Goal: Task Accomplishment & Management: Manage account settings

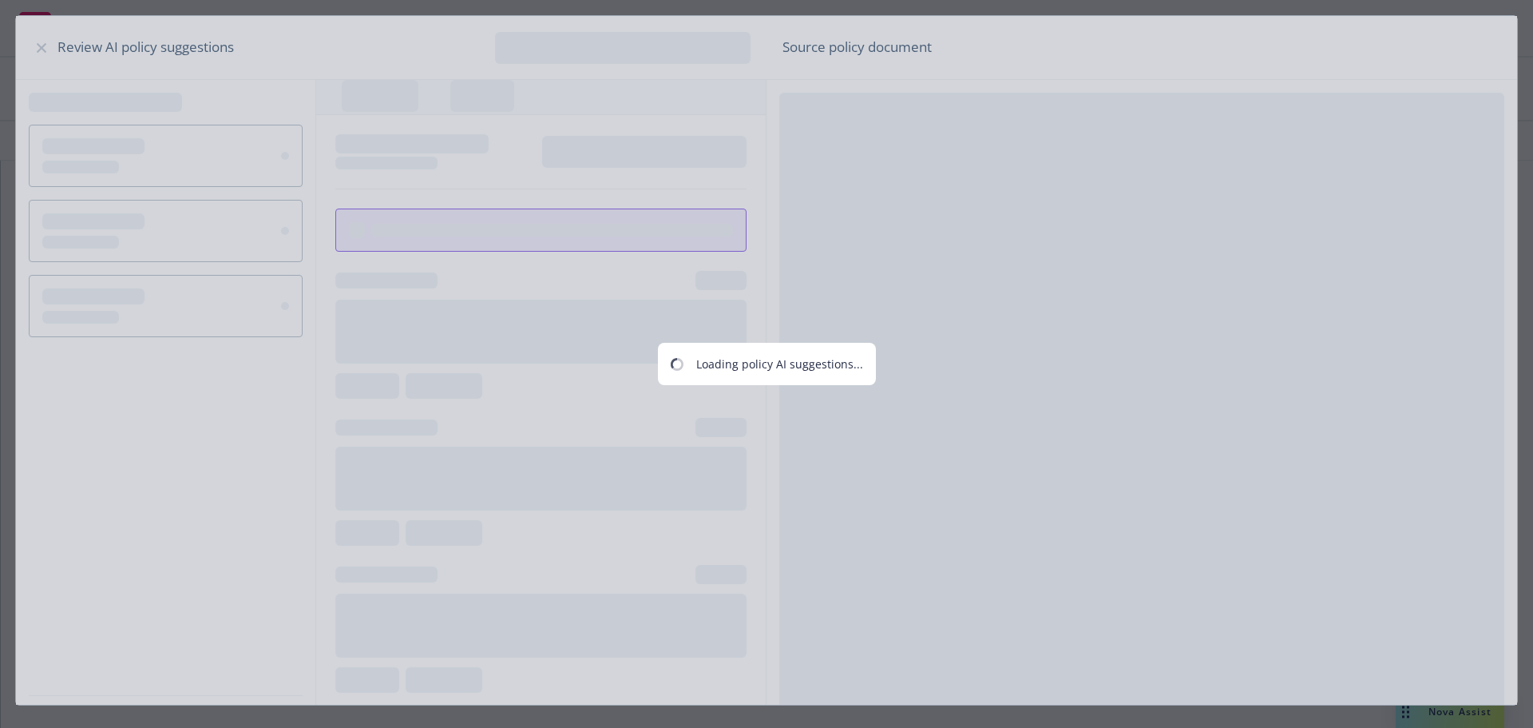
click at [1433, 25] on div "Loading policy AI suggestions..." at bounding box center [766, 364] width 1533 height 728
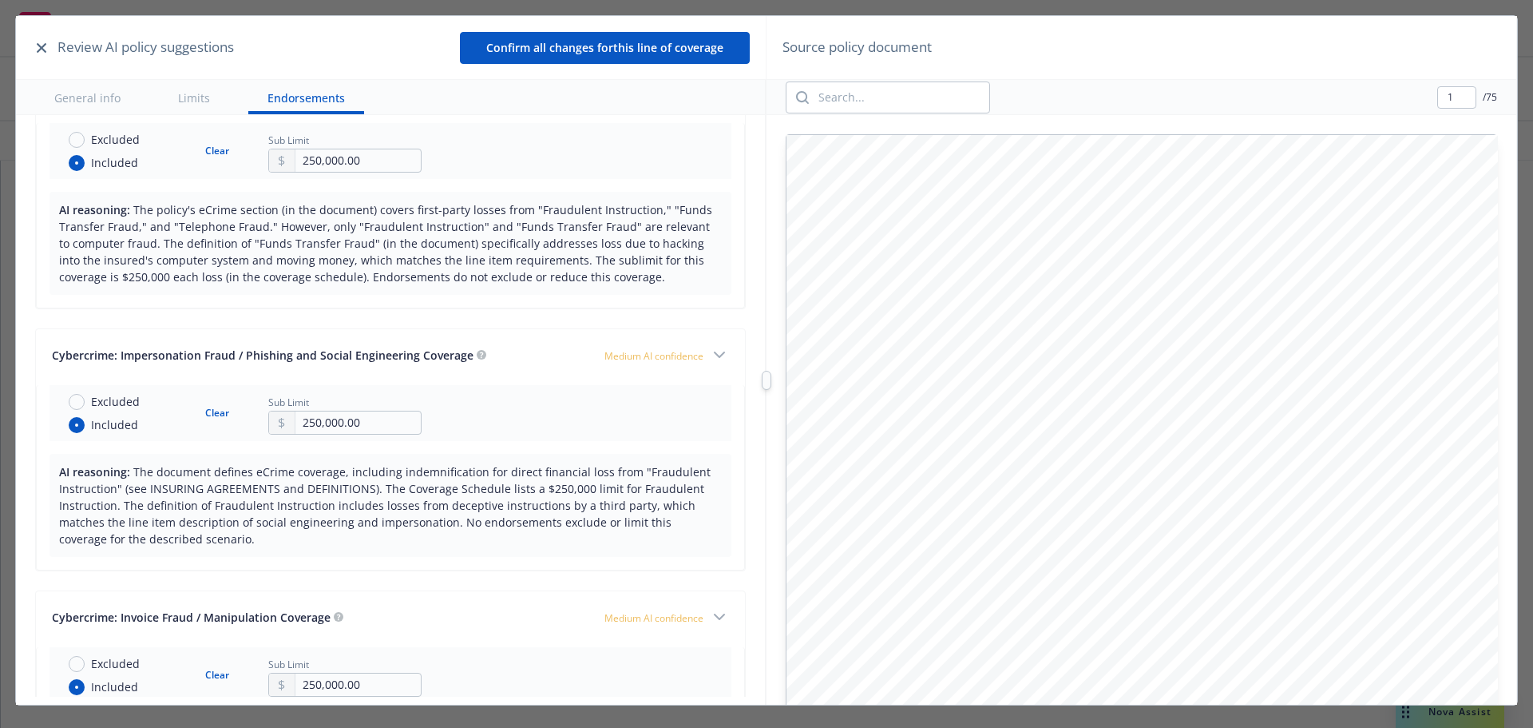
scroll to position [2555, 0]
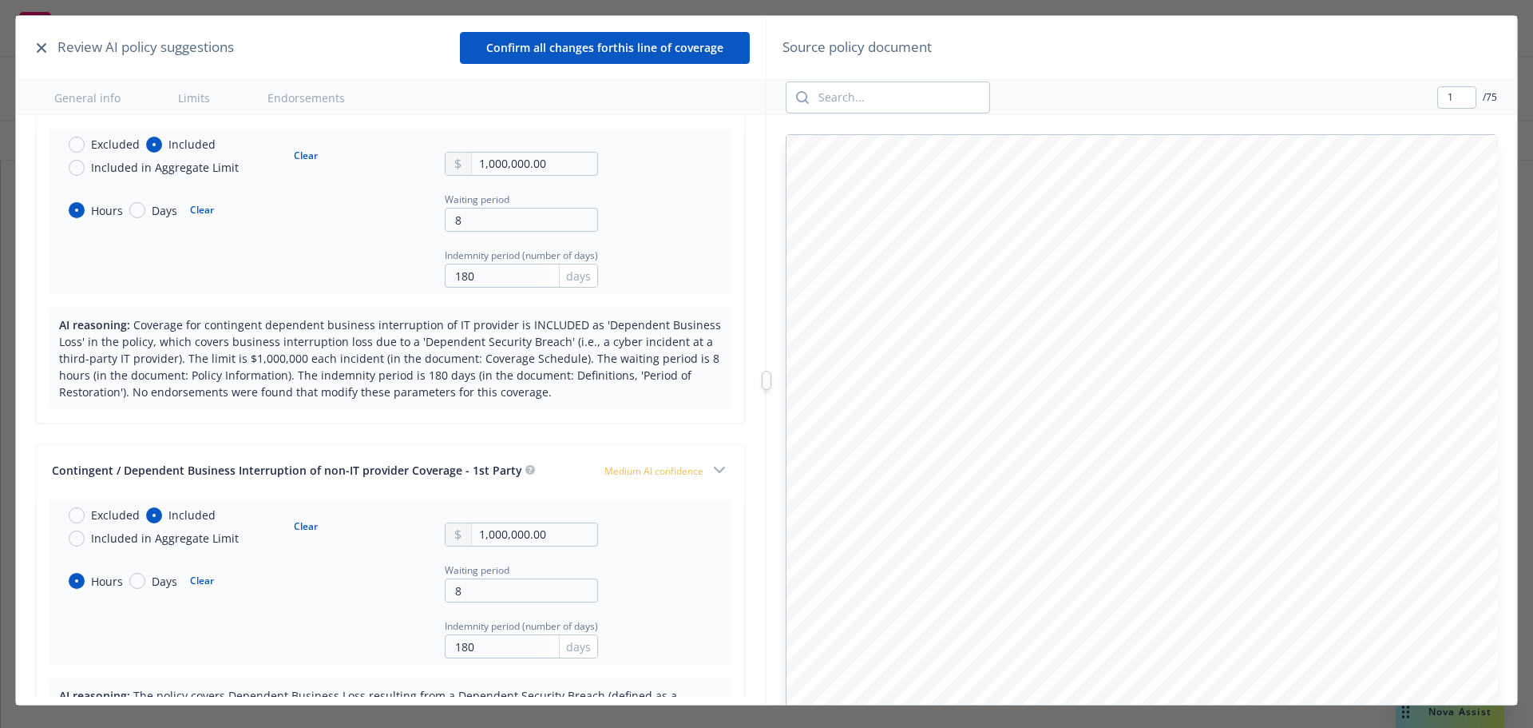
click at [44, 47] on icon "button" at bounding box center [42, 48] width 10 height 10
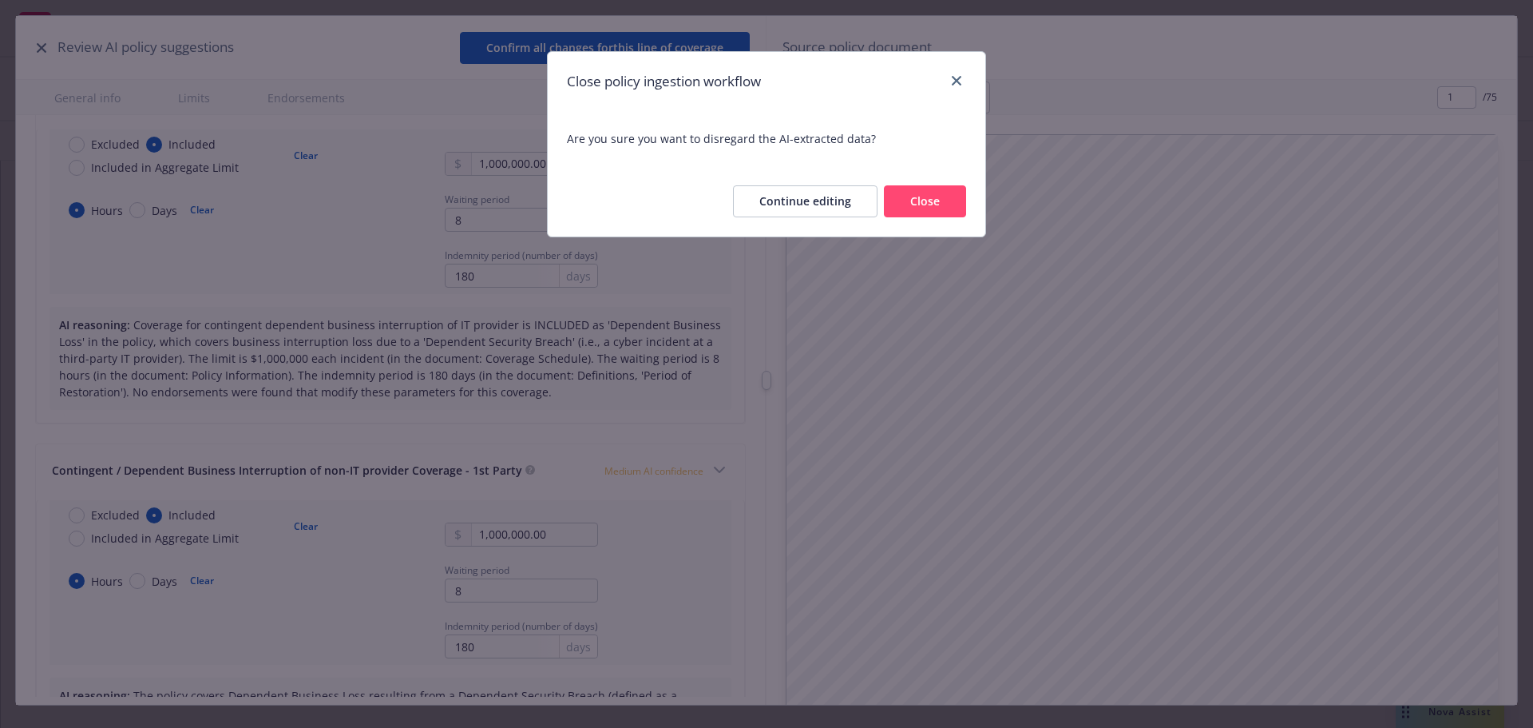
click at [905, 204] on button "Close" at bounding box center [925, 201] width 82 height 32
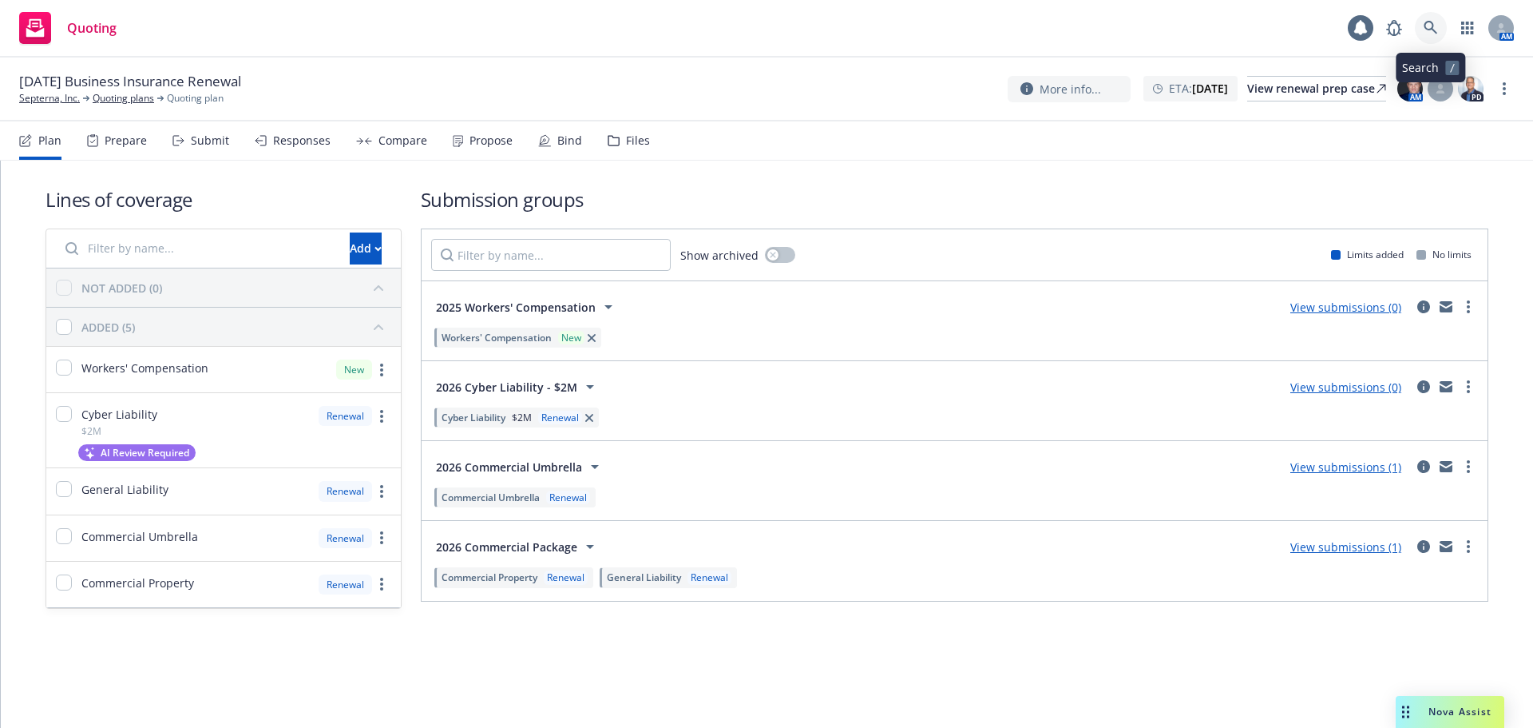
click at [1430, 25] on icon at bounding box center [1431, 28] width 14 height 14
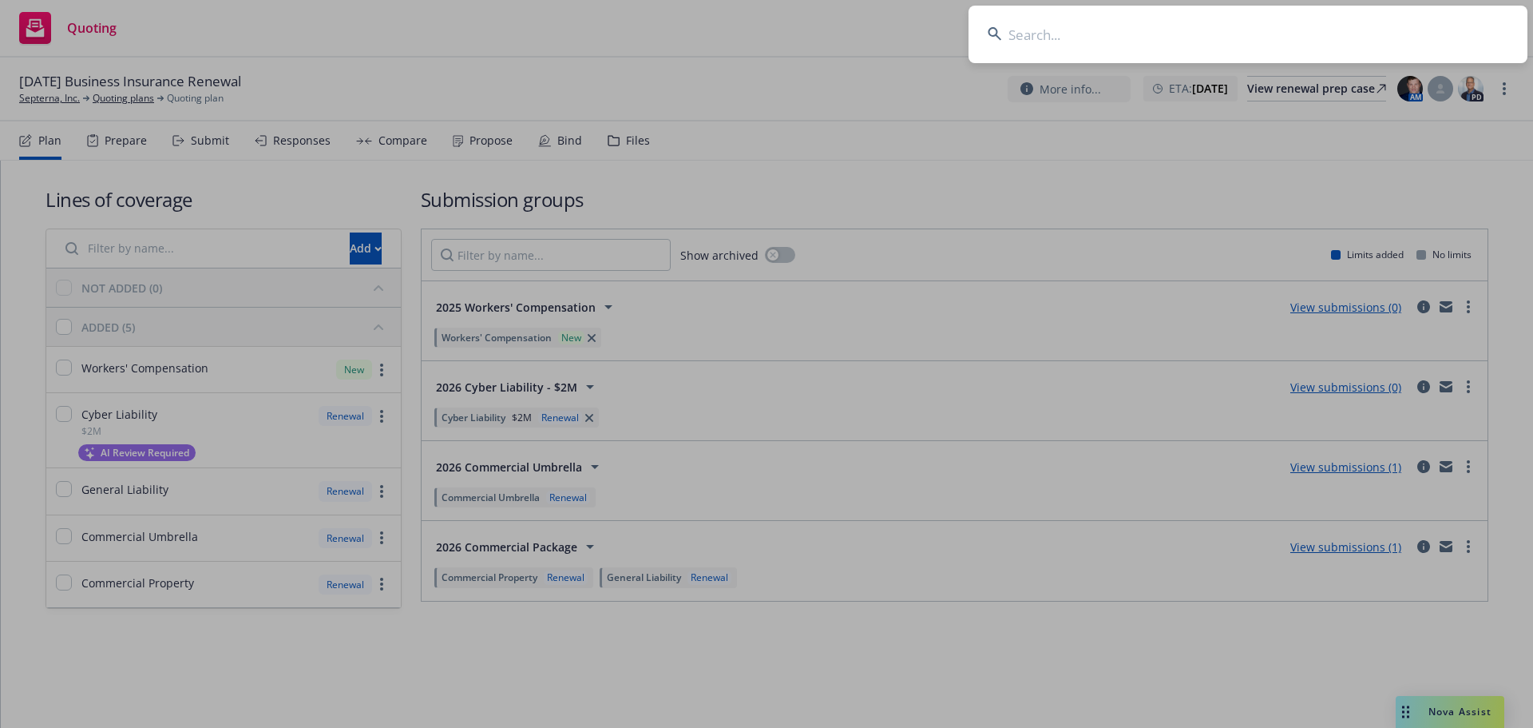
click at [1131, 44] on input at bounding box center [1248, 35] width 559 height 58
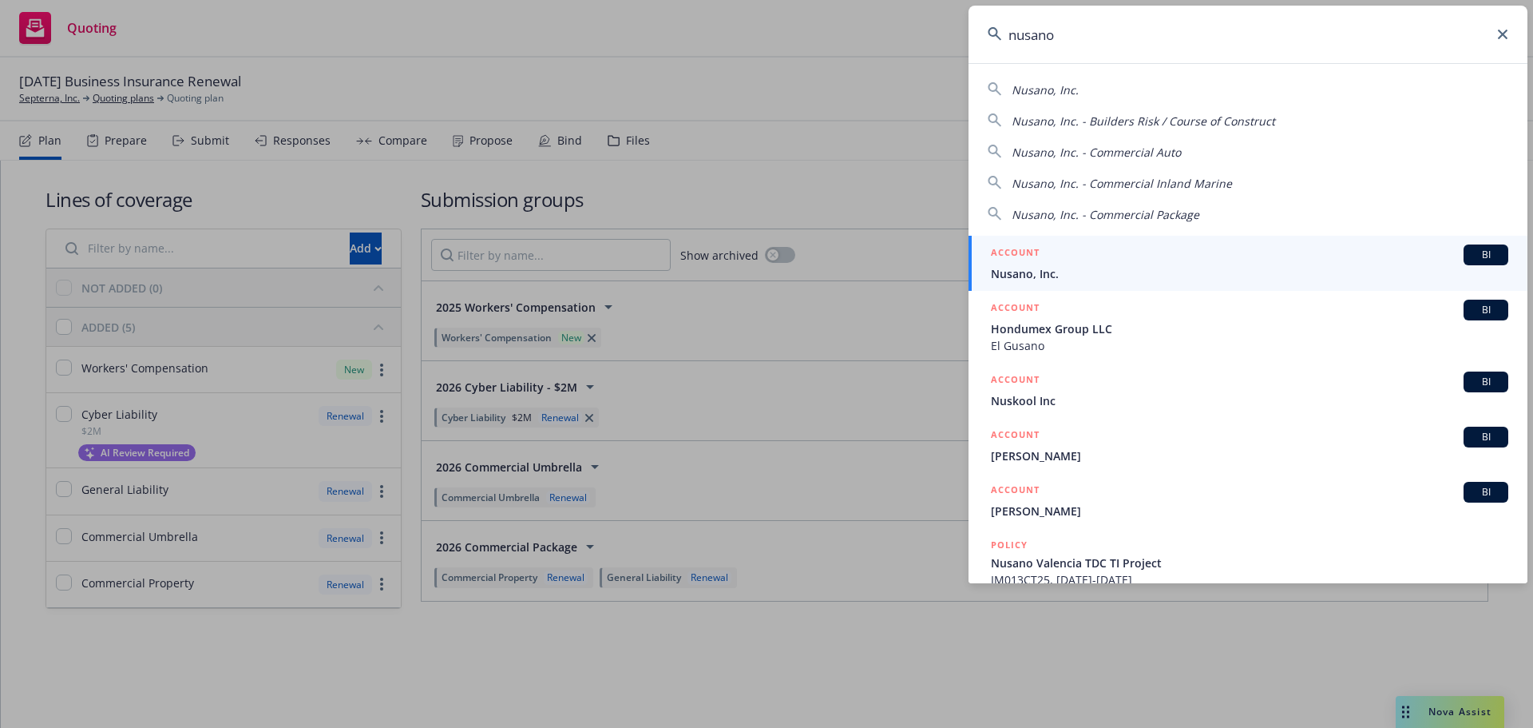
type input "nusano"
click at [1073, 268] on span "Nusano, Inc." at bounding box center [1250, 273] width 518 height 17
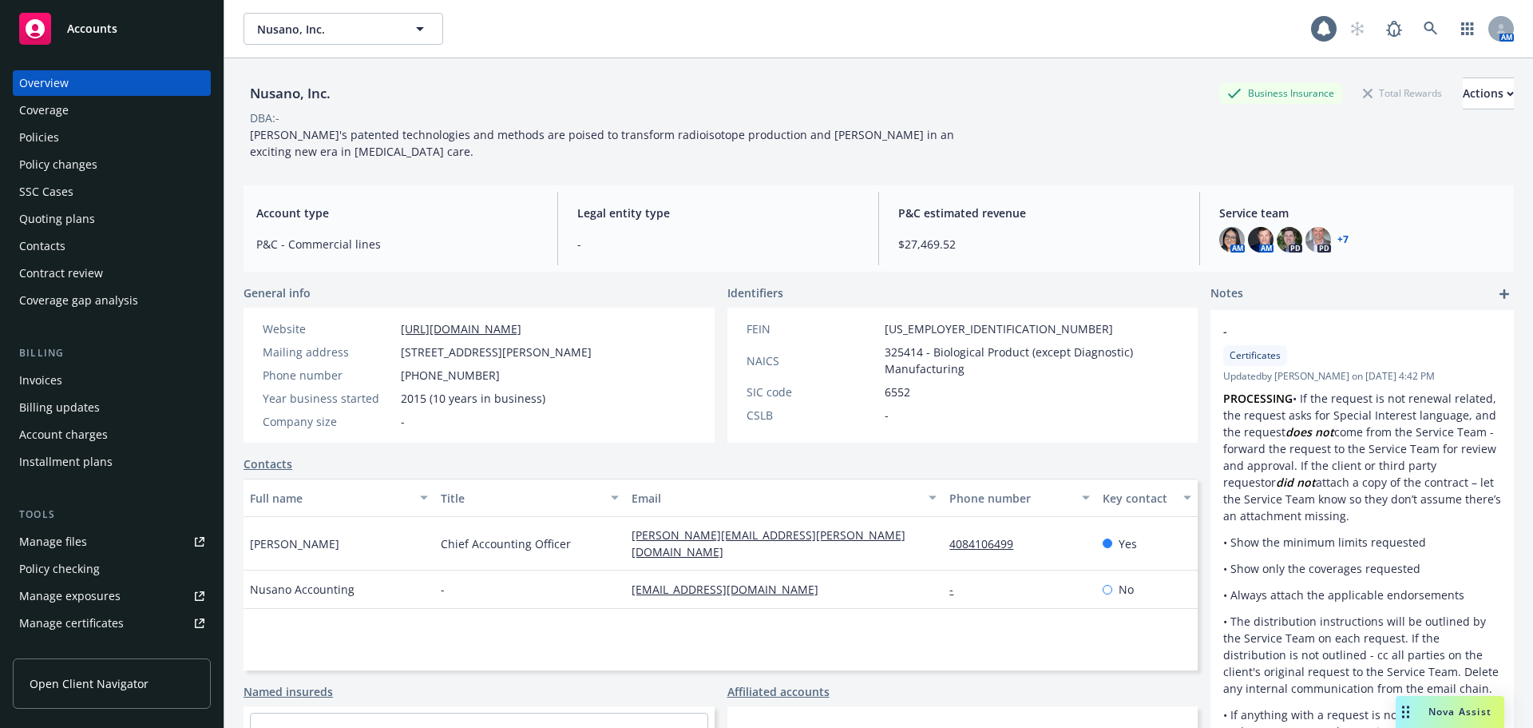
click at [61, 129] on div "Policies" at bounding box center [111, 138] width 185 height 26
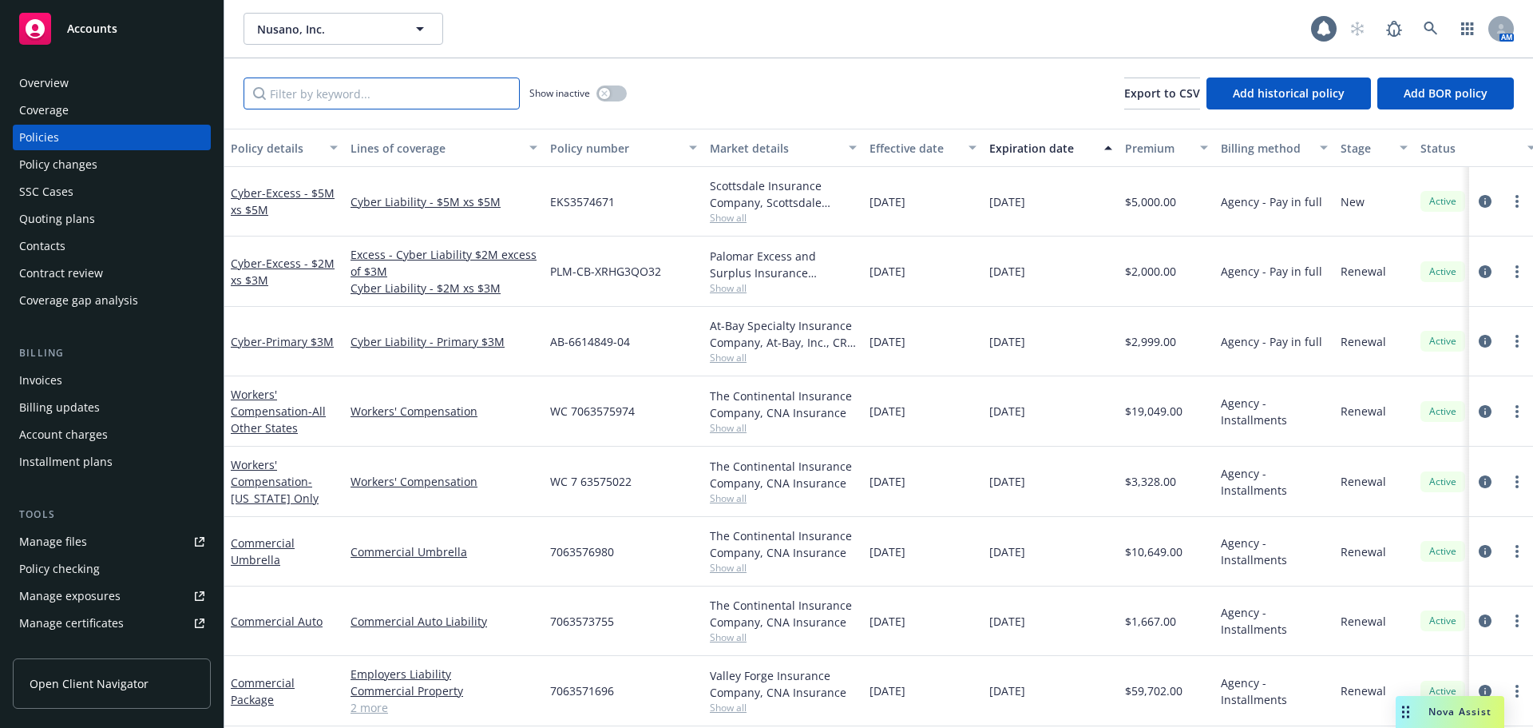
click at [347, 89] on input "Filter by keyword..." at bounding box center [382, 93] width 276 height 32
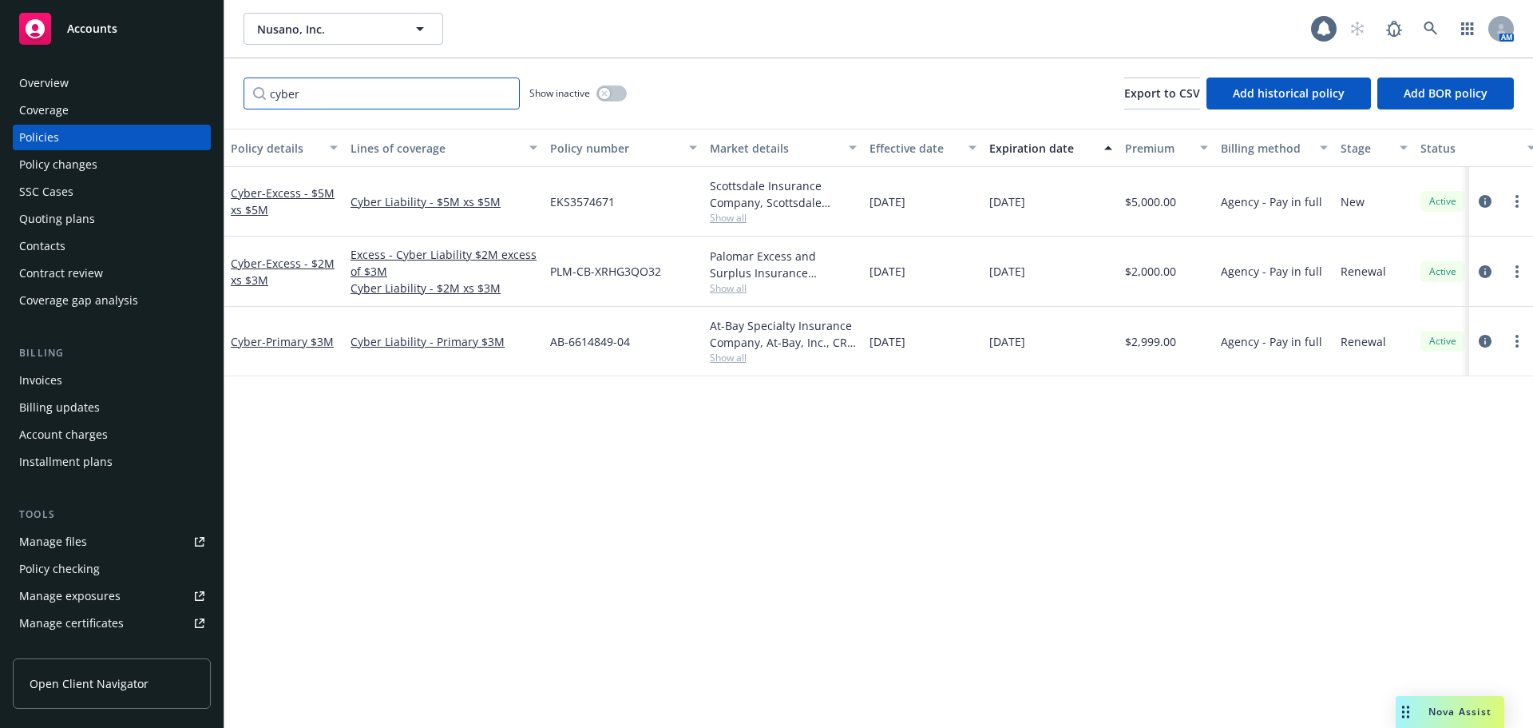
drag, startPoint x: 329, startPoint y: 101, endPoint x: 234, endPoint y: 90, distance: 95.6
click at [234, 90] on div "cyber Show inactive Export to CSV Add historical policy Add BOR policy" at bounding box center [878, 93] width 1309 height 70
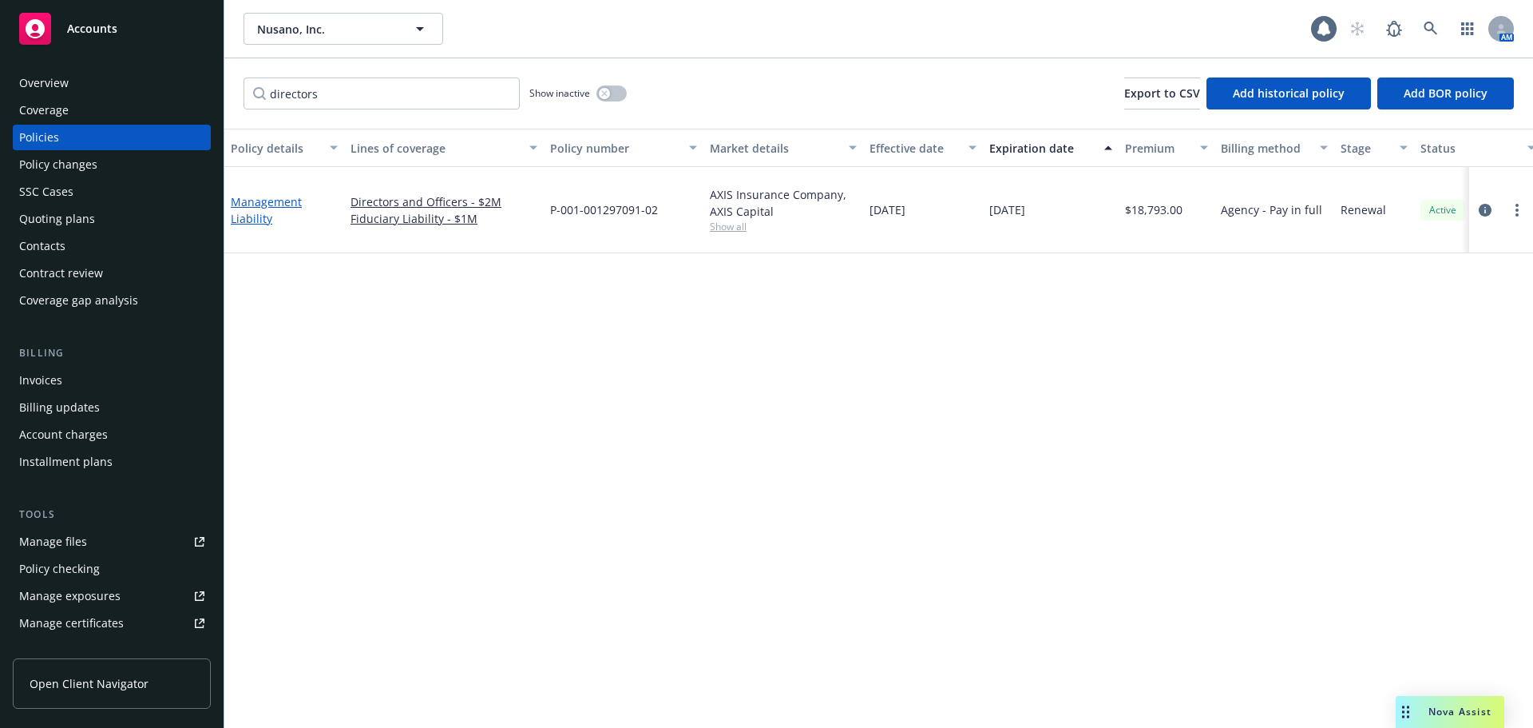
click at [260, 194] on link "Management Liability" at bounding box center [266, 210] width 71 height 32
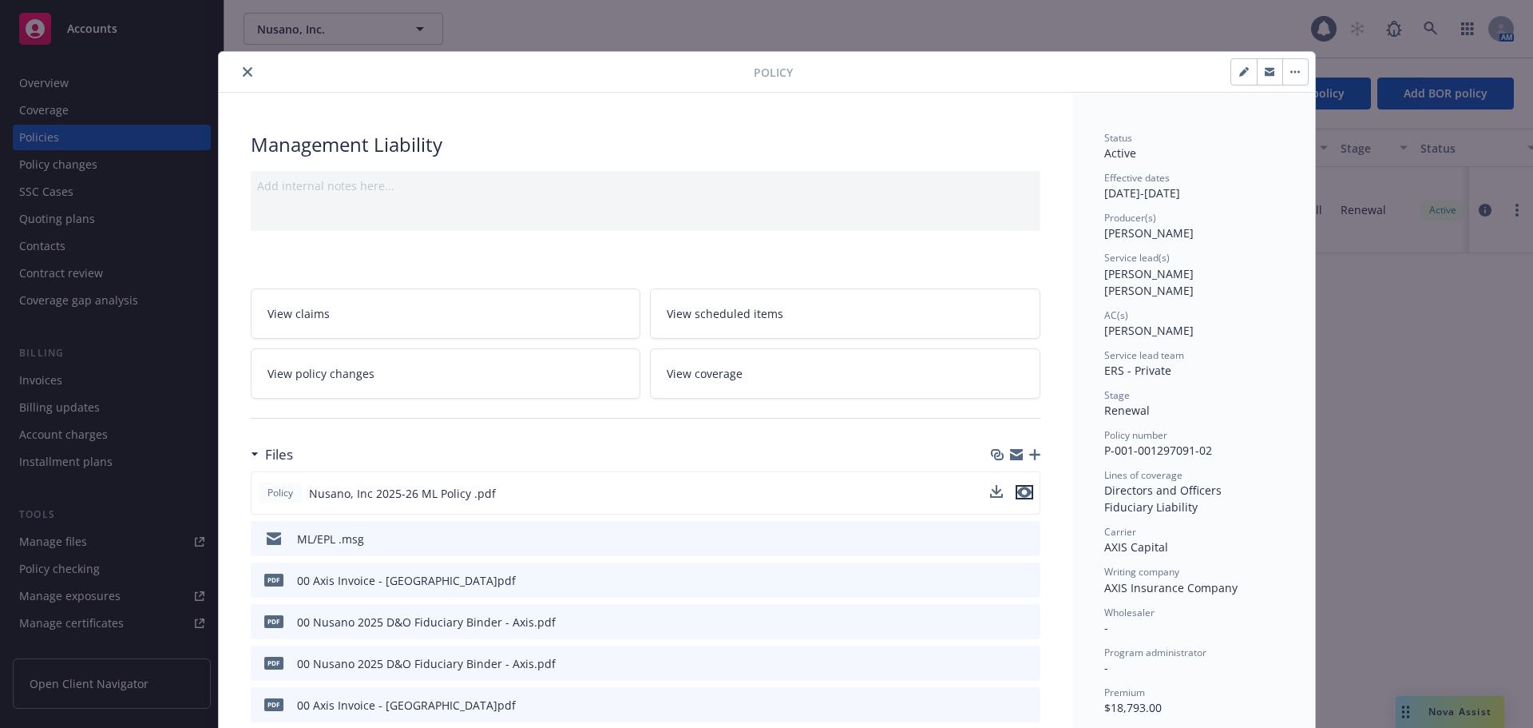
click at [1019, 487] on icon "preview file" at bounding box center [1025, 491] width 14 height 11
click at [238, 77] on button "close" at bounding box center [247, 71] width 19 height 19
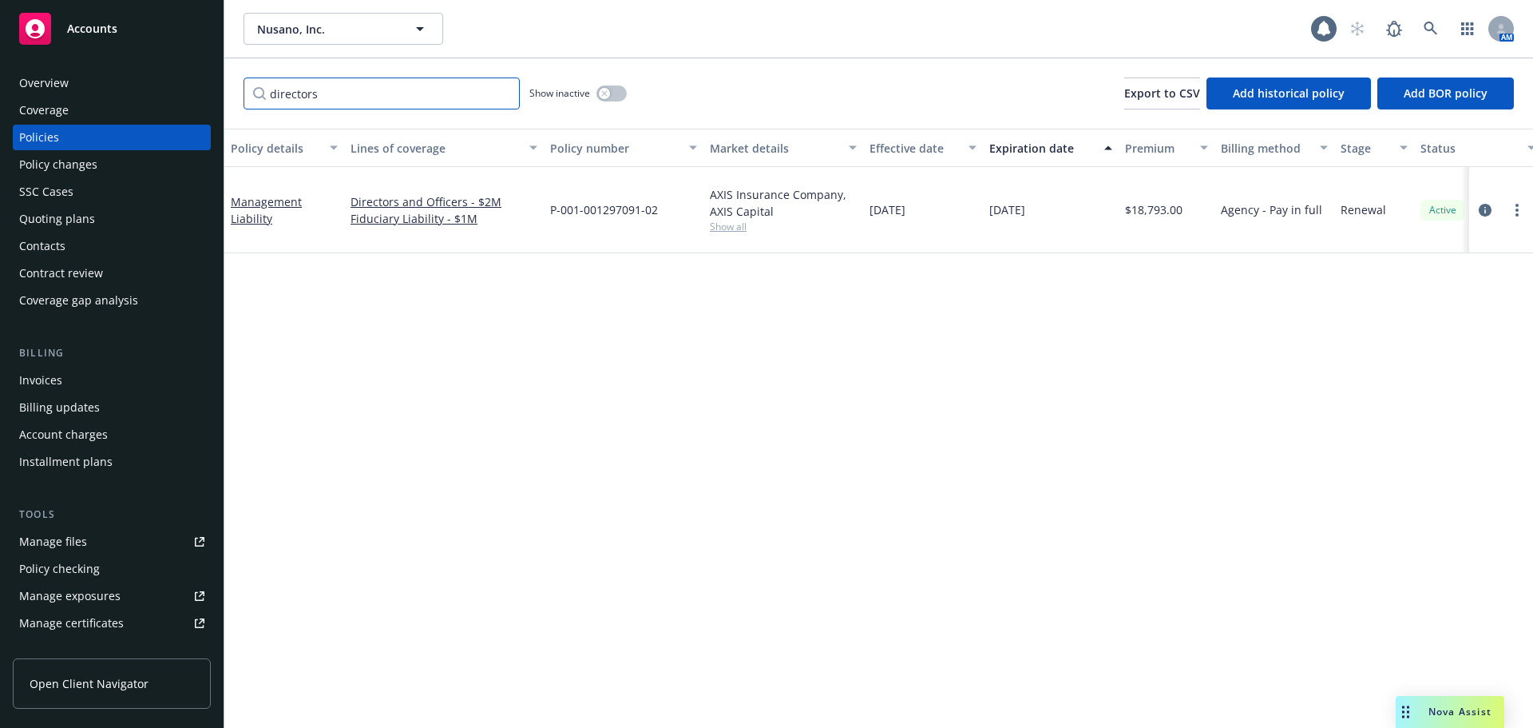
click at [341, 102] on input "directors" at bounding box center [382, 93] width 276 height 32
drag, startPoint x: 356, startPoint y: 99, endPoint x: 57, endPoint y: 94, distance: 299.5
click at [57, 95] on div "Accounts Overview Coverage Policies Policy changes SSC Cases Quoting plans Cont…" at bounding box center [766, 364] width 1533 height 728
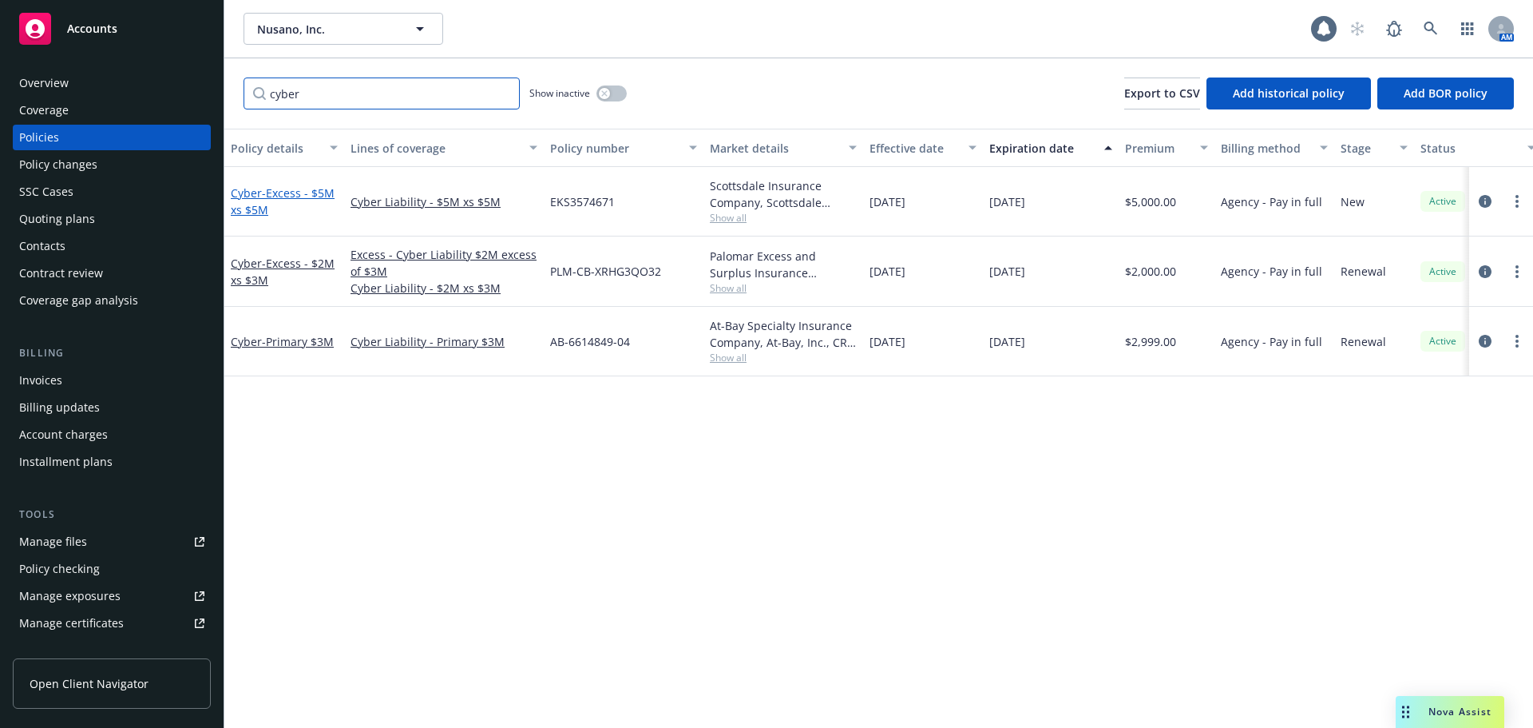
type input "cyber"
click at [278, 200] on span "- Excess - $5M xs $5M" at bounding box center [283, 201] width 104 height 32
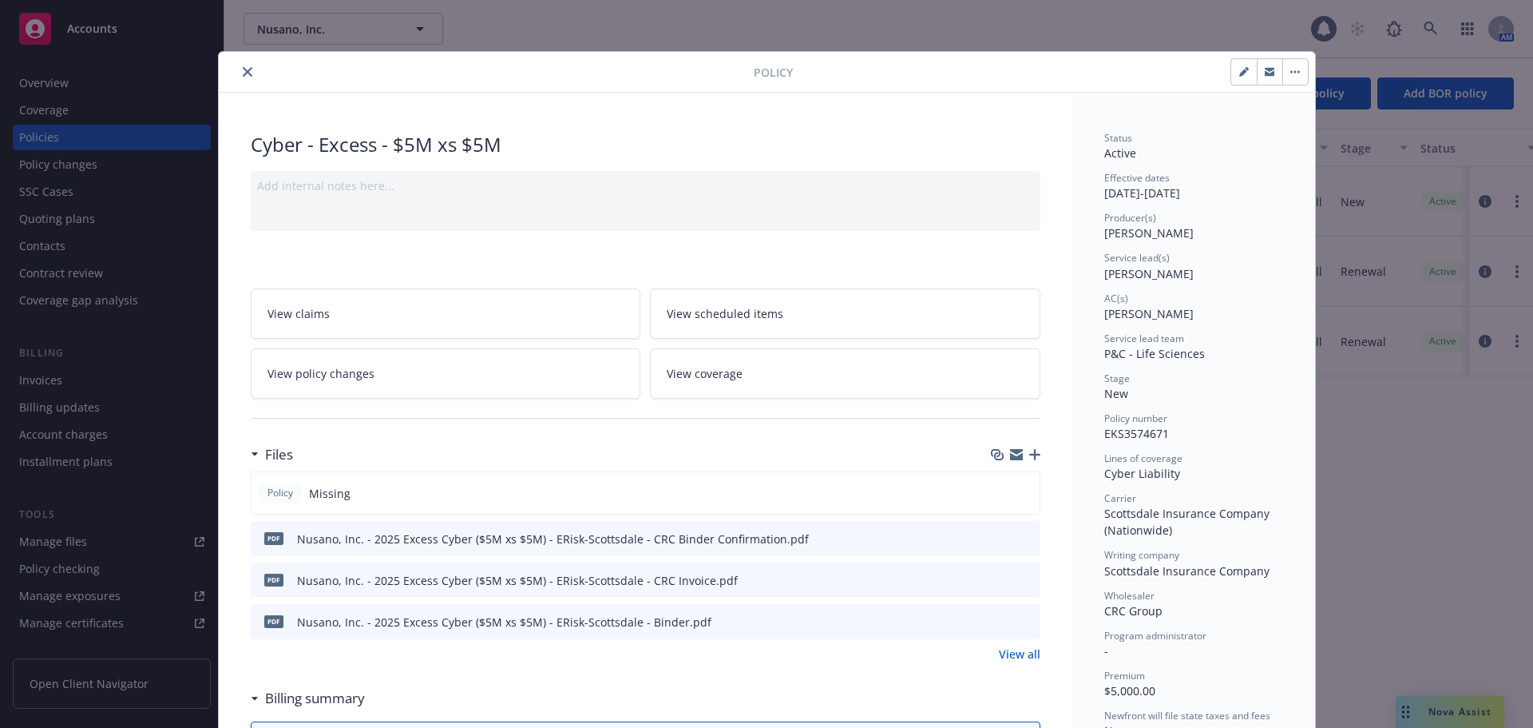
click at [1020, 621] on icon "preview file" at bounding box center [1025, 620] width 14 height 11
click at [1023, 660] on link "View all" at bounding box center [1020, 653] width 42 height 17
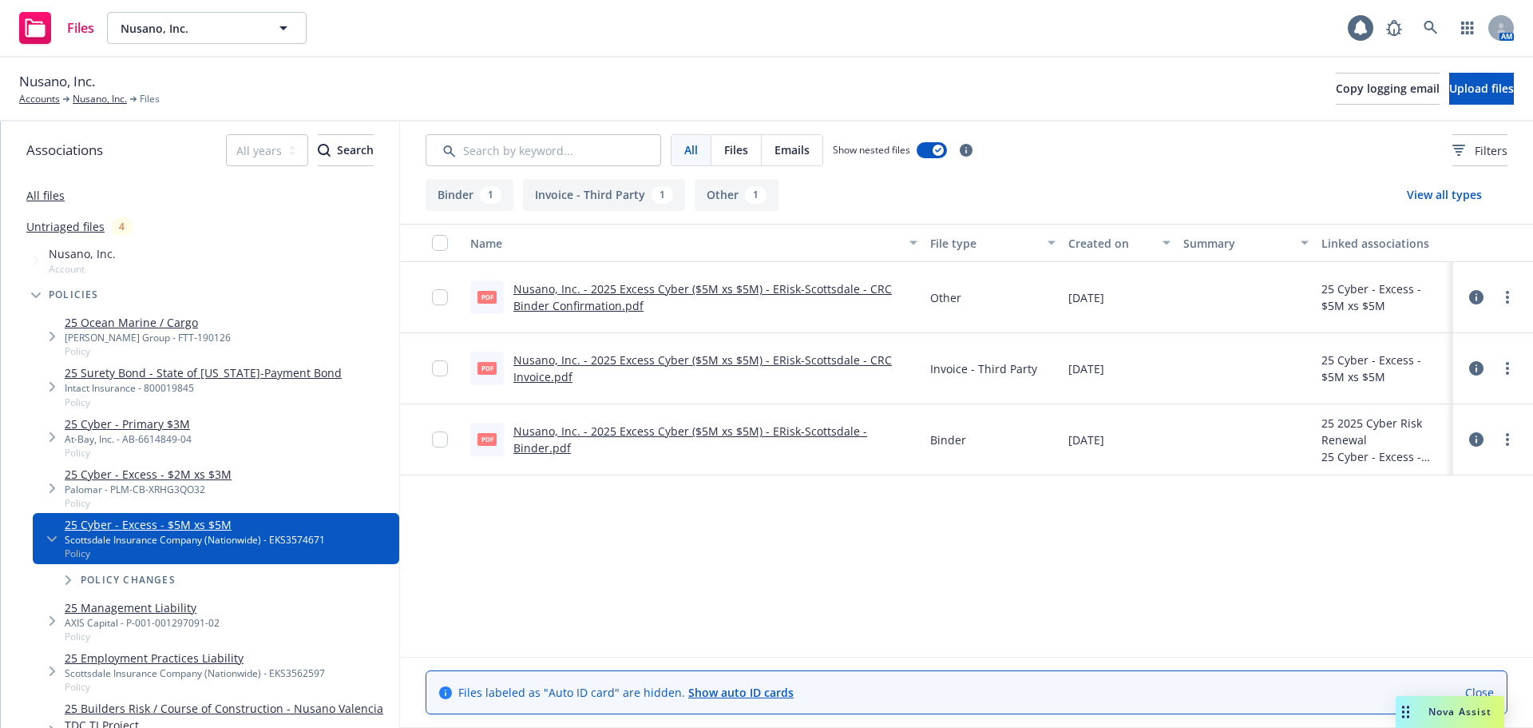
click at [855, 288] on link "Nusano, Inc. - 2025 Excess Cyber ($5M xs $5M) - ERisk-Scottsdale - CRC Binder C…" at bounding box center [703, 297] width 379 height 32
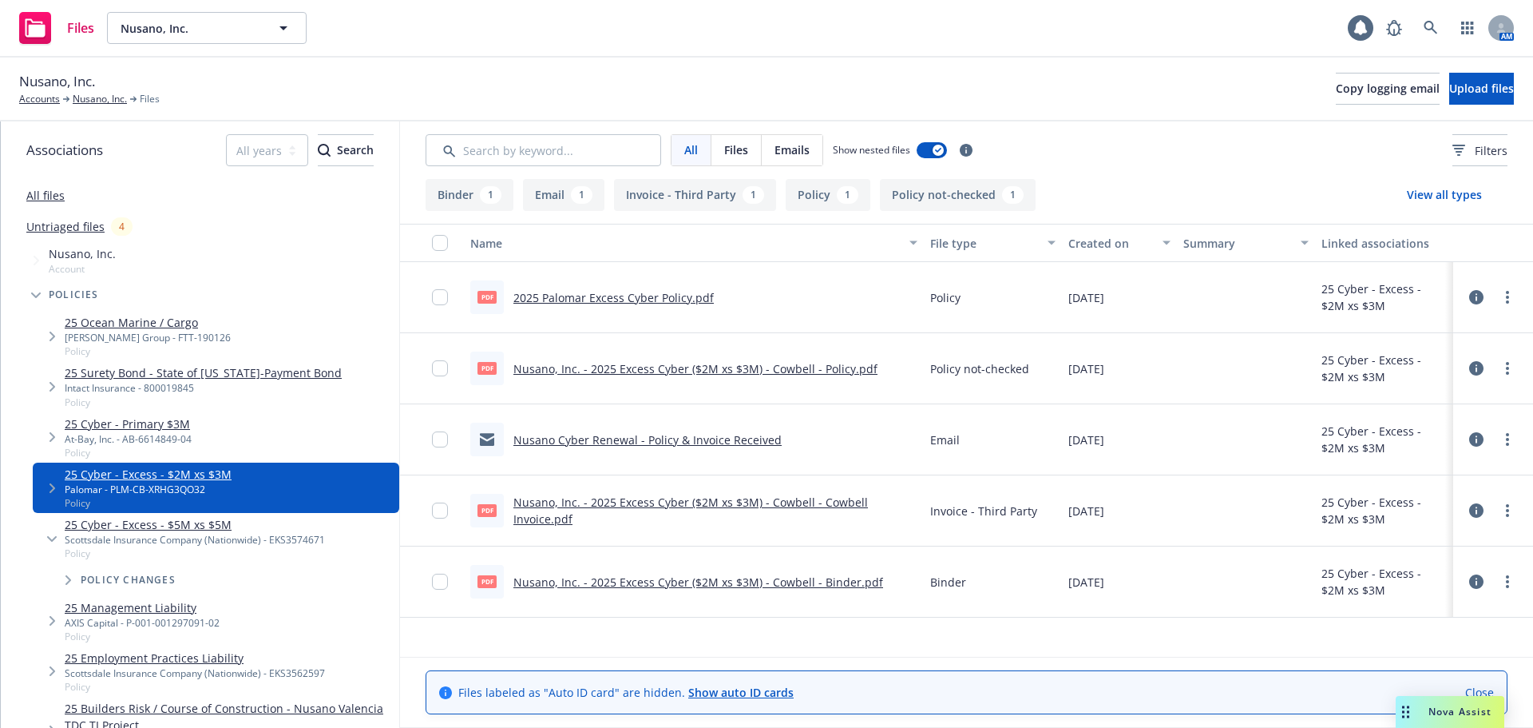
click at [89, 227] on link "Untriaged files" at bounding box center [65, 226] width 78 height 17
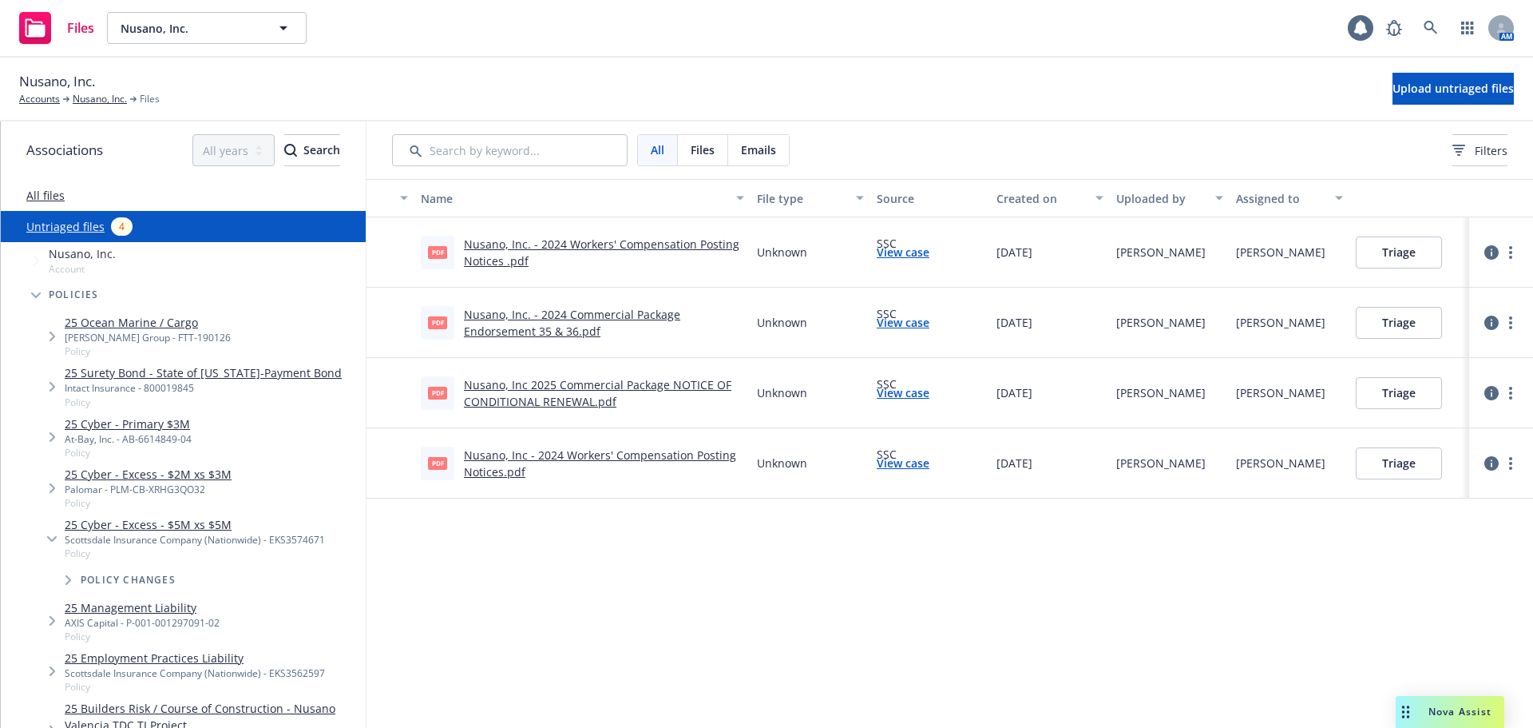
click at [27, 296] on span "Tree Example" at bounding box center [36, 295] width 26 height 26
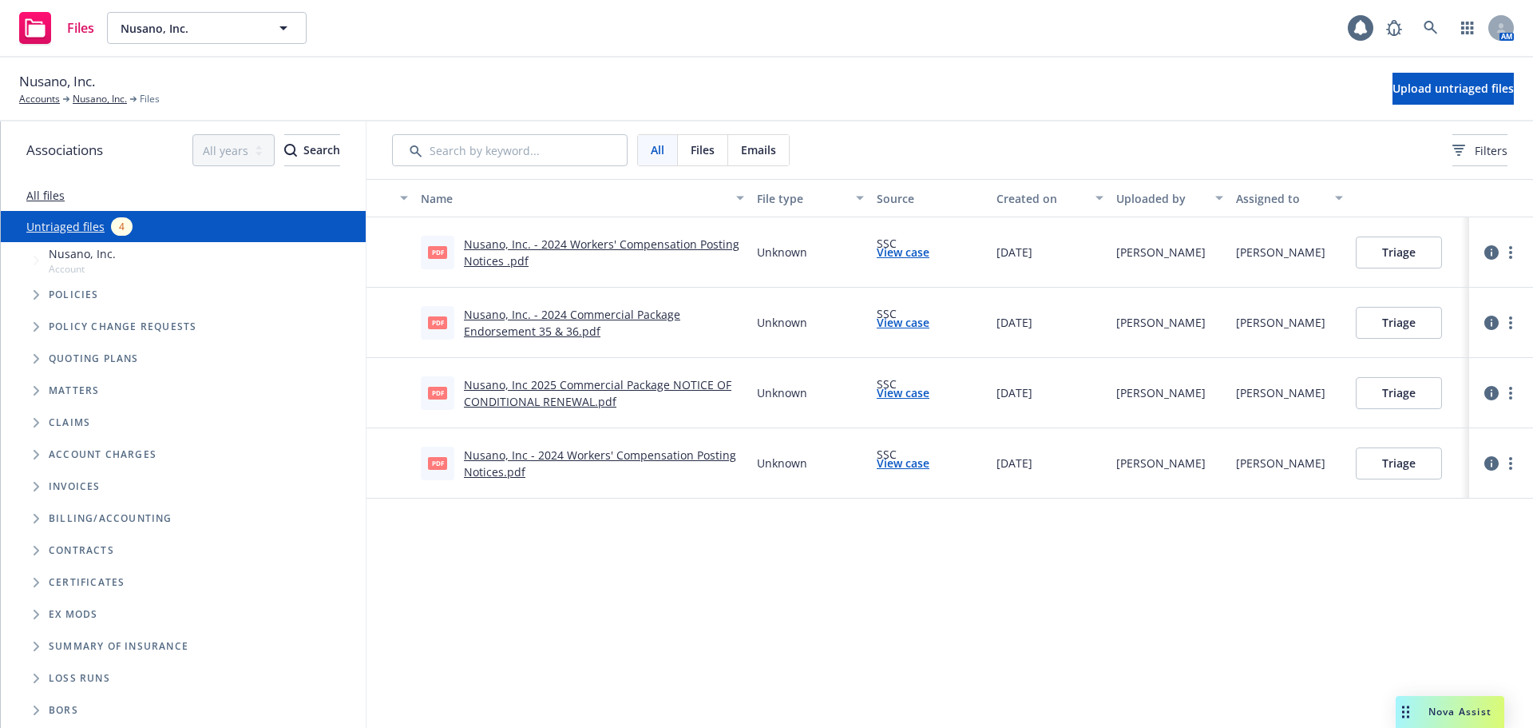
click at [35, 363] on icon "Tree Example" at bounding box center [37, 359] width 6 height 10
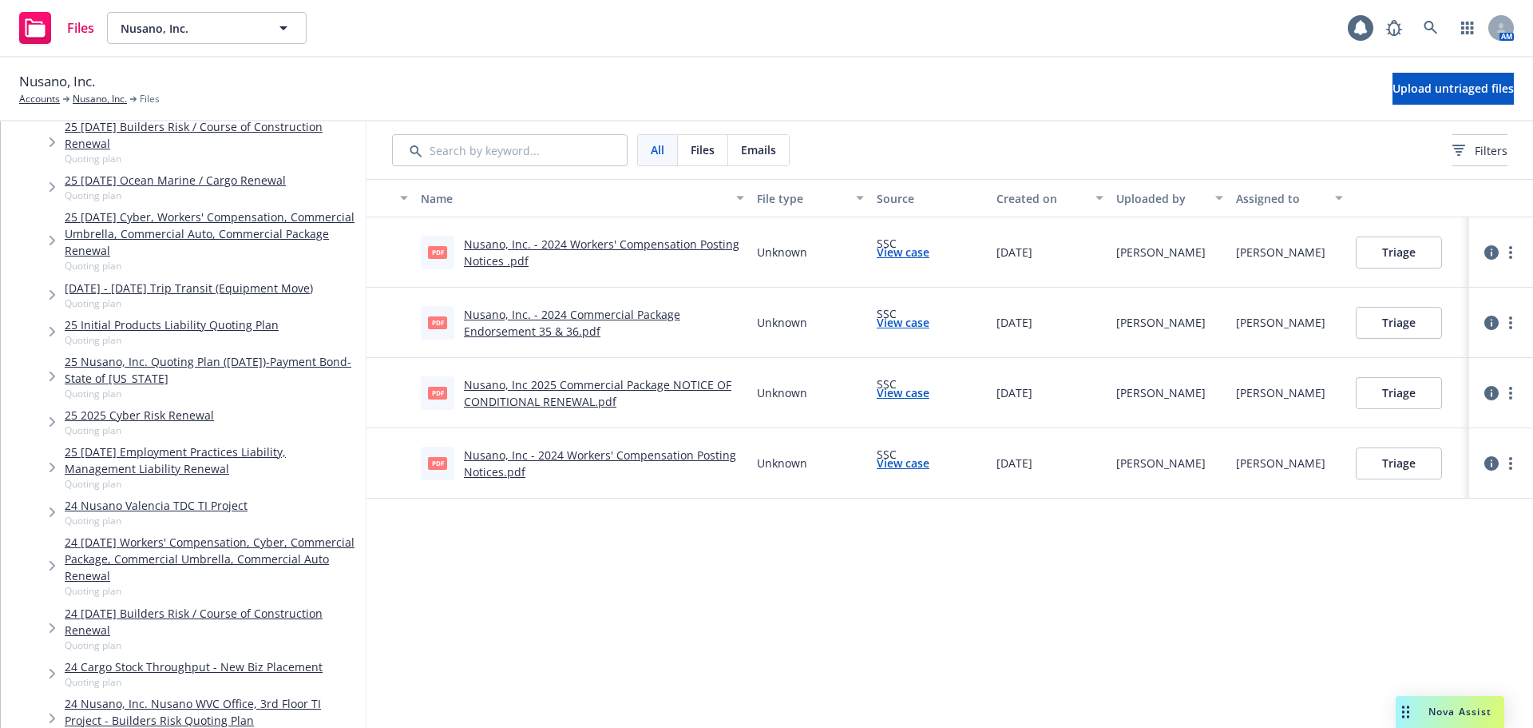
scroll to position [261, 0]
click at [161, 422] on link "25 2025 Cyber Risk Renewal" at bounding box center [139, 413] width 149 height 17
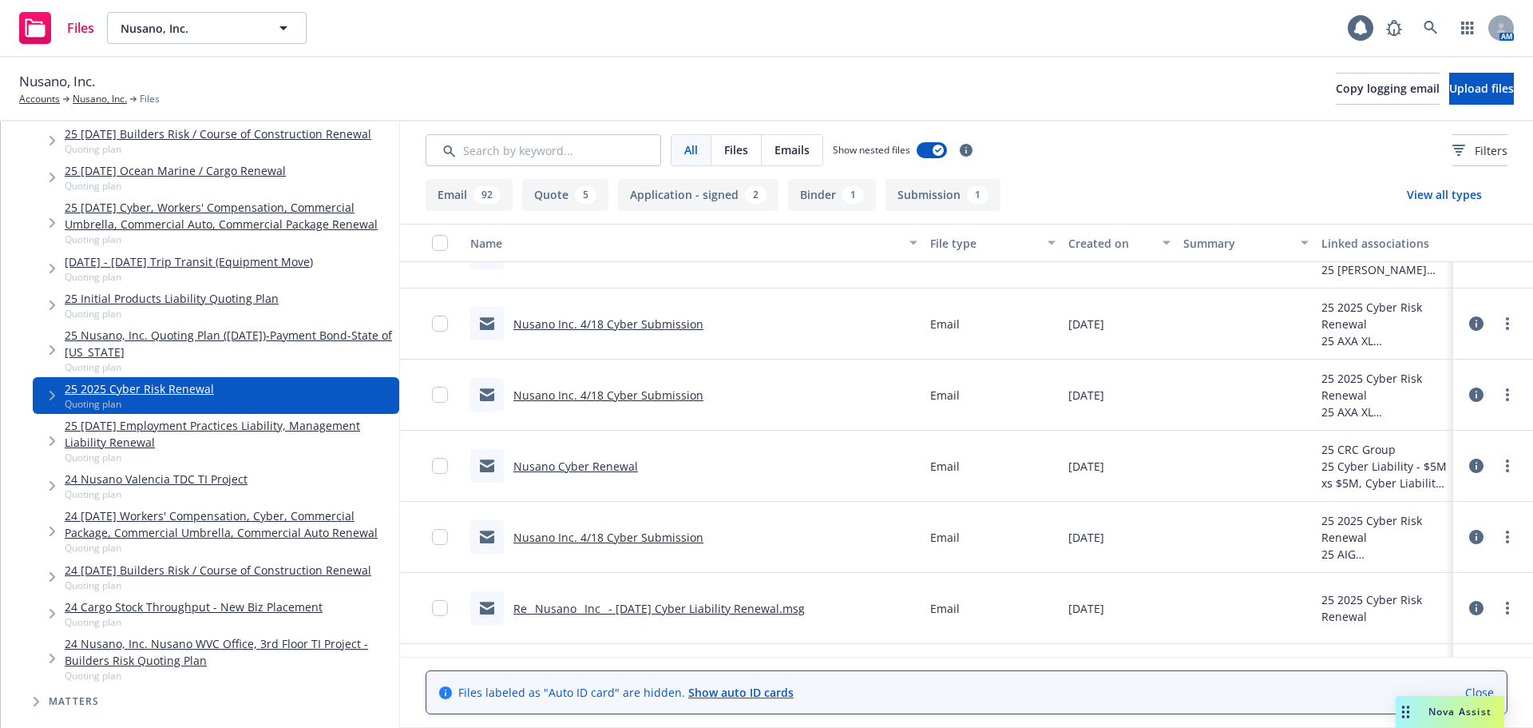
scroll to position [6484, 0]
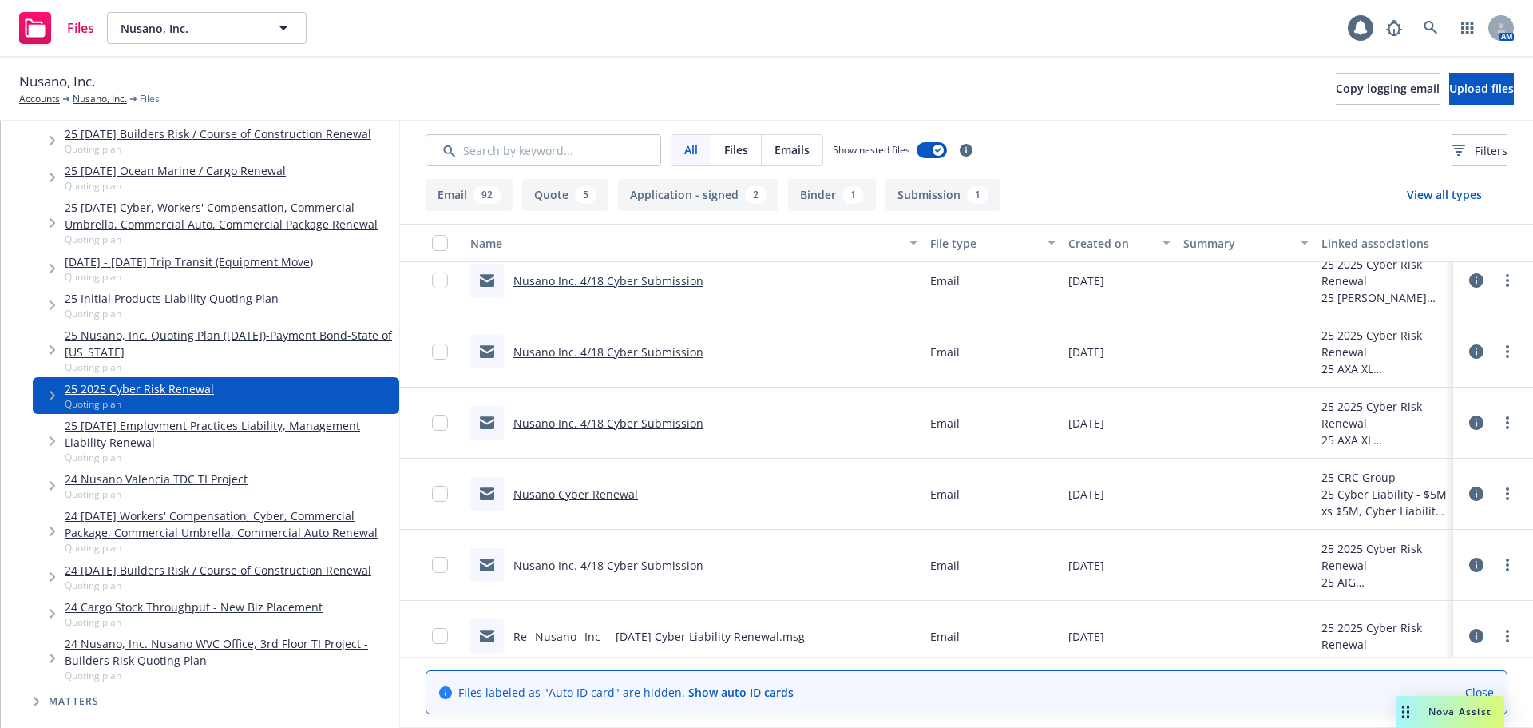
click at [601, 428] on link "Nusano Inc. 4/18 Cyber Submission" at bounding box center [609, 422] width 190 height 15
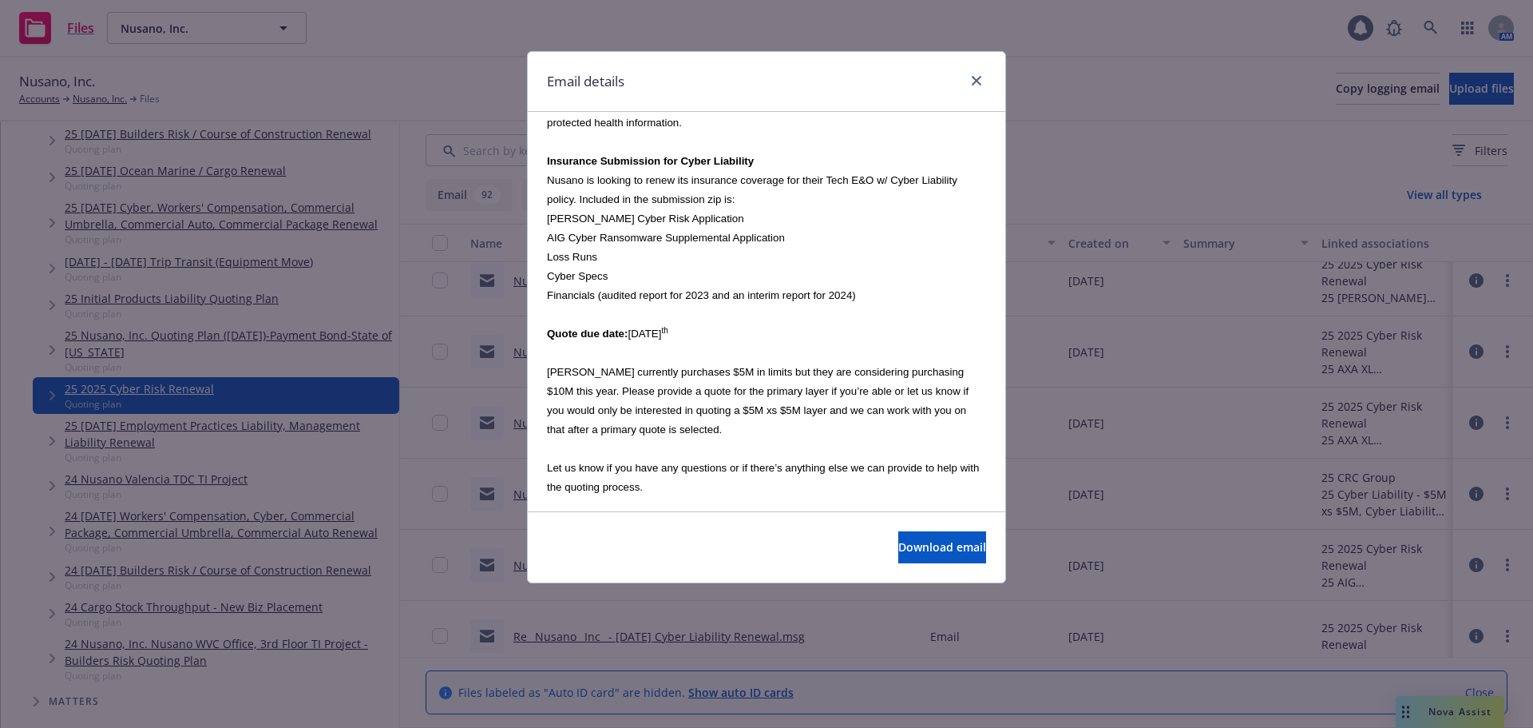
scroll to position [360, 0]
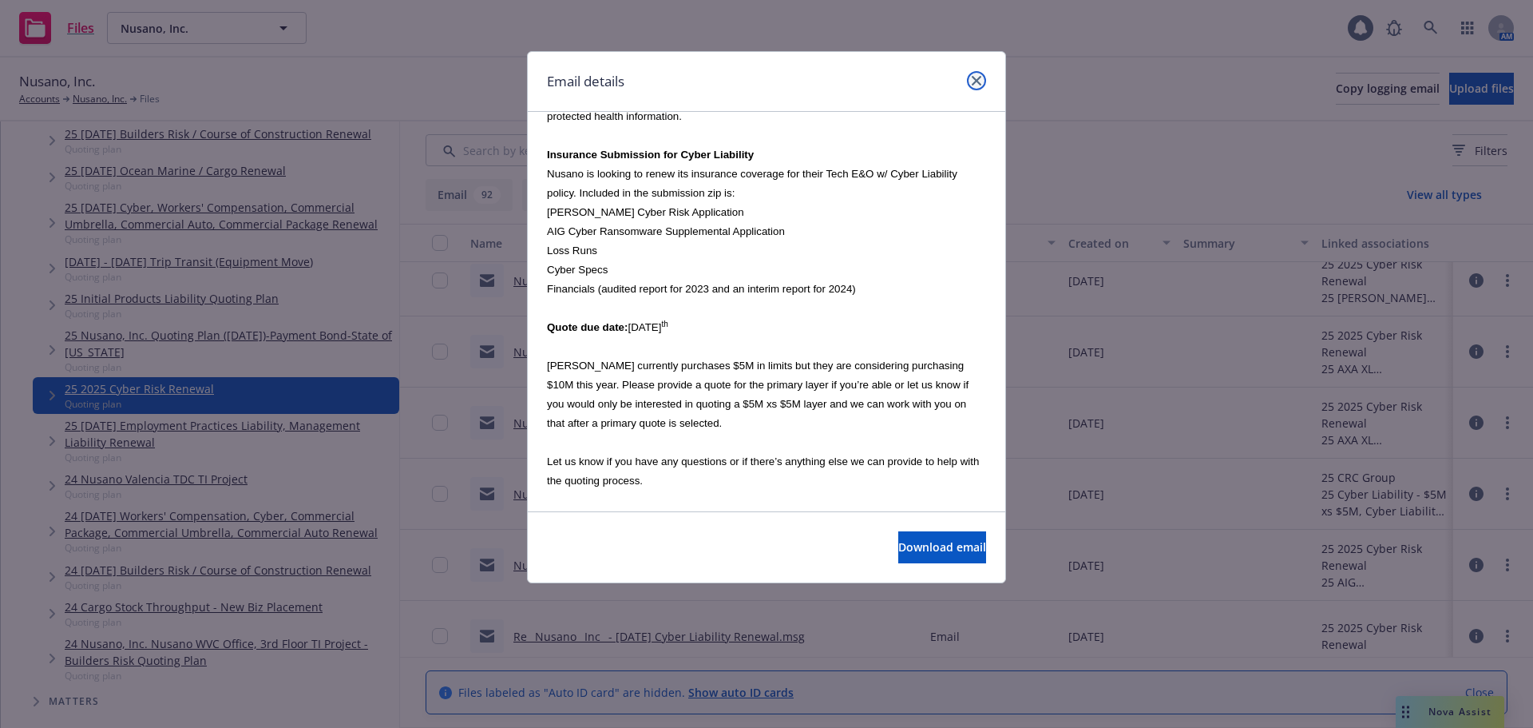
click at [970, 77] on link "close" at bounding box center [976, 80] width 19 height 19
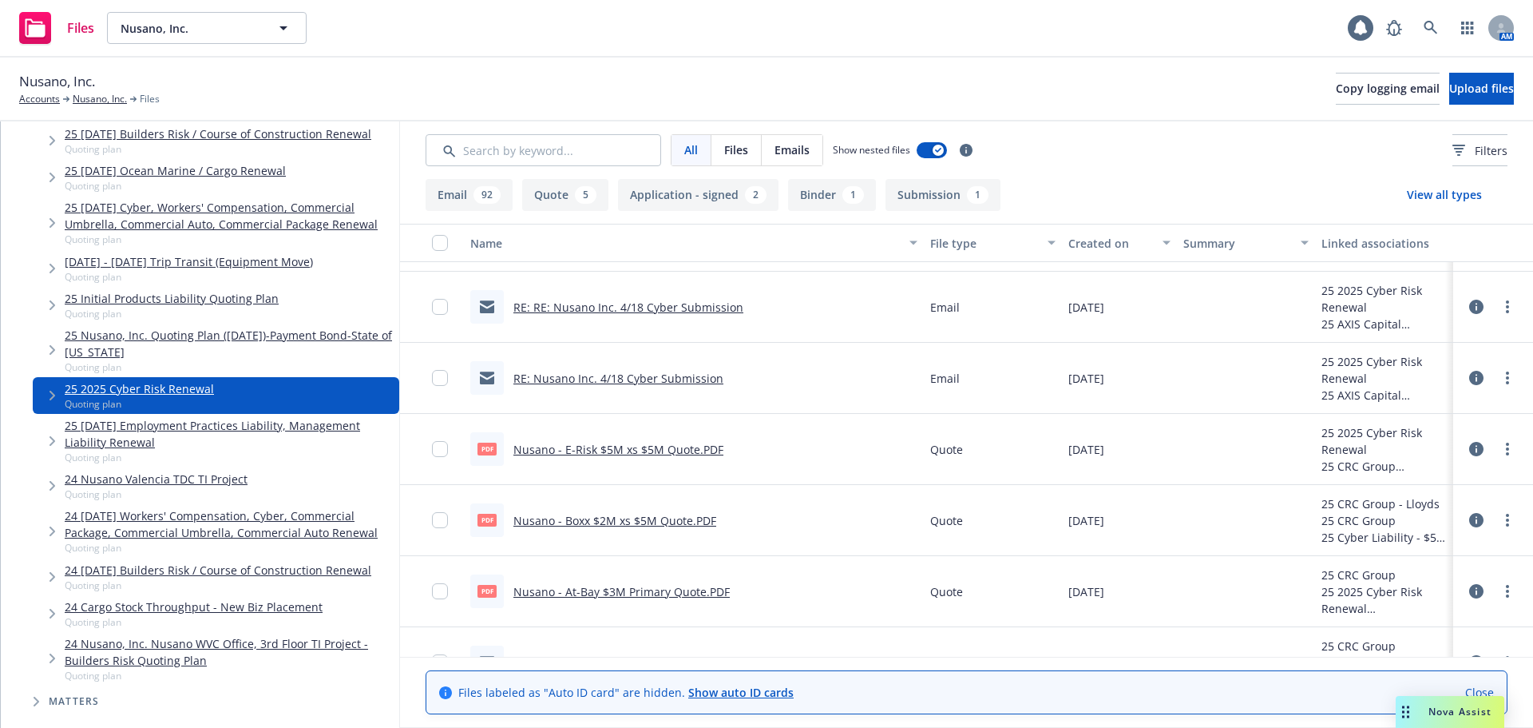
scroll to position [4757, 0]
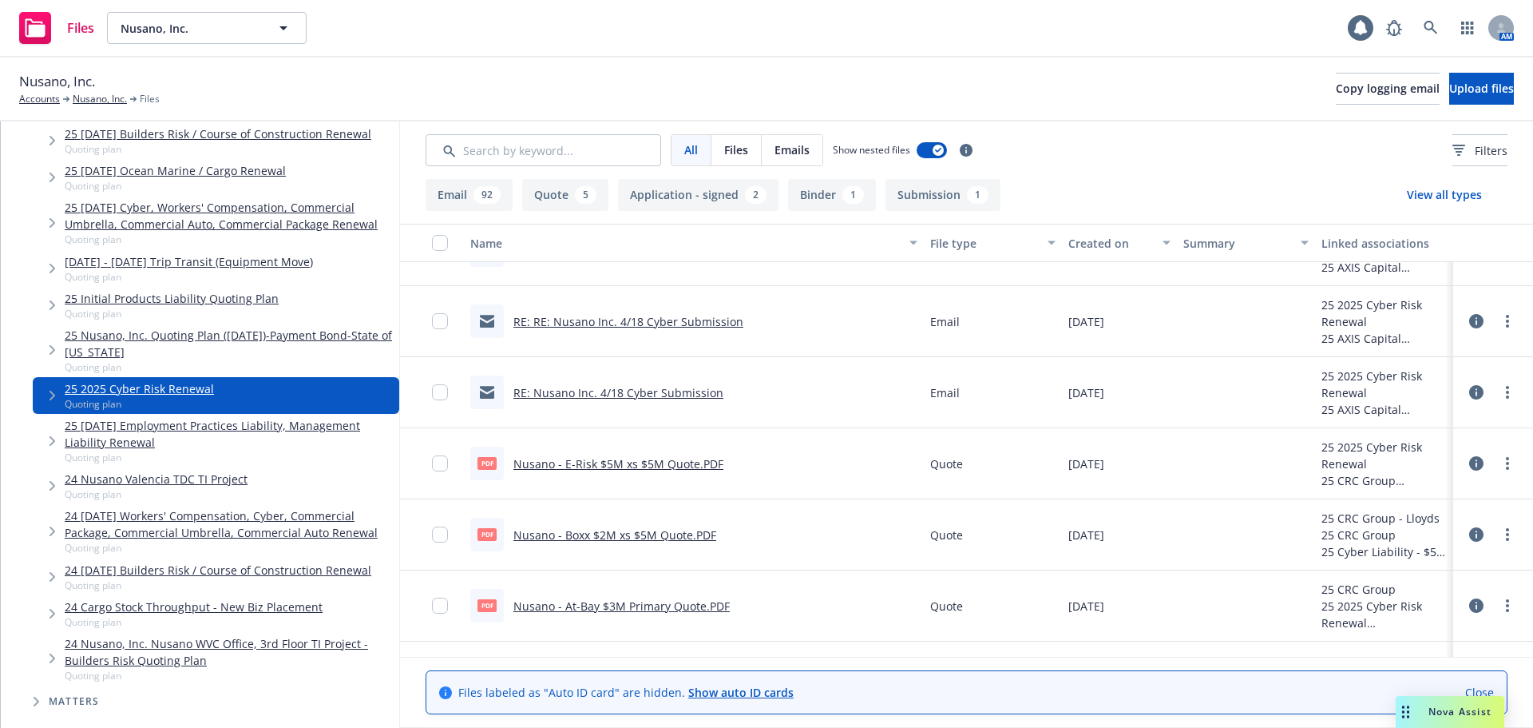
click at [668, 466] on link "Nusano - E-Risk $5M xs $5M Quote.PDF" at bounding box center [619, 463] width 210 height 15
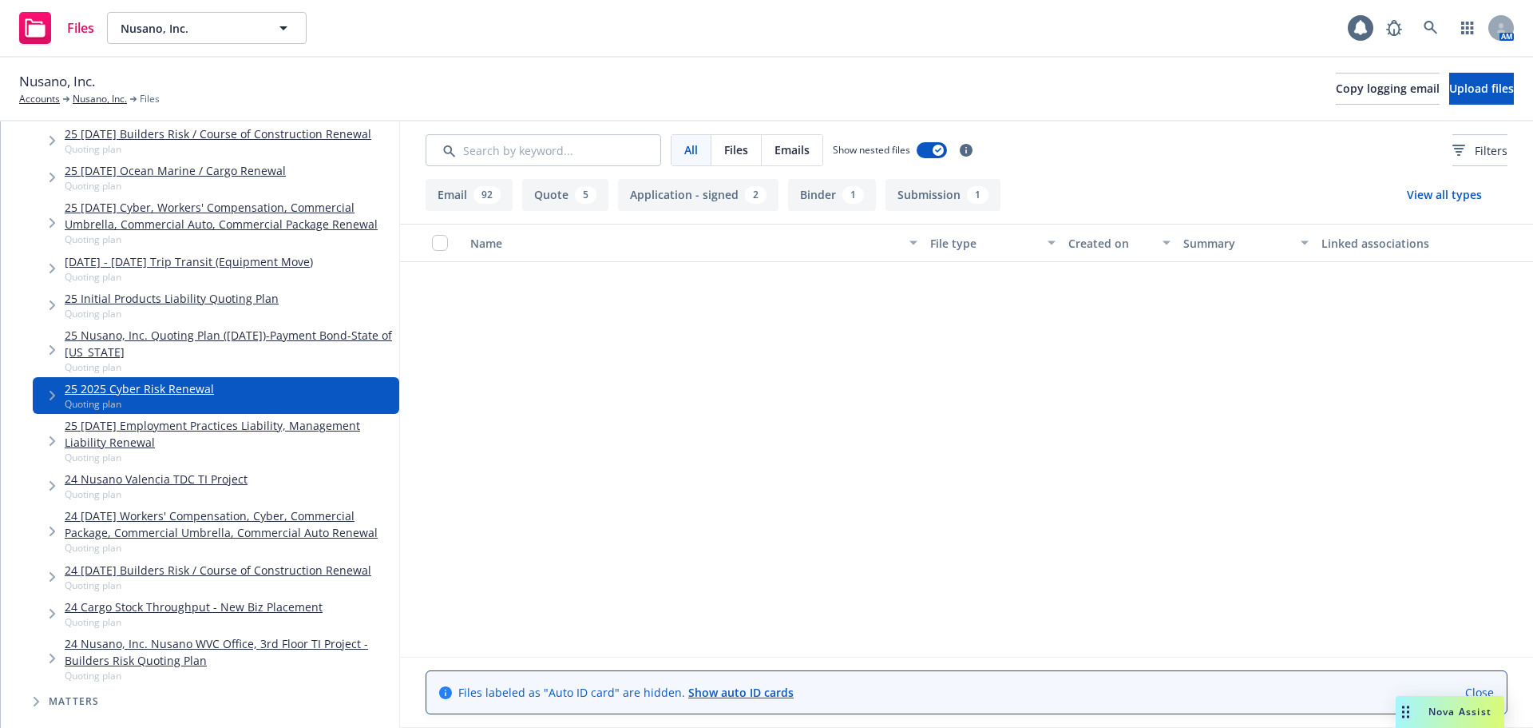
scroll to position [509, 0]
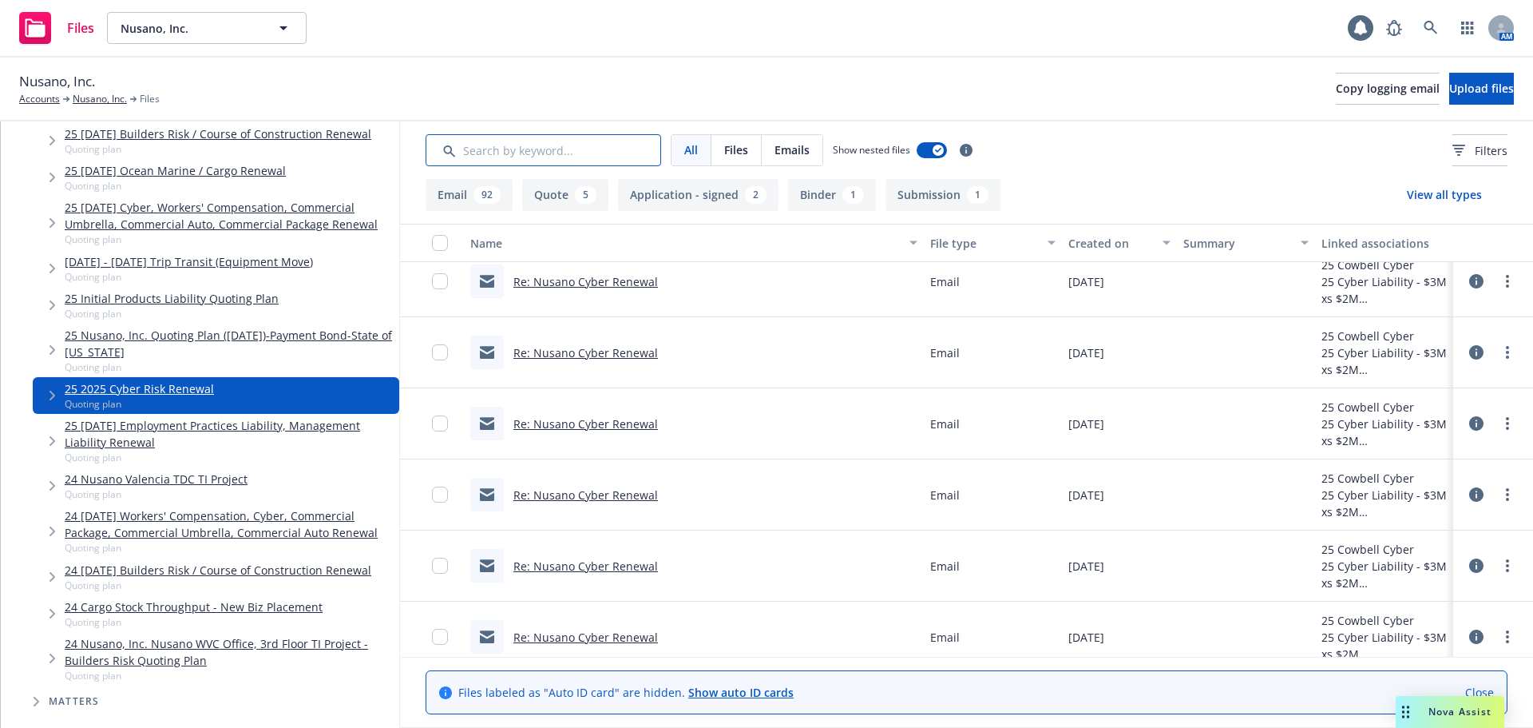
click at [518, 149] on input "Search by keyword..." at bounding box center [544, 150] width 236 height 32
type input "r"
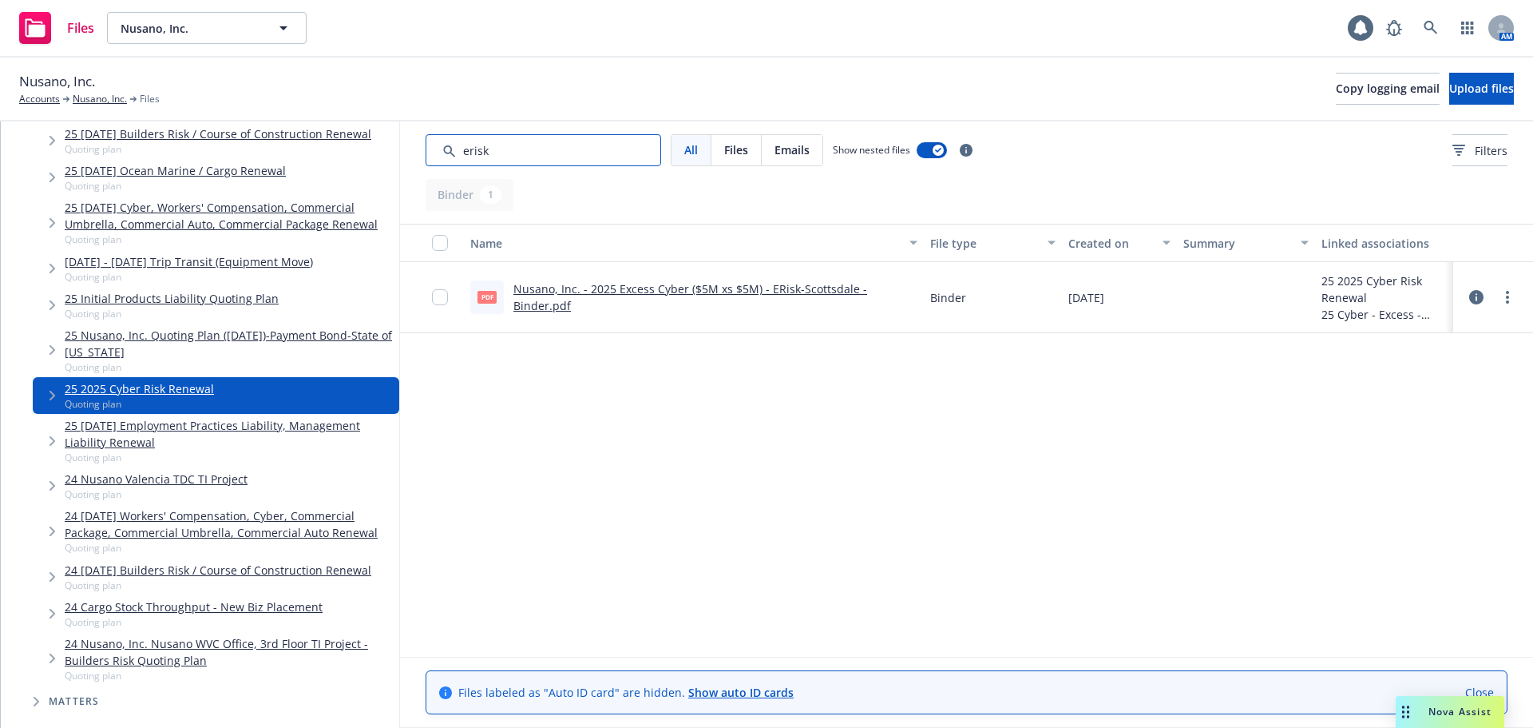
type input "erisk"
click at [775, 296] on link "Nusano, Inc. - 2025 Excess Cyber ($5M xs $5M) - ERisk-Scottsdale - Binder.pdf" at bounding box center [691, 297] width 354 height 32
click at [97, 99] on link "Nusano, Inc." at bounding box center [100, 99] width 54 height 14
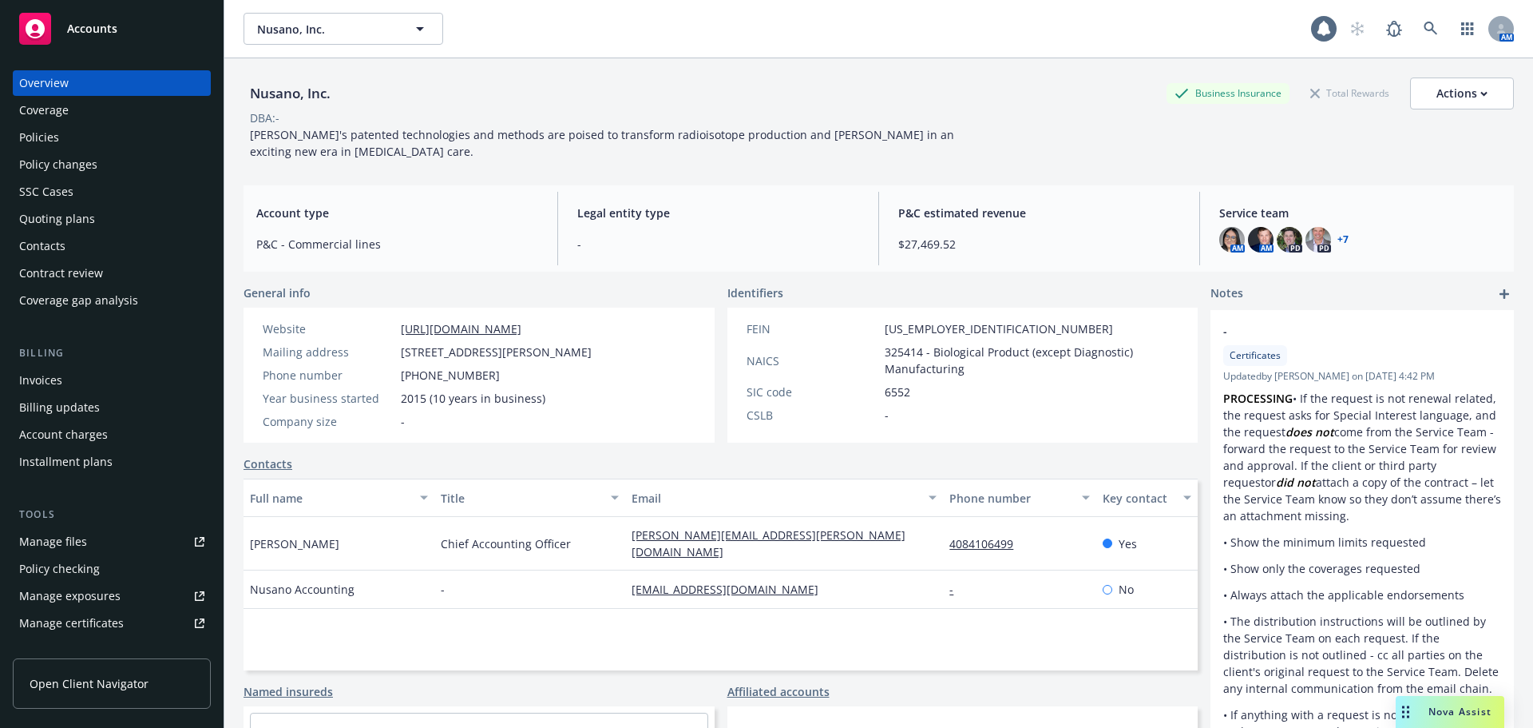
click at [55, 135] on div "Policies" at bounding box center [39, 138] width 40 height 26
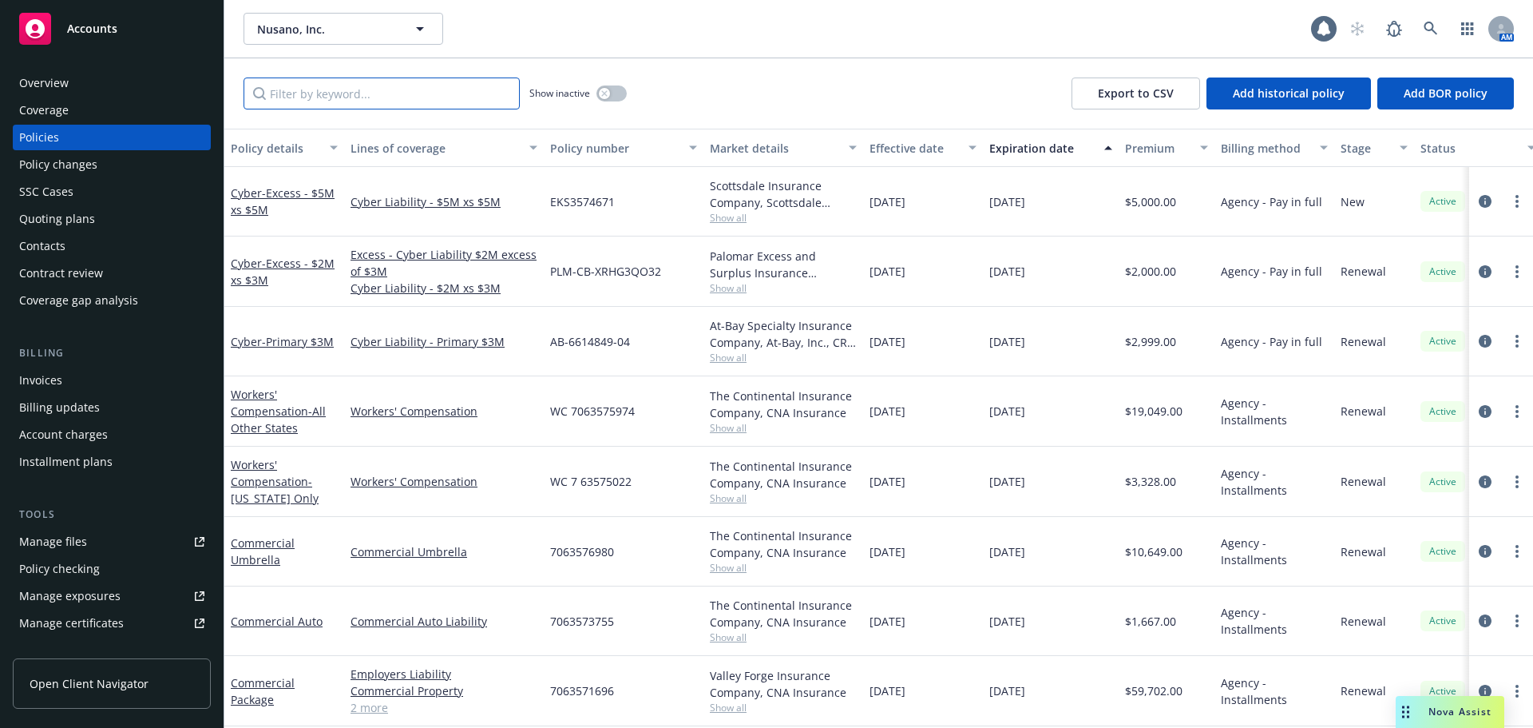
click at [419, 87] on input "Filter by keyword..." at bounding box center [382, 93] width 276 height 32
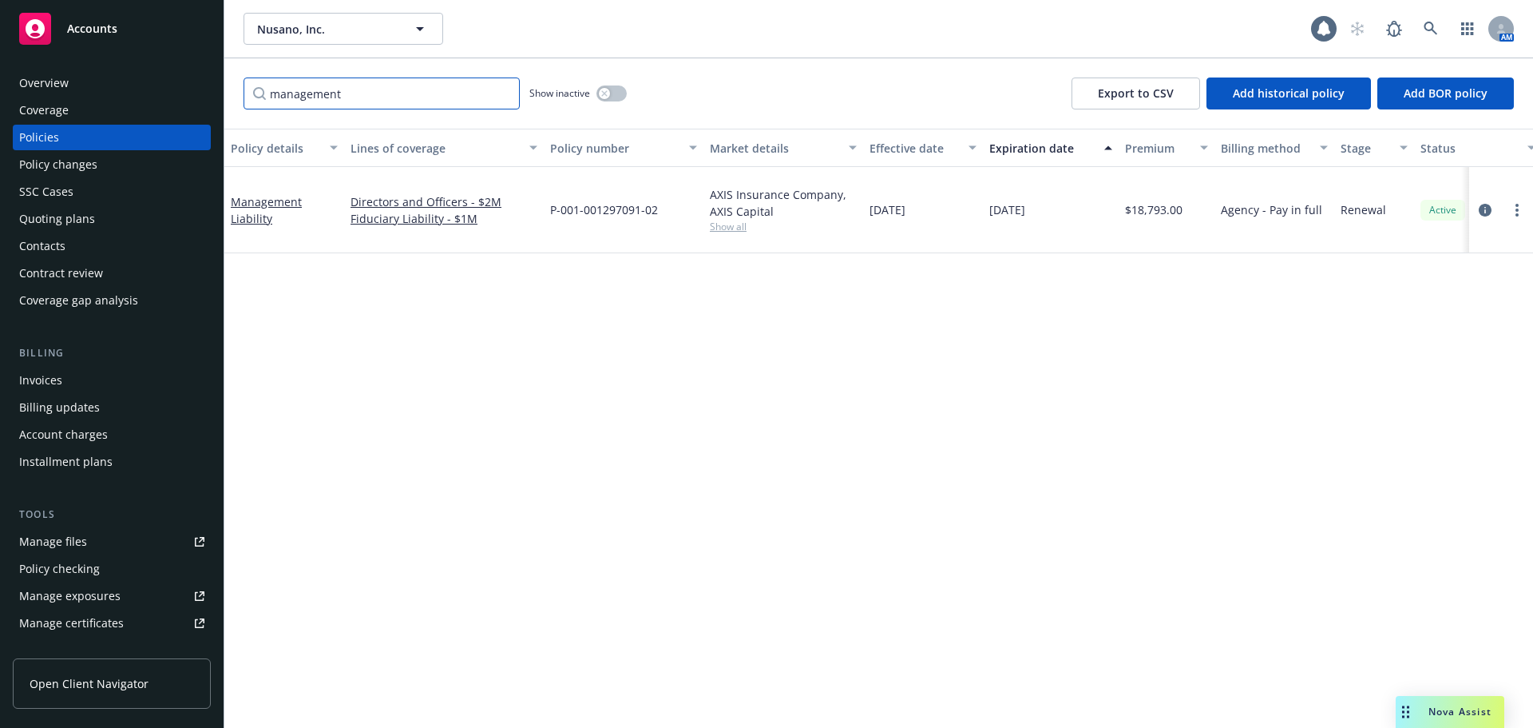
scroll to position [0, 232]
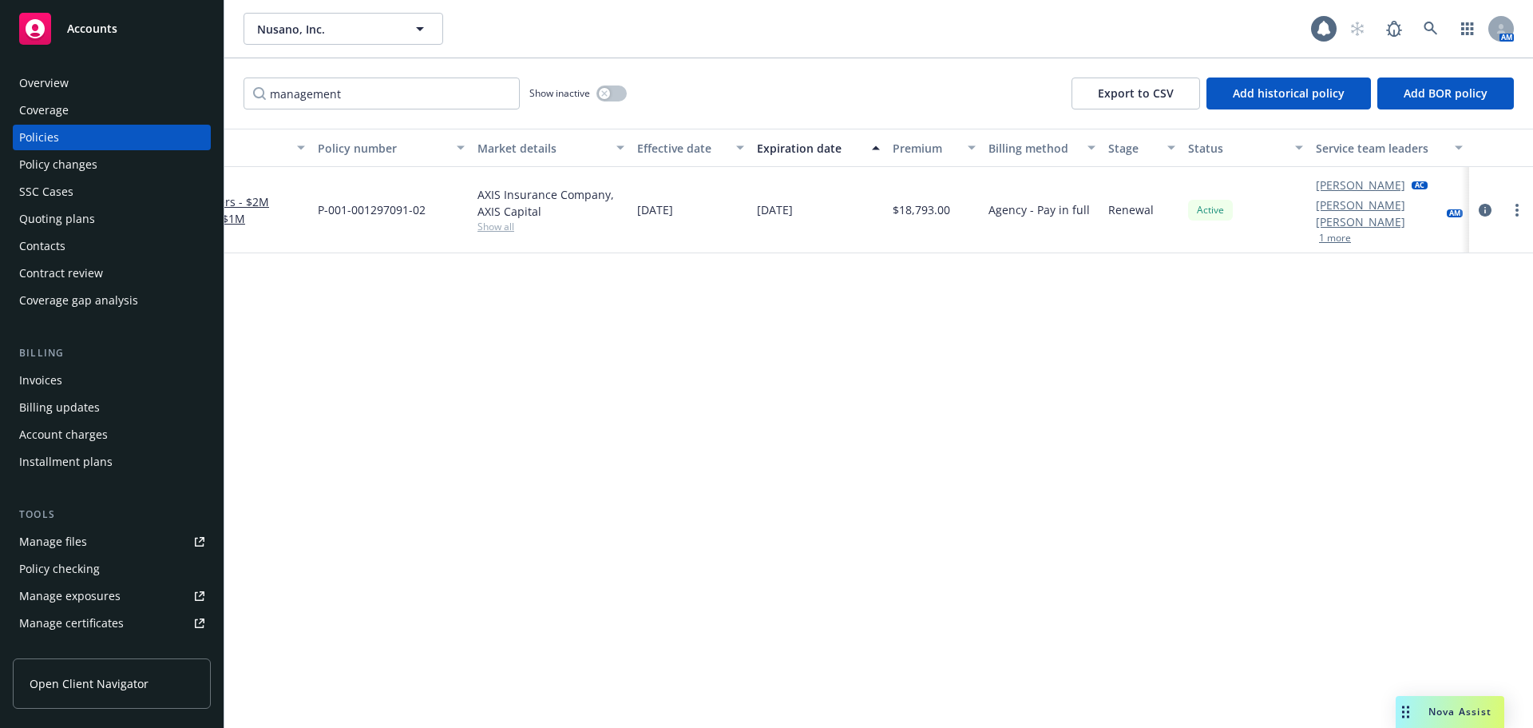
click at [1359, 204] on link "[PERSON_NAME] [PERSON_NAME]" at bounding box center [1378, 213] width 125 height 34
click at [917, 431] on div "Policy details Lines of coverage Policy number Market details Effective date Ex…" at bounding box center [878, 428] width 1309 height 599
drag, startPoint x: 355, startPoint y: 93, endPoint x: 0, endPoint y: 22, distance: 362.4
click at [0, 32] on div "Accounts Overview Coverage Policies Policy changes SSC Cases Quoting plans Cont…" at bounding box center [766, 364] width 1533 height 728
type input "employment"
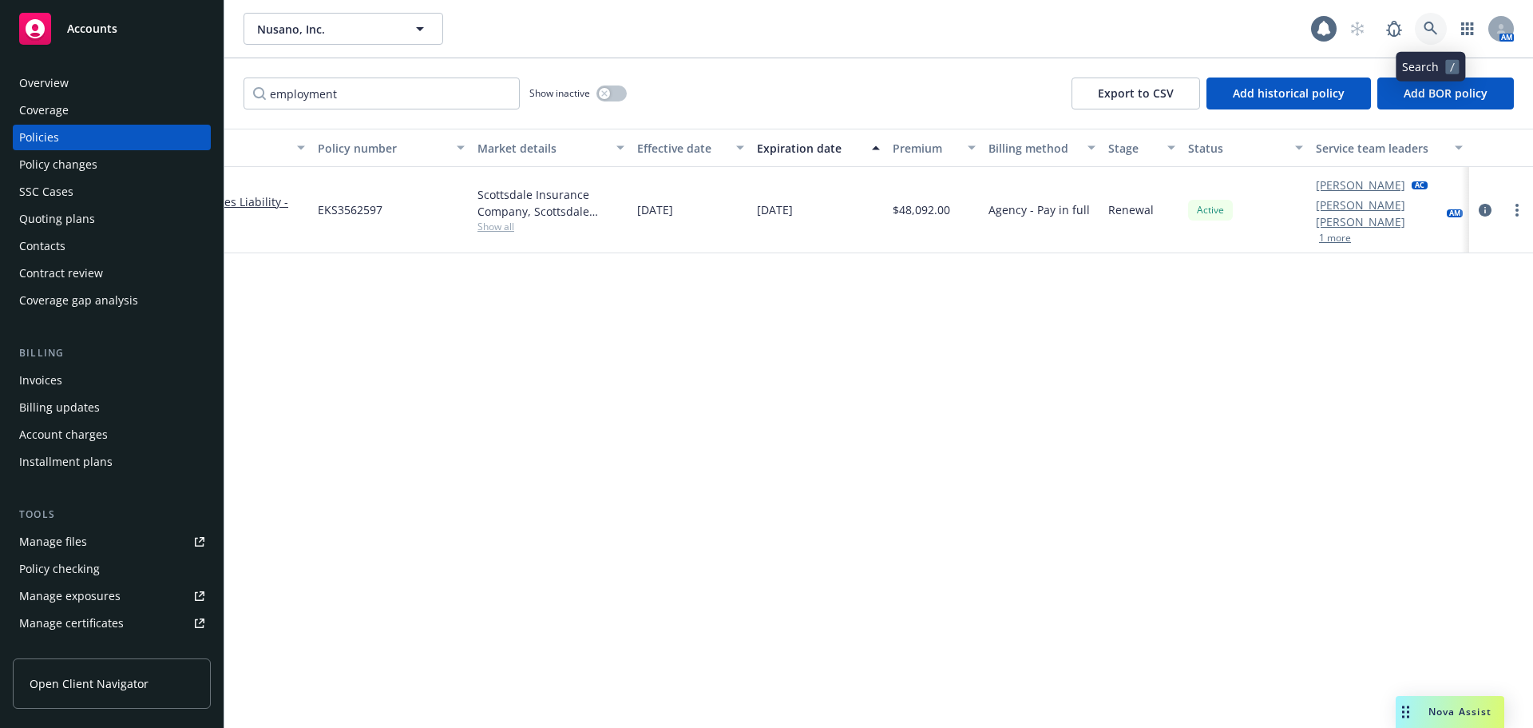
click at [1430, 29] on icon at bounding box center [1431, 29] width 14 height 14
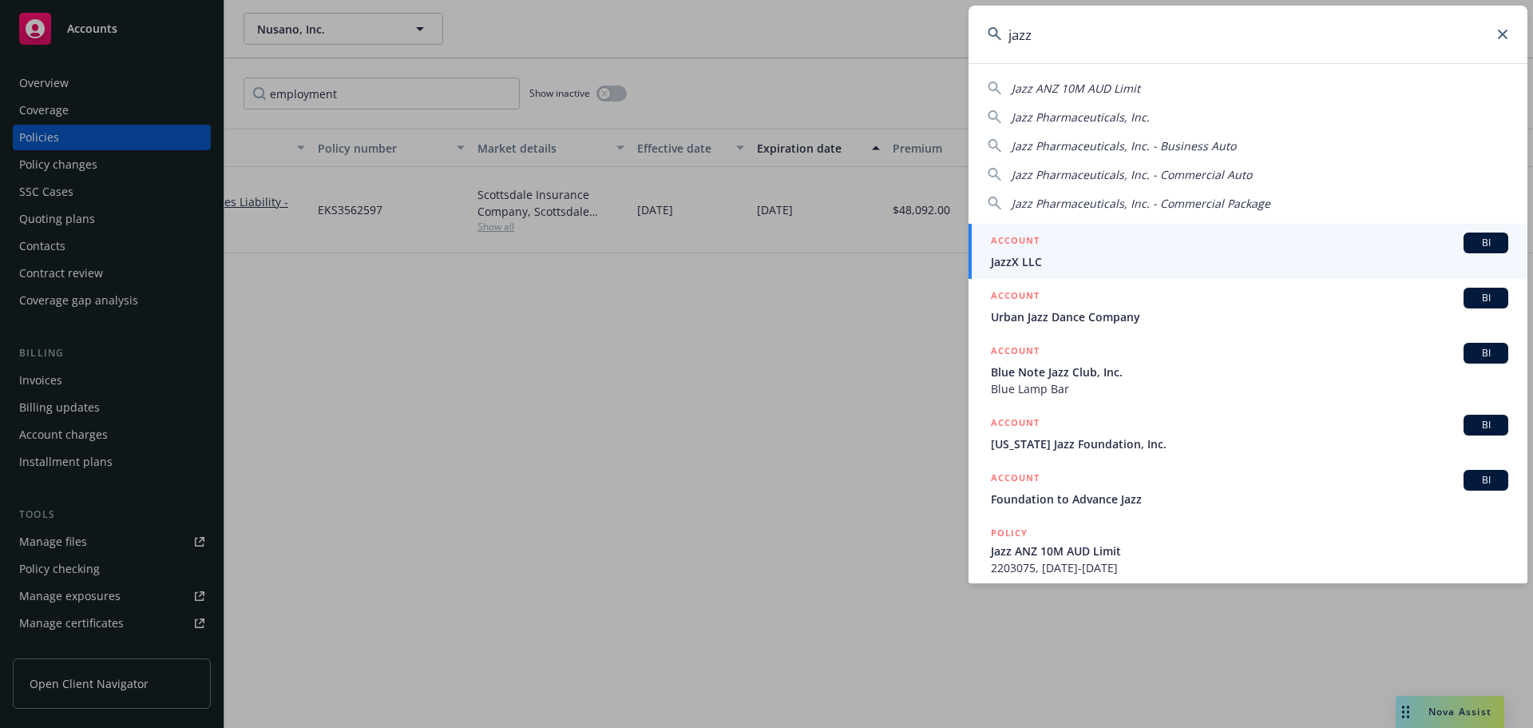
click at [1133, 117] on span "Jazz Pharmaceuticals, Inc." at bounding box center [1081, 116] width 138 height 15
type input "Jazz Pharmaceuticals, Inc."
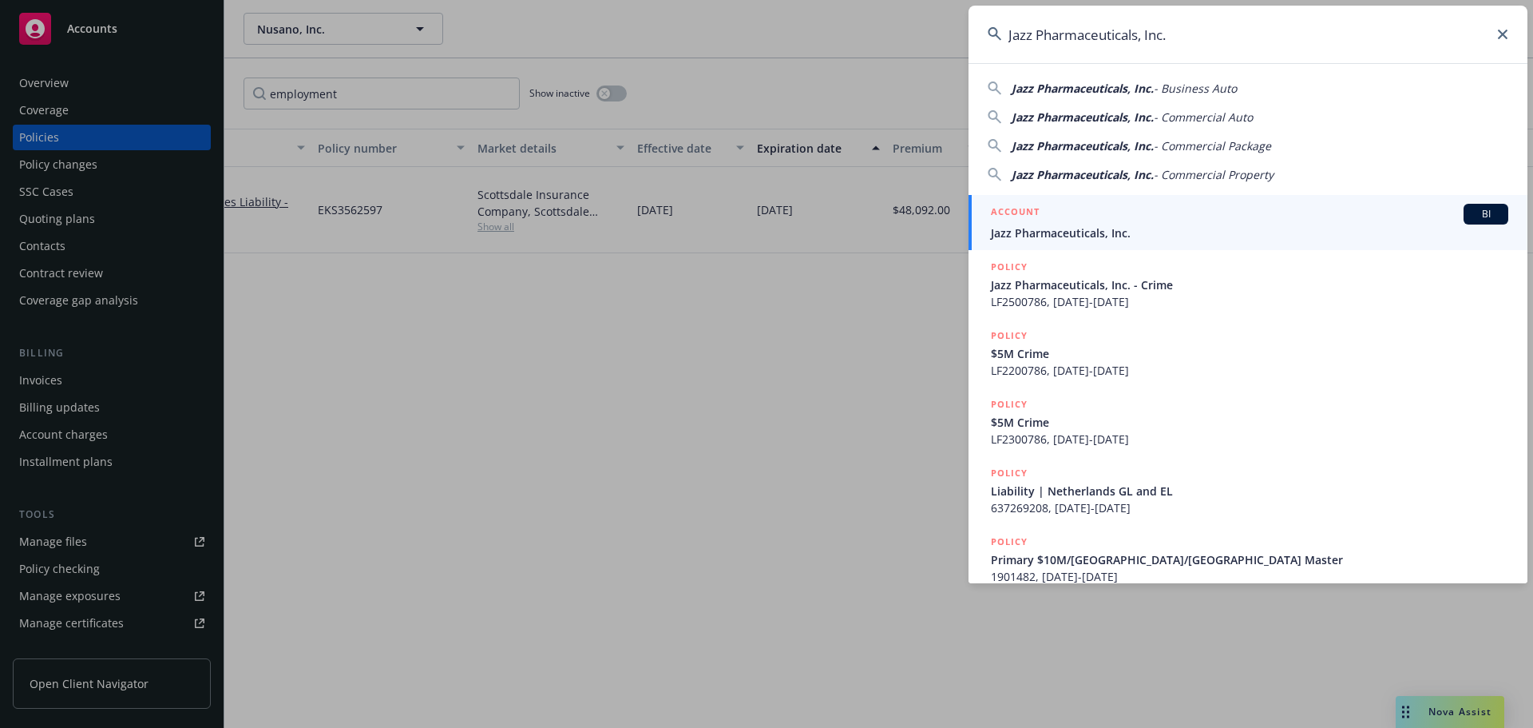
click at [1113, 222] on div "ACCOUNT BI" at bounding box center [1250, 214] width 518 height 21
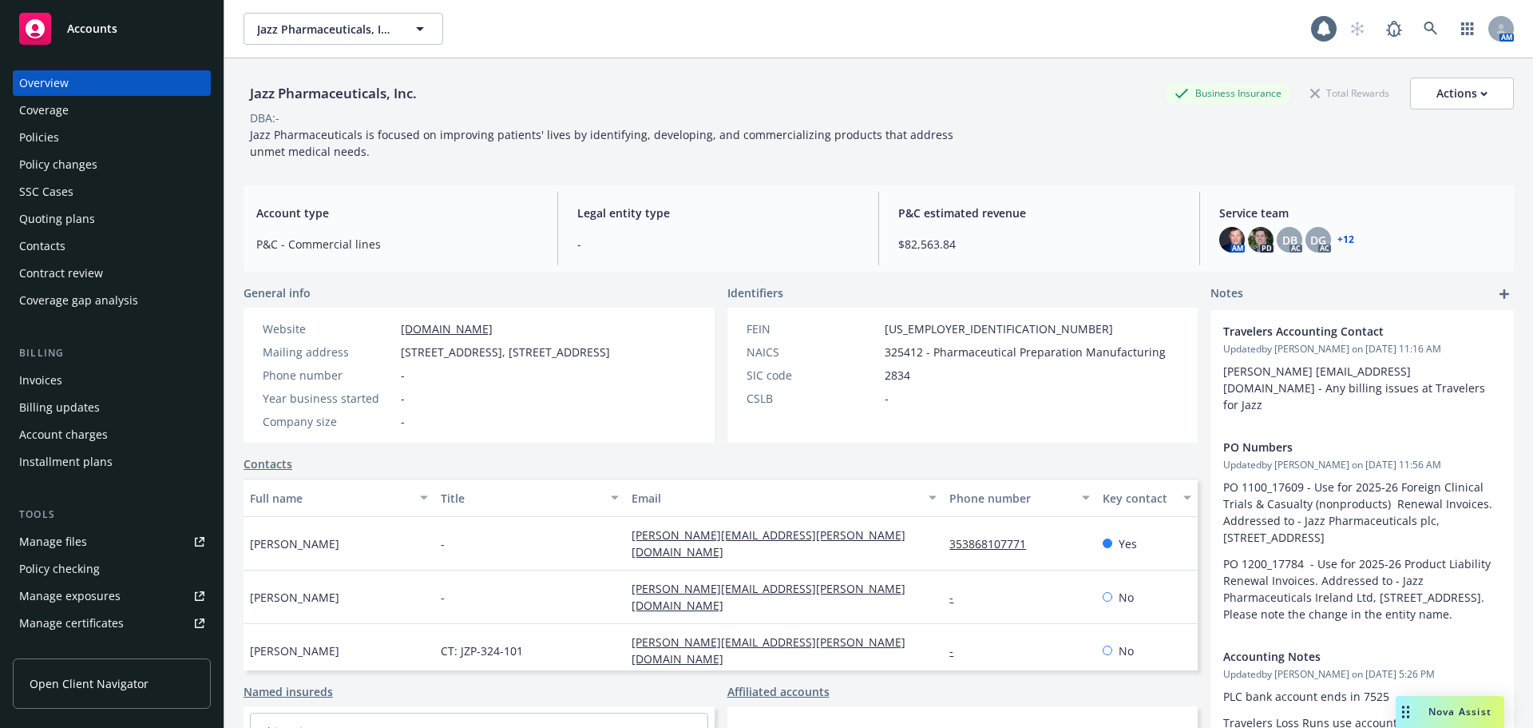
click at [61, 145] on div "Policies" at bounding box center [111, 138] width 185 height 26
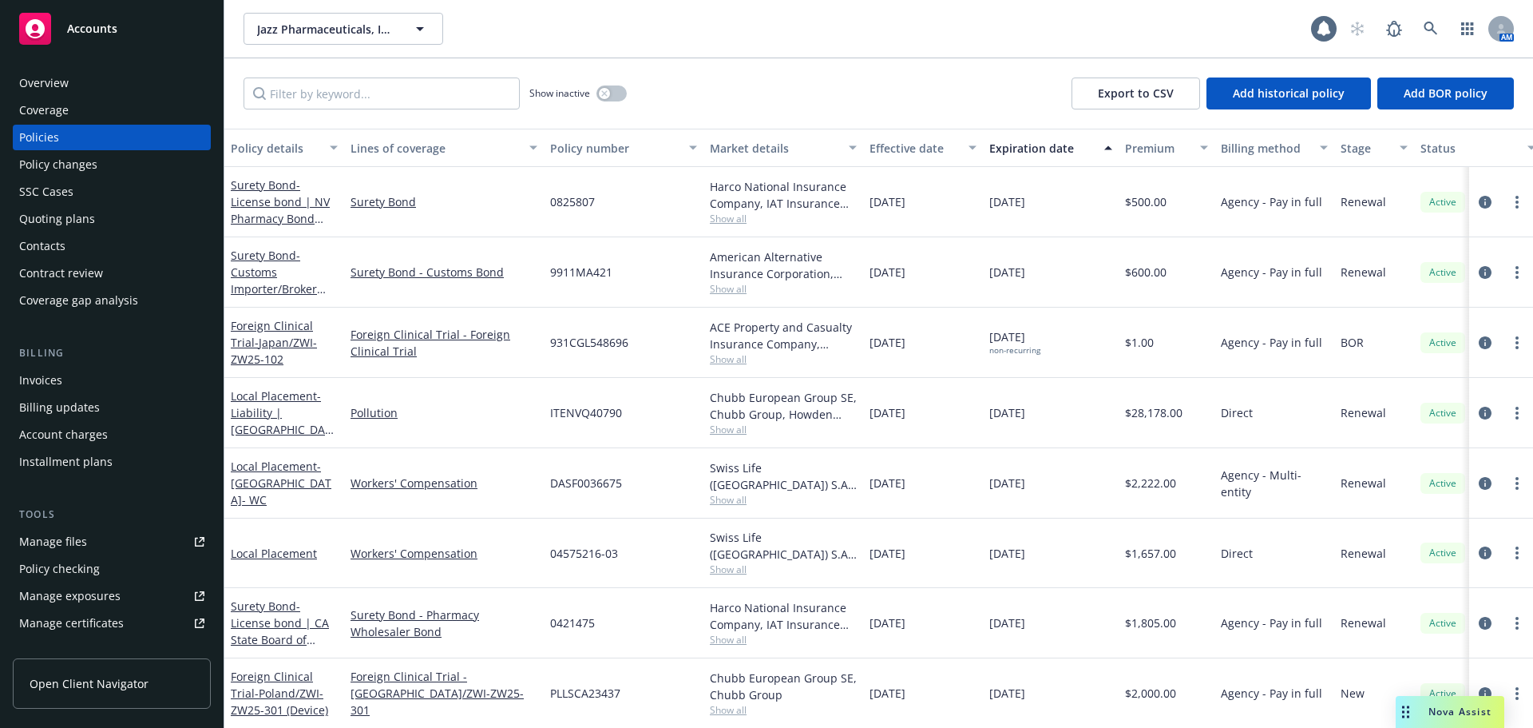
click at [1406, 713] on icon "Drag to move" at bounding box center [1405, 711] width 7 height 13
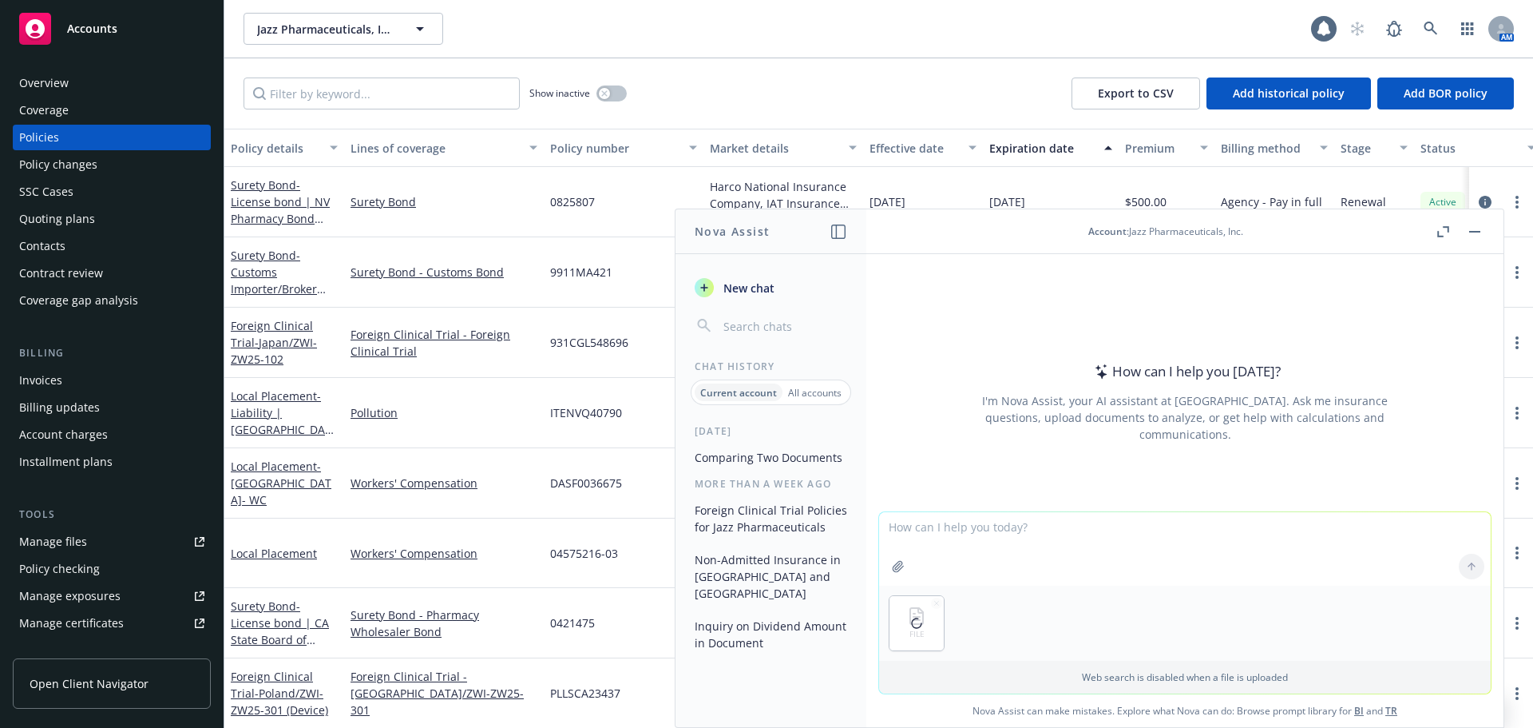
click at [930, 532] on textarea at bounding box center [1185, 548] width 612 height 73
click at [1419, 528] on textarea "Compare the policy number on the attached document against the information stor…" at bounding box center [1185, 547] width 612 height 75
click at [1363, 538] on textarea "Compare the policy number on the attached document against the information stor…" at bounding box center [1185, 547] width 612 height 75
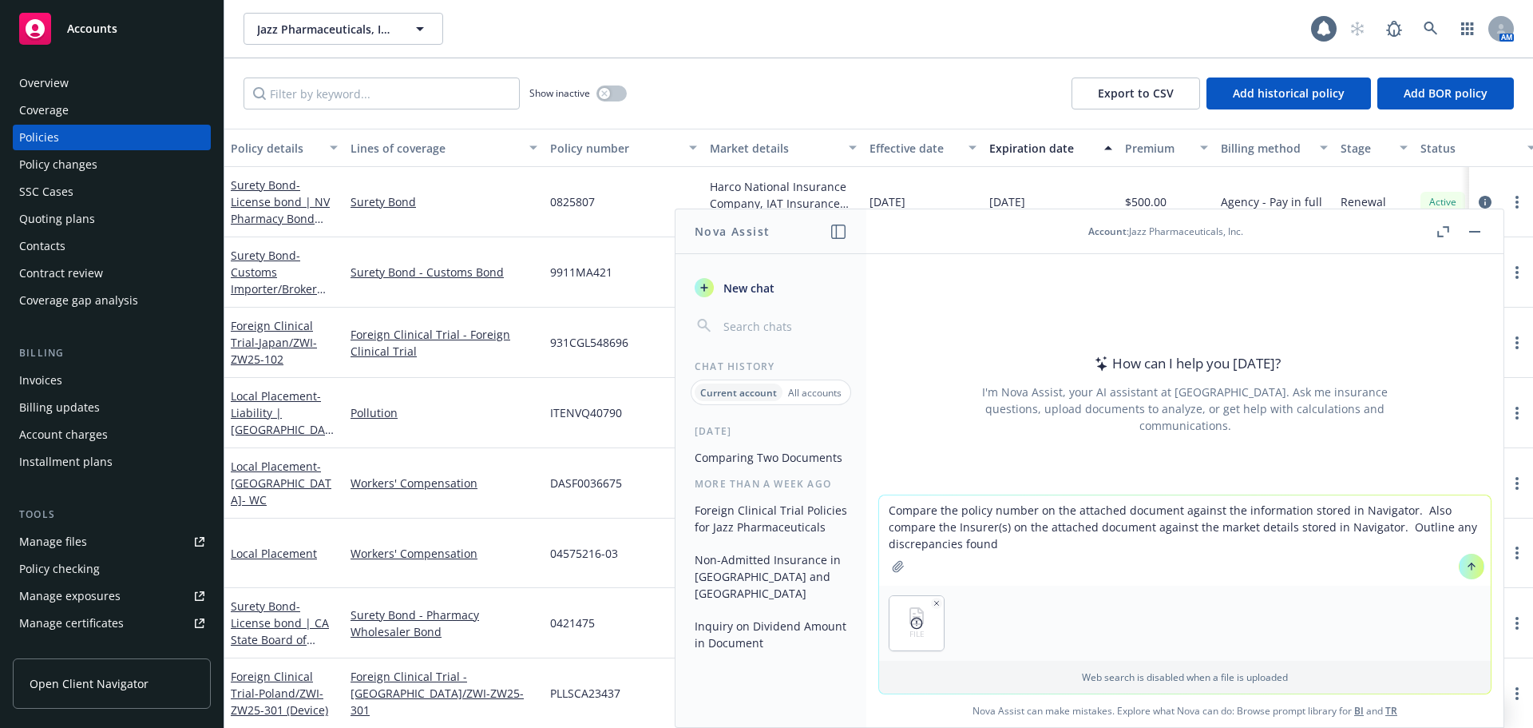
click at [1032, 552] on textarea "Compare the policy number on the attached document against the information stor…" at bounding box center [1185, 540] width 612 height 90
type textarea "Compare the policy number on the attached document against the information stor…"
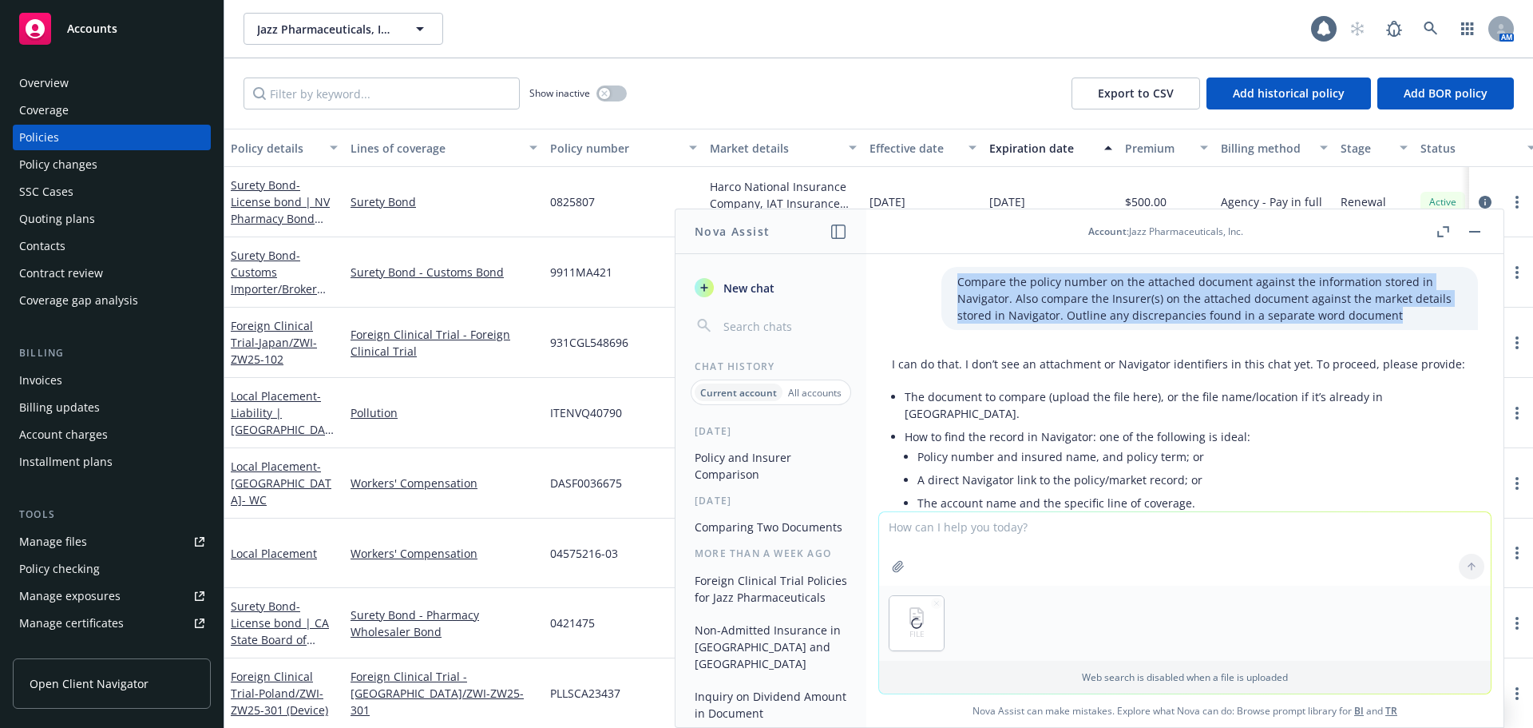
drag, startPoint x: 1394, startPoint y: 316, endPoint x: 873, endPoint y: 276, distance: 522.3
click at [873, 276] on div "Compare the policy number on the attached document against the information stor…" at bounding box center [1185, 382] width 637 height 257
copy p "Compare the policy number on the attached document against the information stor…"
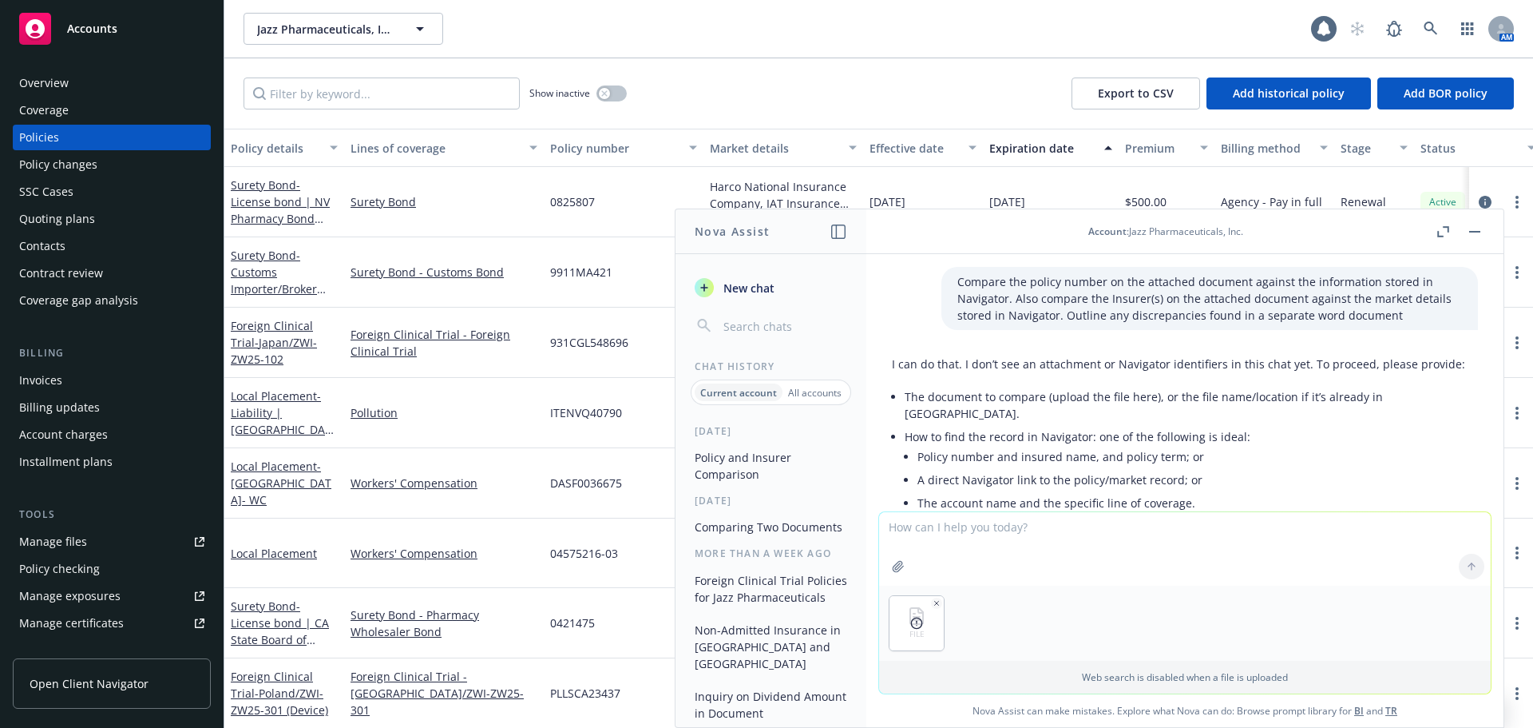
click at [901, 526] on textarea at bounding box center [1185, 548] width 612 height 73
type textarea "the document is now attached"
click at [933, 600] on icon "button" at bounding box center [937, 603] width 8 height 8
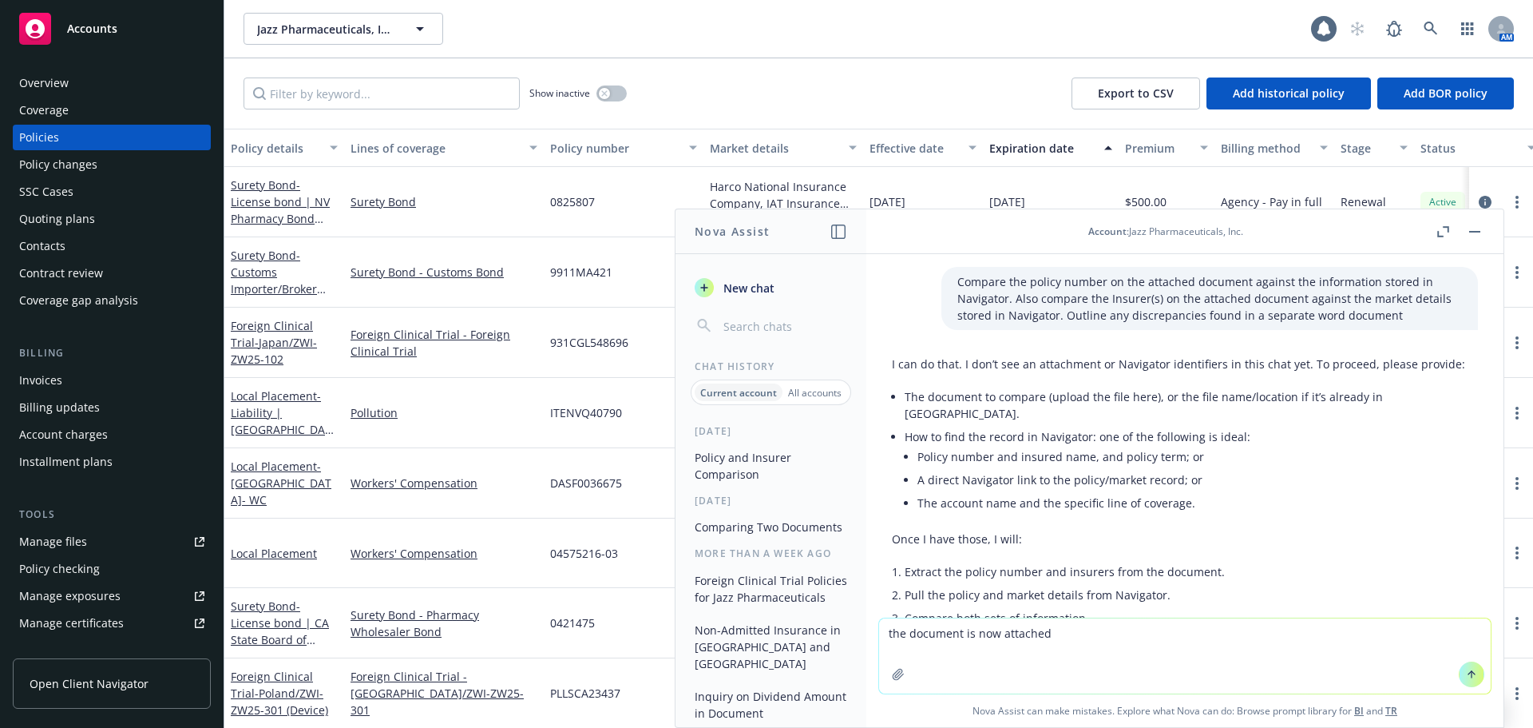
click at [1303, 651] on textarea "the document is now attached" at bounding box center [1185, 655] width 612 height 75
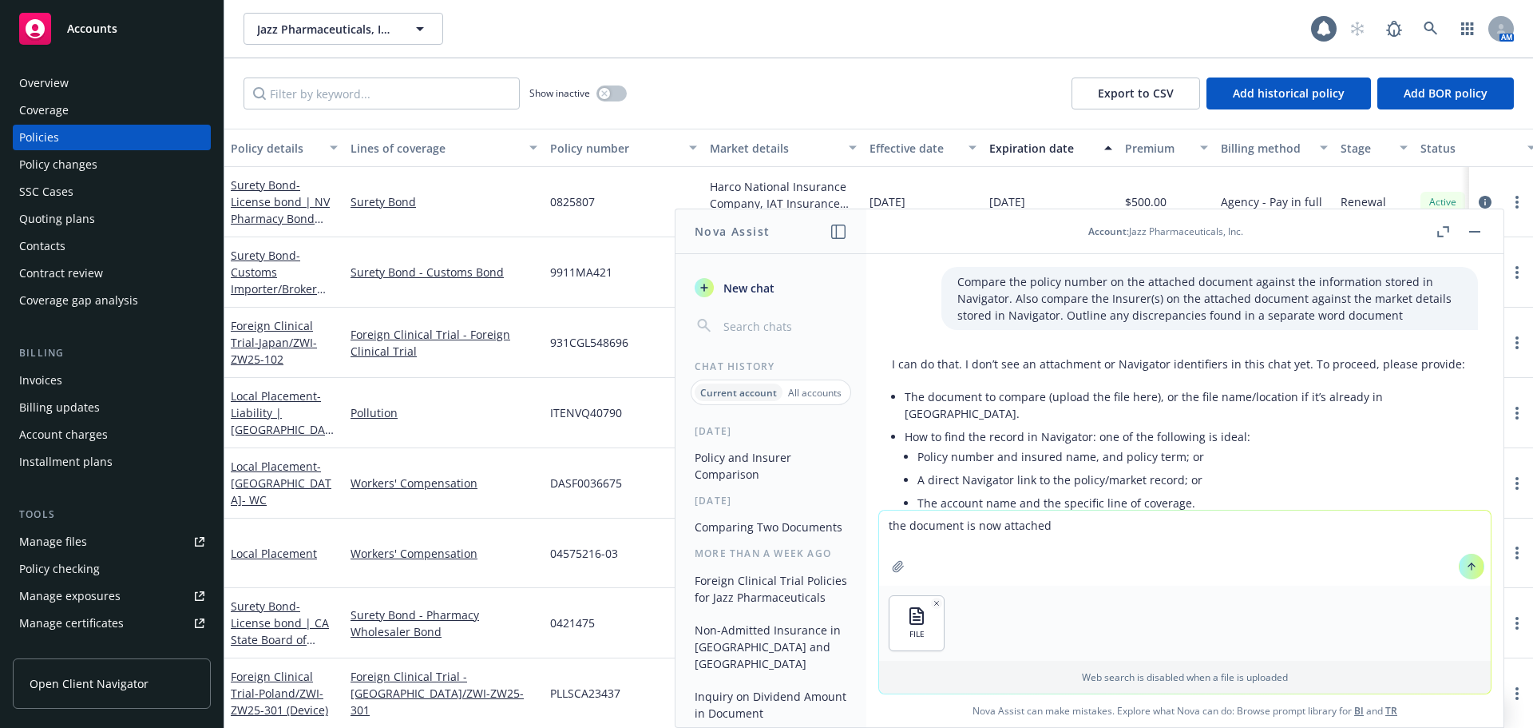
click at [1470, 565] on icon at bounding box center [1471, 566] width 11 height 11
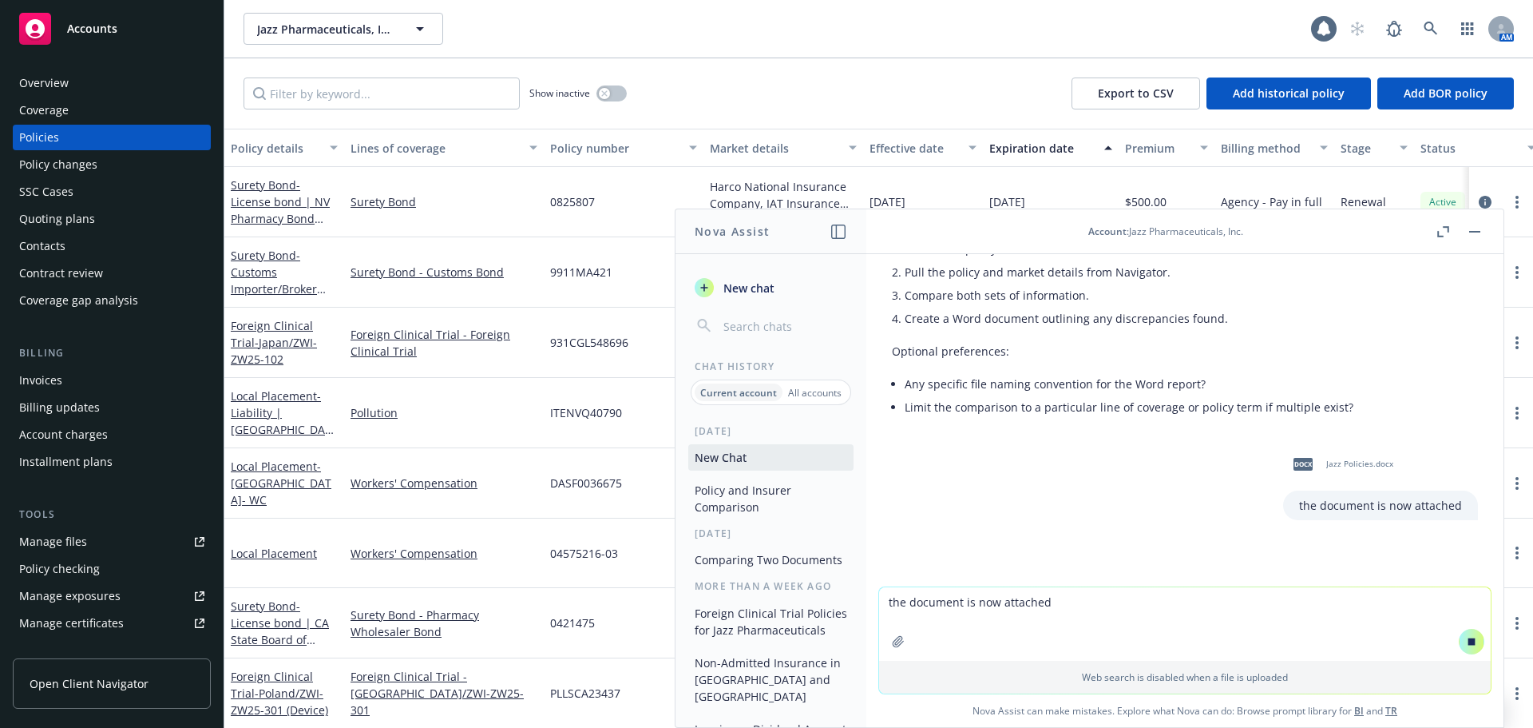
scroll to position [331, 0]
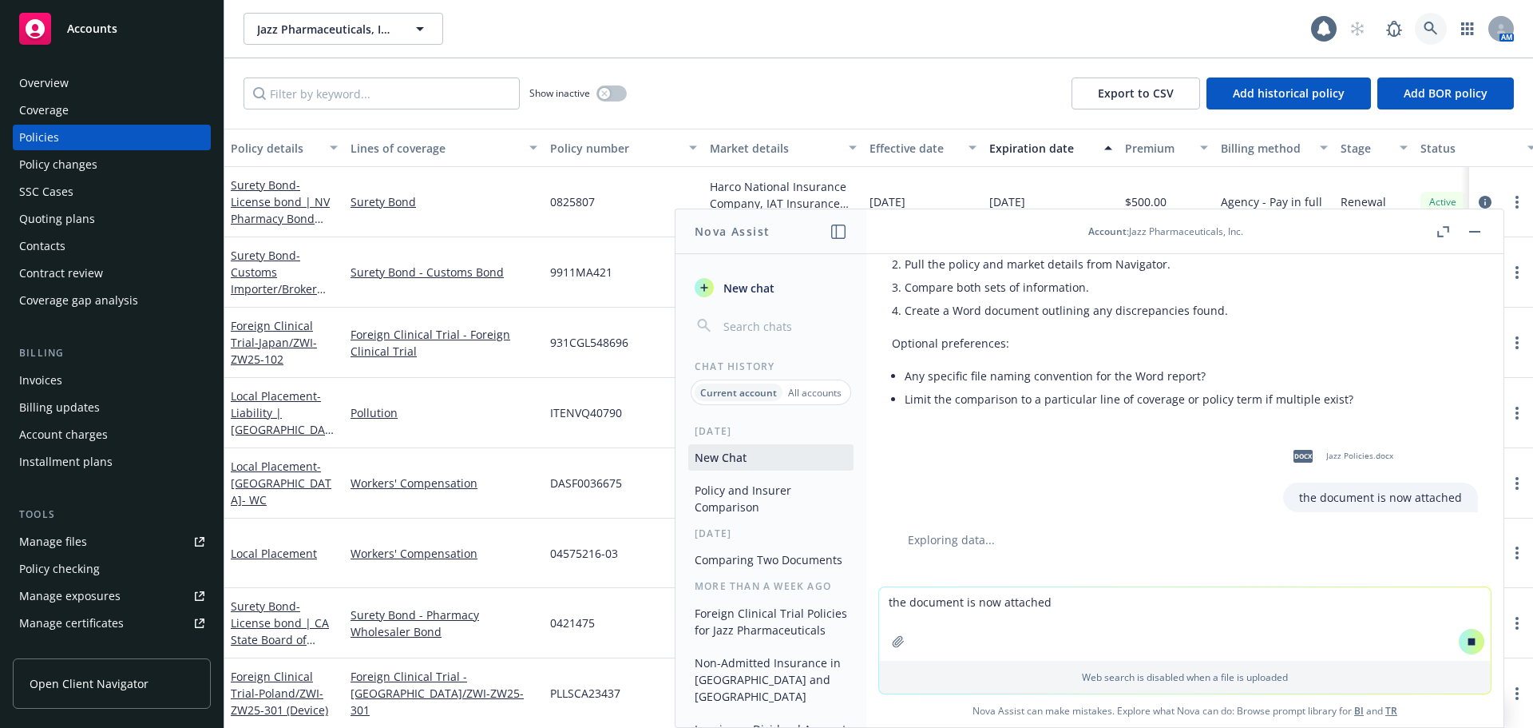
click at [1424, 26] on icon at bounding box center [1431, 29] width 14 height 14
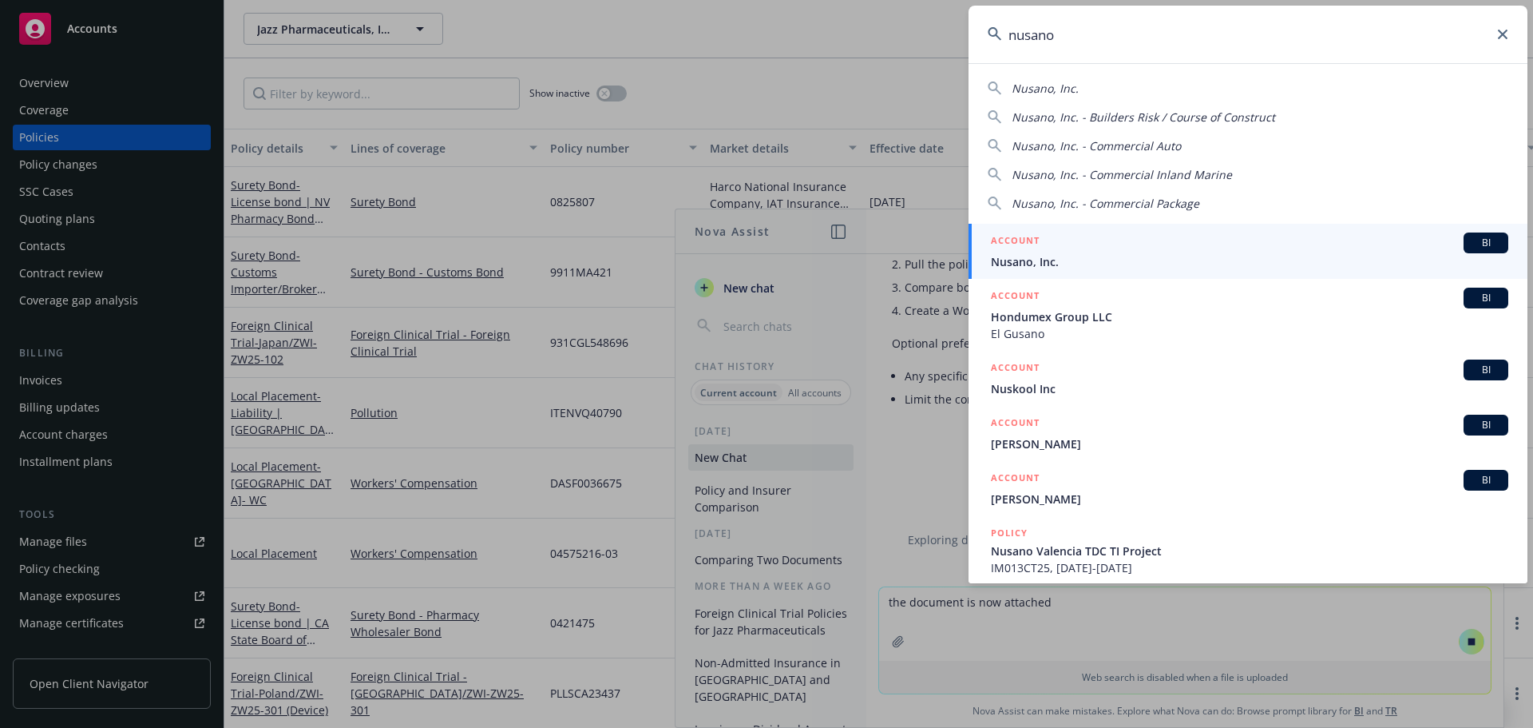
type input "nusano"
click at [1203, 252] on div "ACCOUNT BI" at bounding box center [1250, 242] width 518 height 21
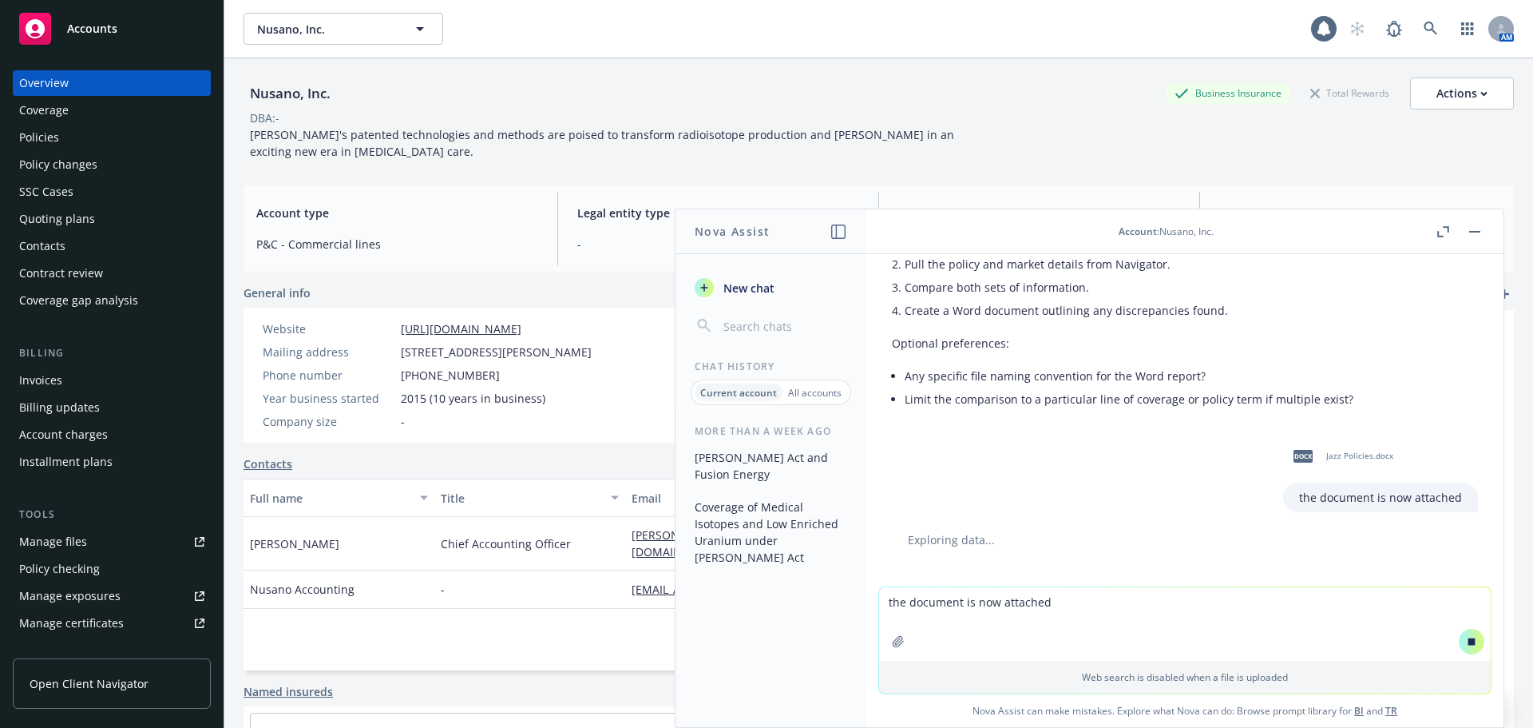
click at [1473, 235] on button "button" at bounding box center [1475, 231] width 19 height 19
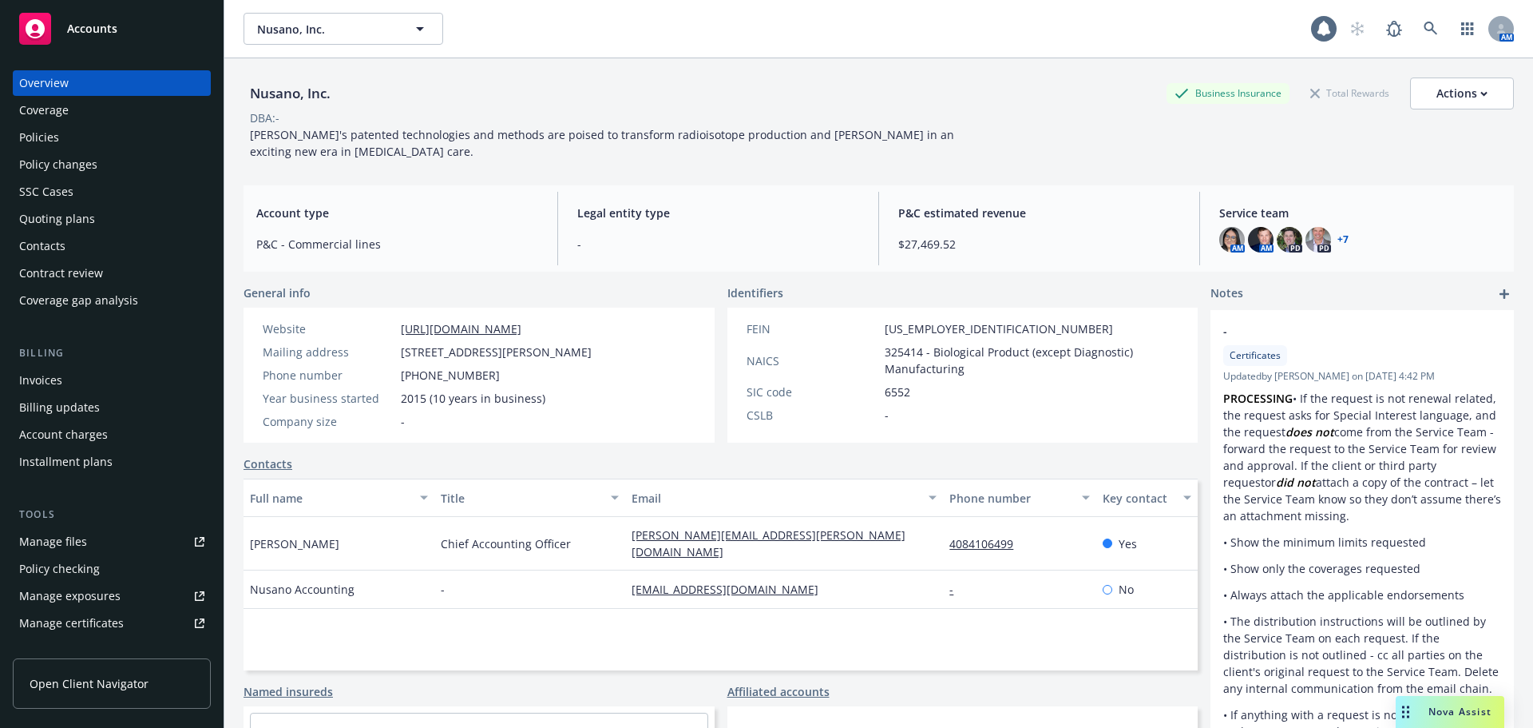
click at [91, 142] on div "Policies" at bounding box center [111, 138] width 185 height 26
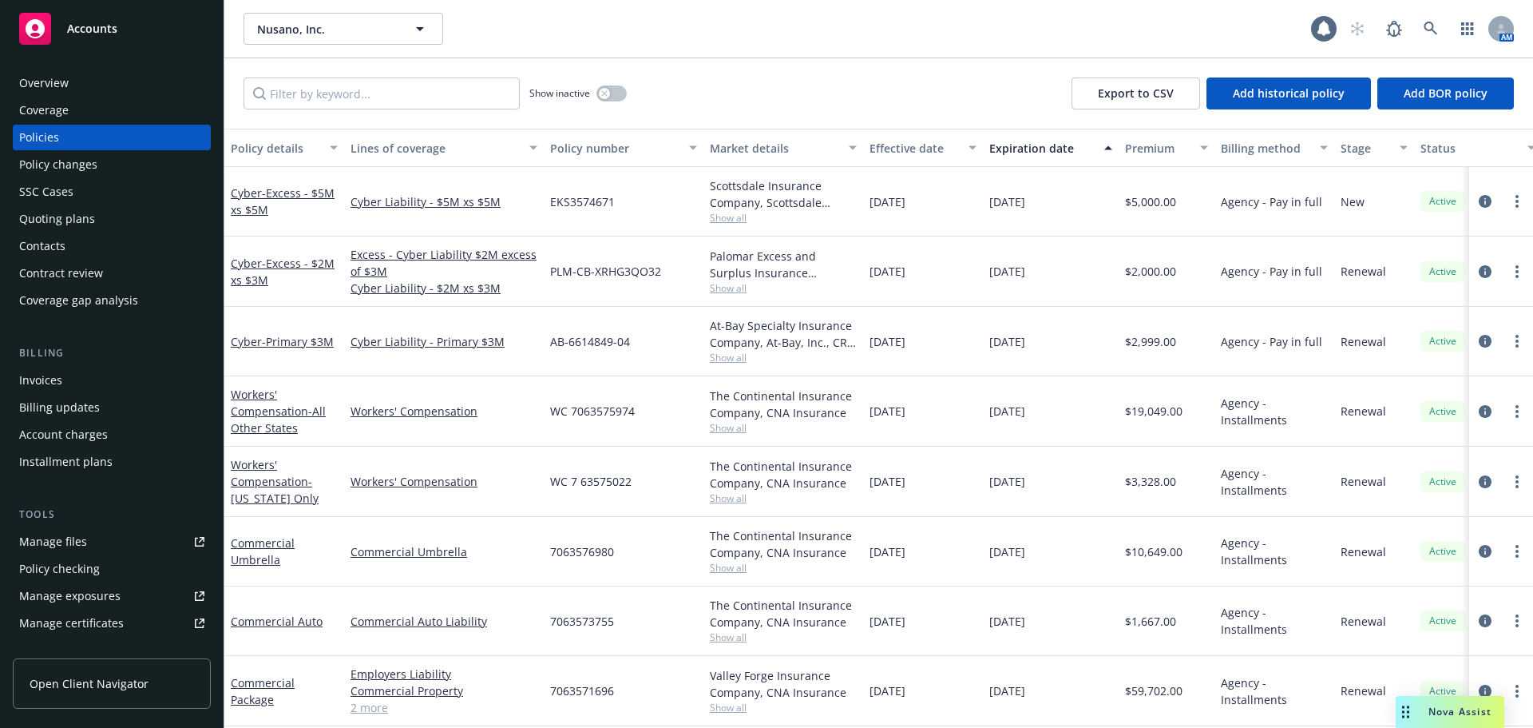
click at [90, 222] on div "Quoting plans" at bounding box center [57, 219] width 76 height 26
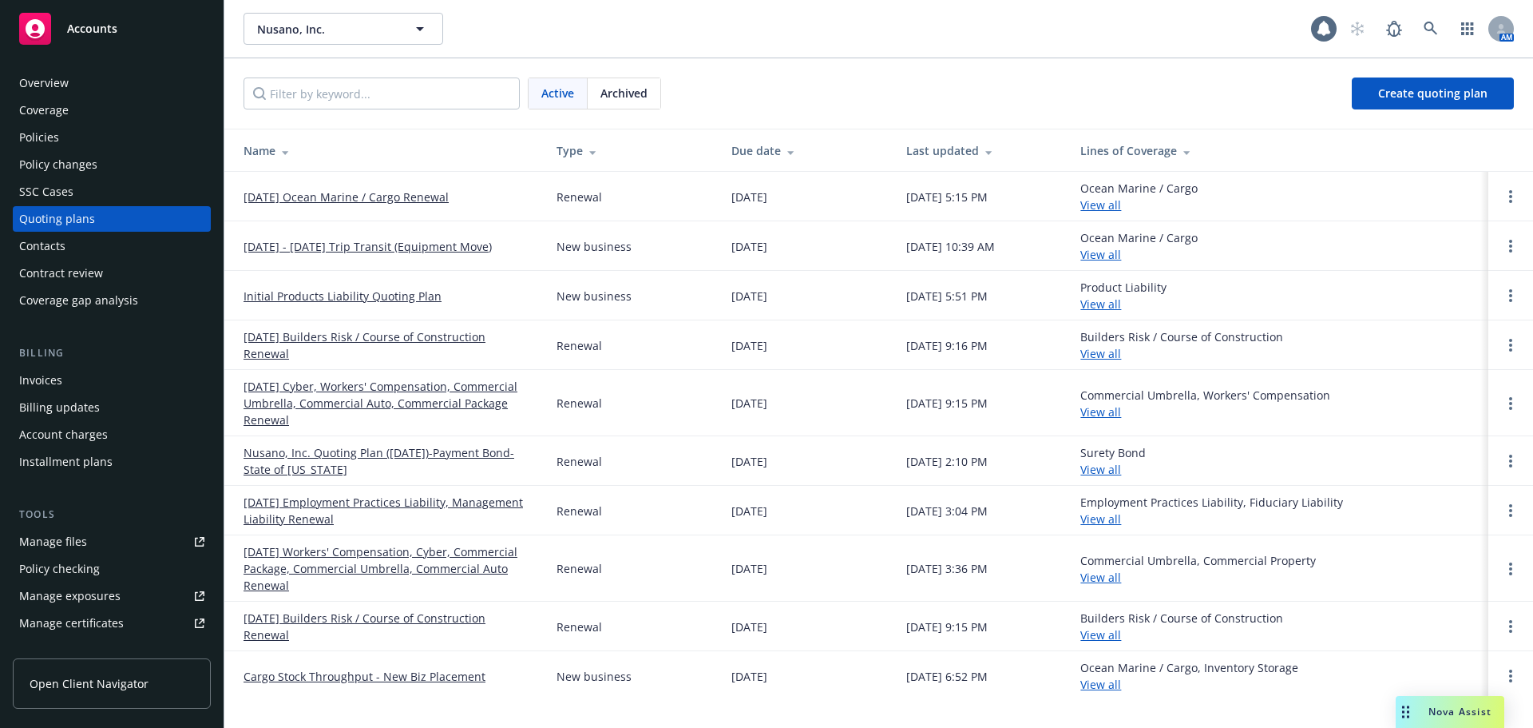
click at [317, 199] on link "[DATE] Ocean Marine / Cargo Renewal" at bounding box center [346, 196] width 205 height 17
click at [405, 238] on link "September - October 2025 Trip Transit (Equipment Move)" at bounding box center [368, 246] width 248 height 17
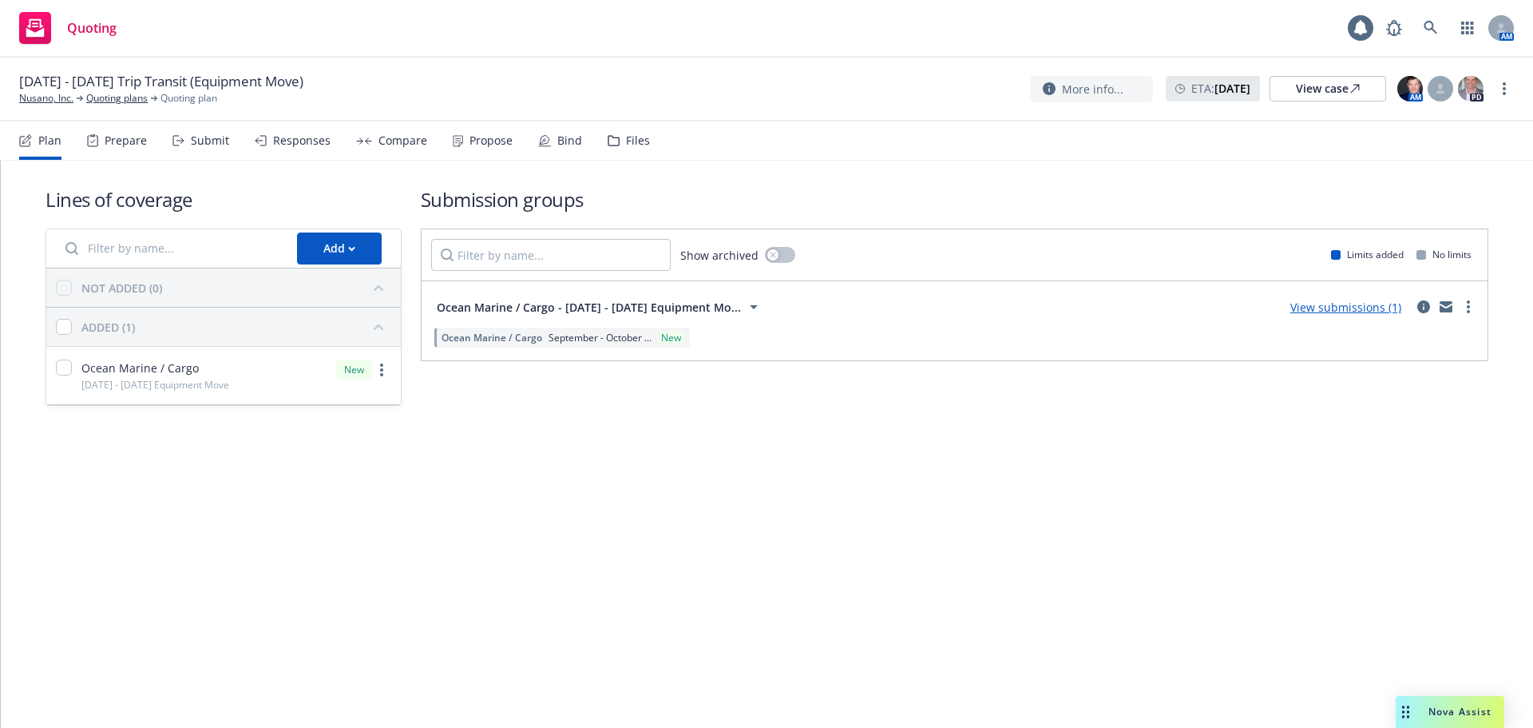
click at [569, 139] on div "Bind" at bounding box center [569, 140] width 25 height 13
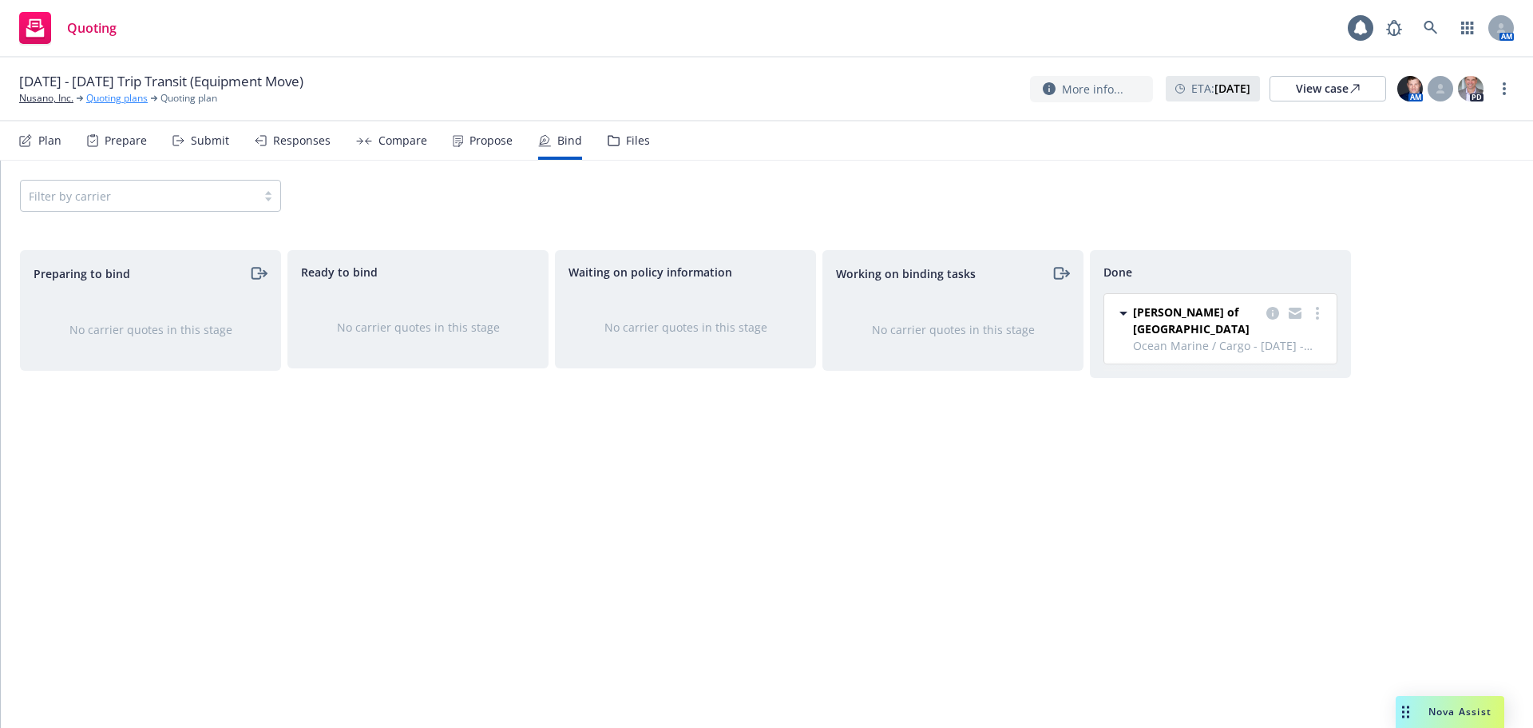
click at [111, 96] on link "Quoting plans" at bounding box center [116, 98] width 61 height 14
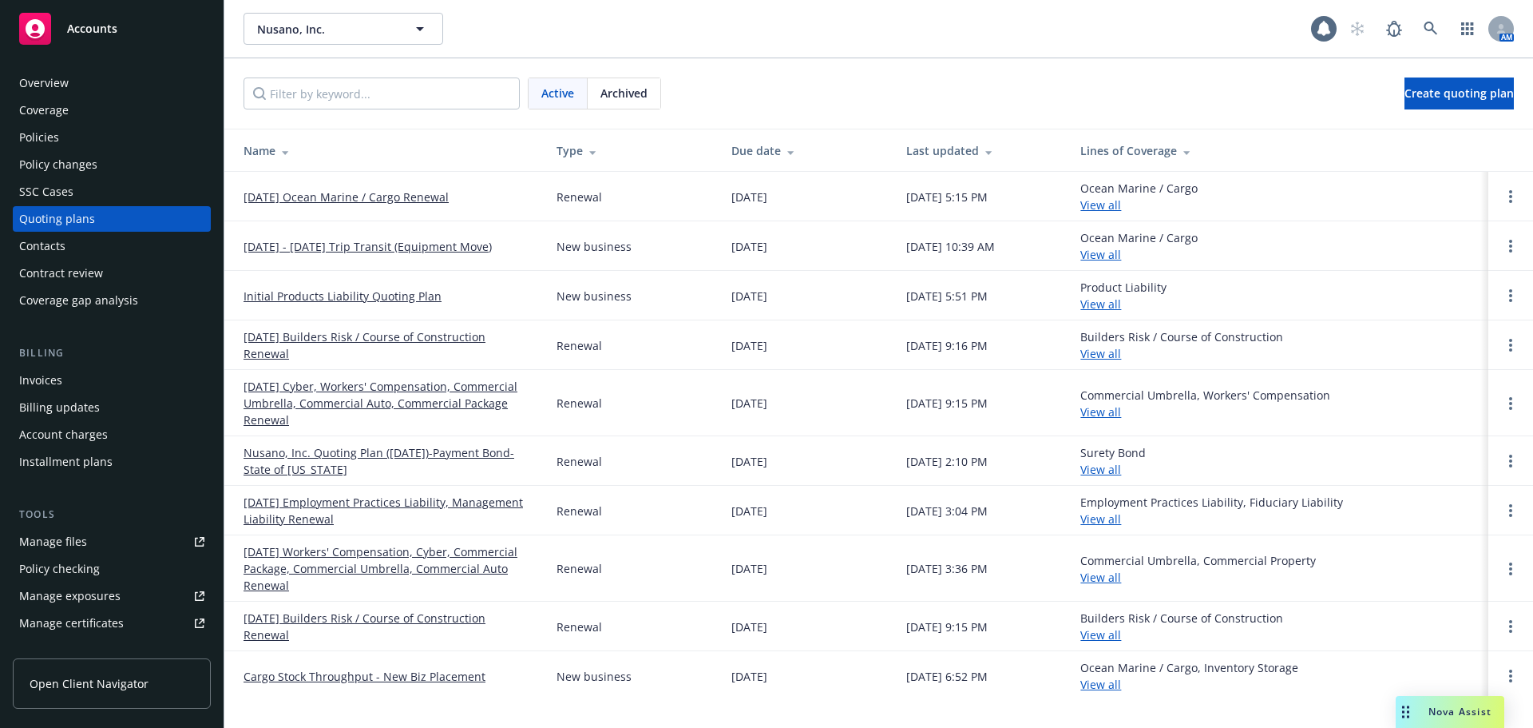
click at [62, 135] on div "Policies" at bounding box center [111, 138] width 185 height 26
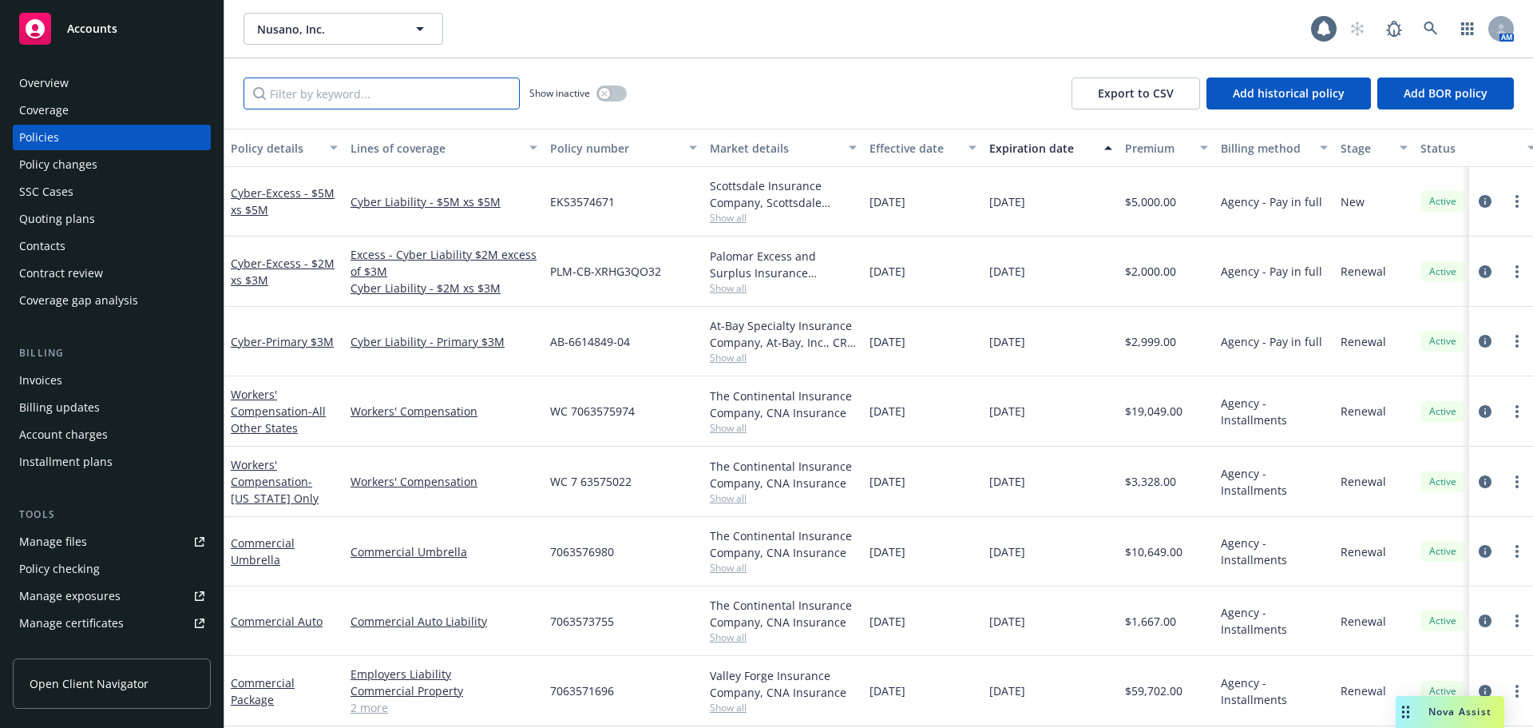
click at [308, 103] on input "Filter by keyword..." at bounding box center [382, 93] width 276 height 32
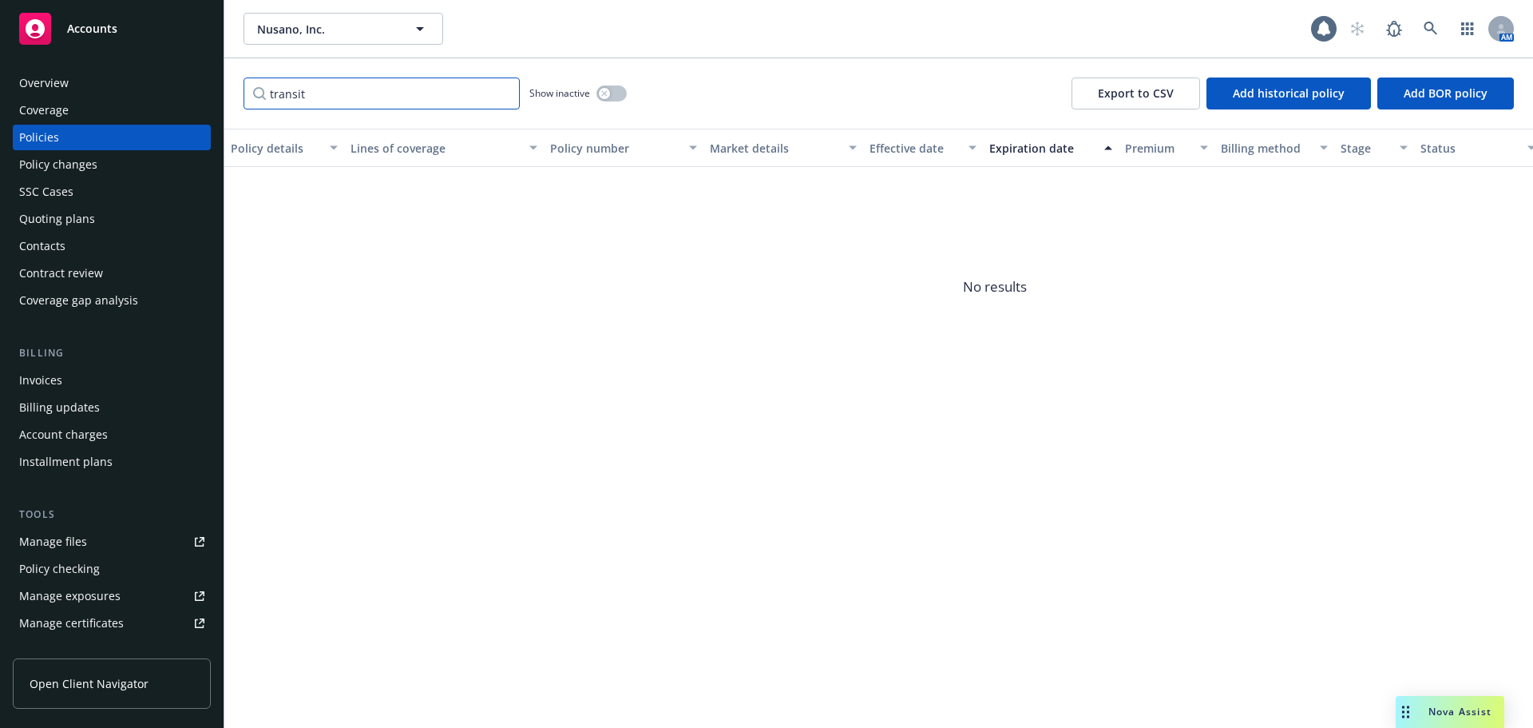
type input "transit"
click at [84, 216] on div "Quoting plans" at bounding box center [57, 219] width 76 height 26
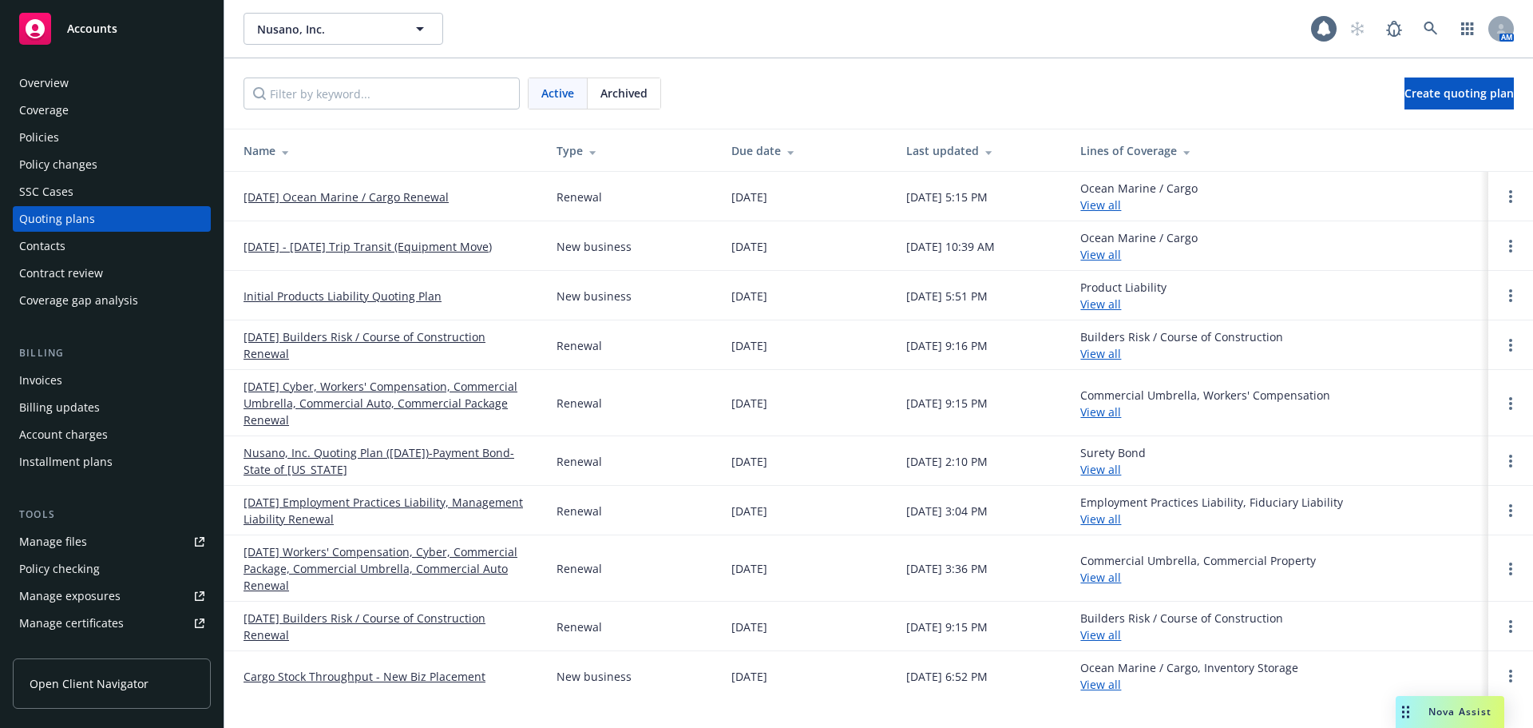
click at [325, 238] on link "September - October 2025 Trip Transit (Equipment Move)" at bounding box center [368, 246] width 248 height 17
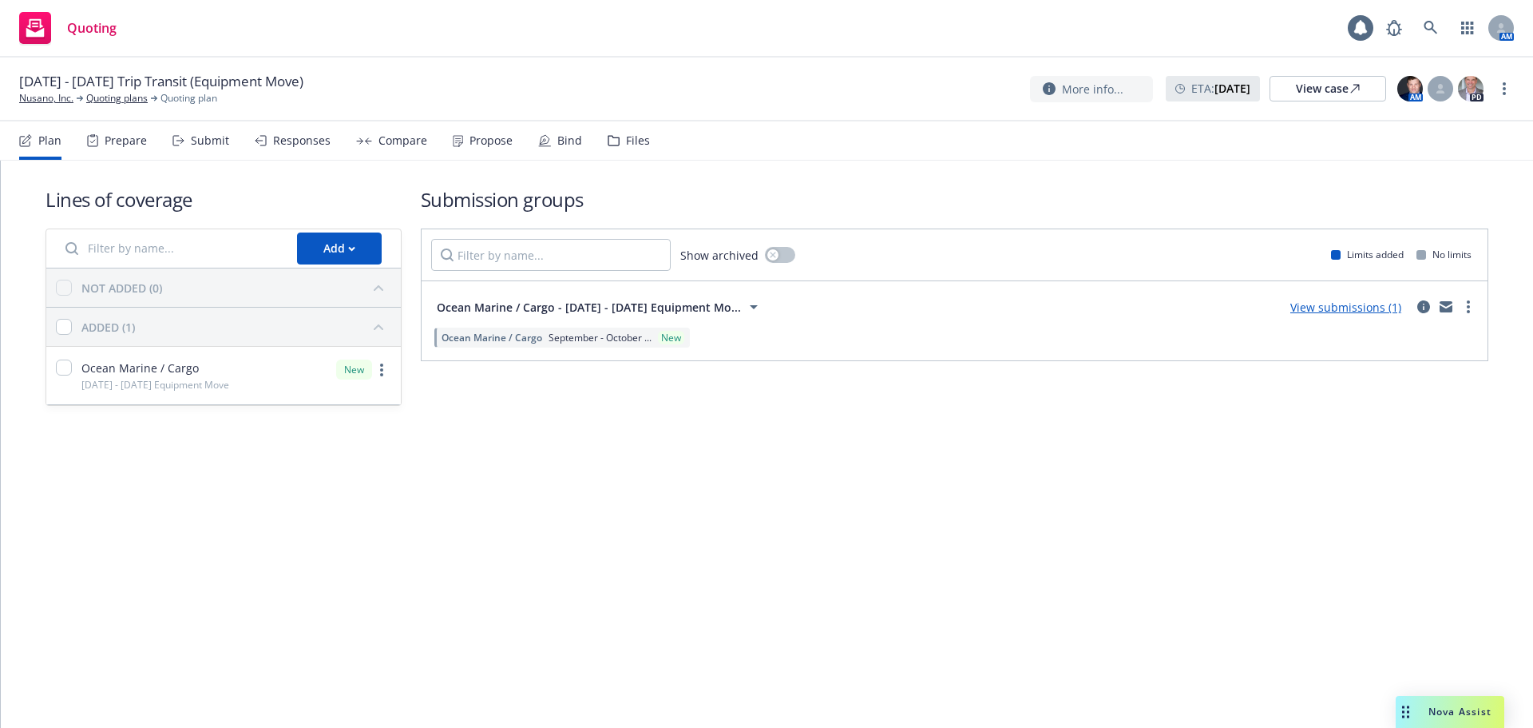
click at [557, 144] on div "Bind" at bounding box center [569, 140] width 25 height 13
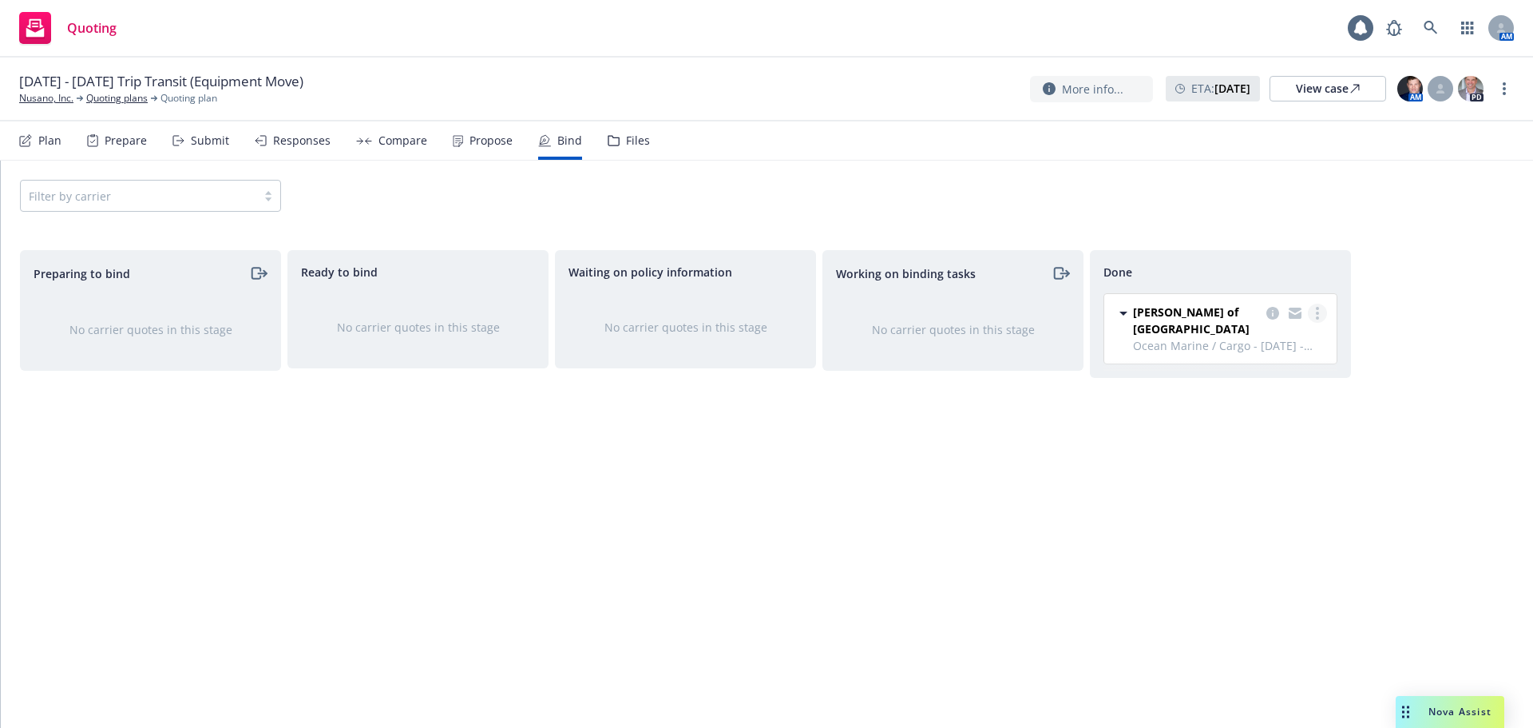
click at [1319, 315] on icon "more" at bounding box center [1317, 313] width 3 height 13
click at [787, 447] on div "Waiting on policy information No carrier quotes in this stage" at bounding box center [685, 472] width 261 height 444
click at [63, 93] on link "Nusano, Inc." at bounding box center [46, 98] width 54 height 14
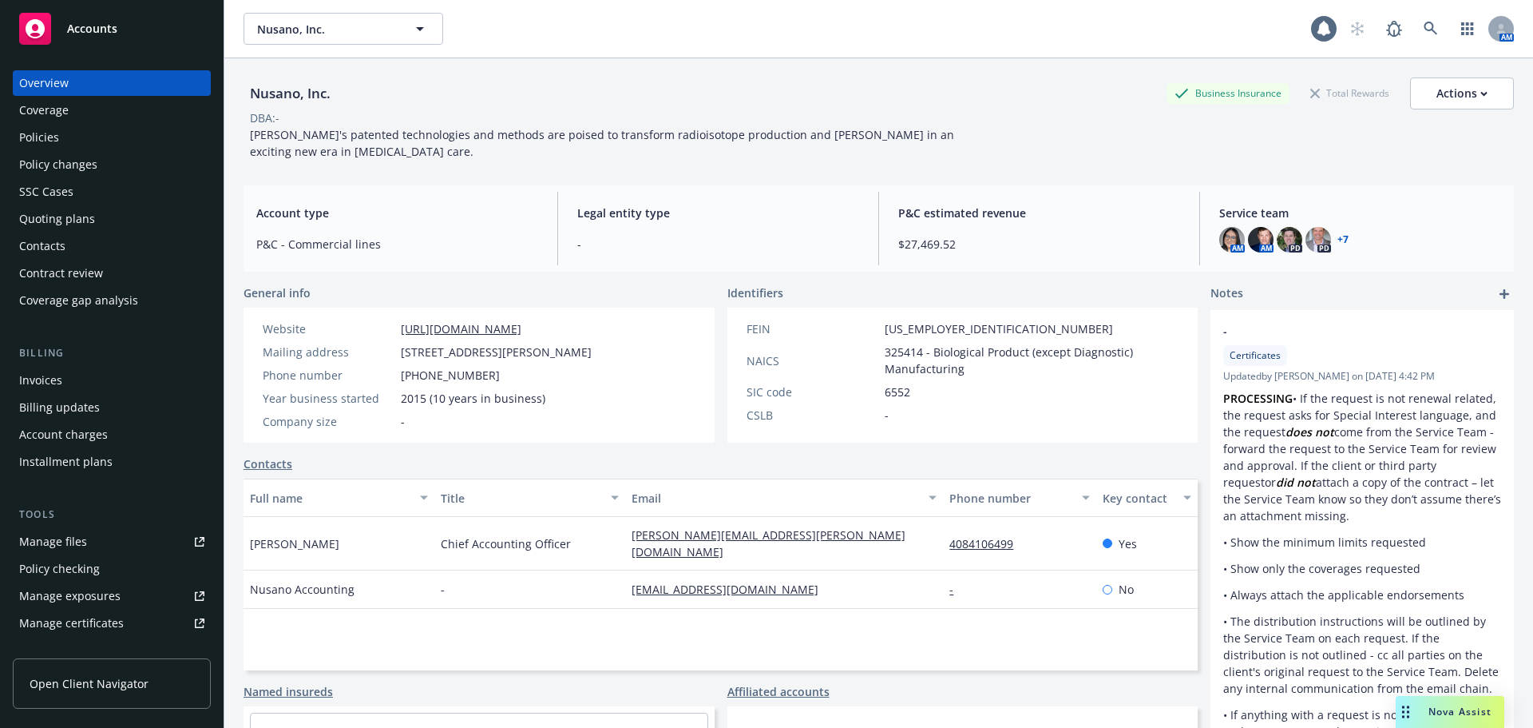
click at [63, 137] on div "Policies" at bounding box center [111, 138] width 185 height 26
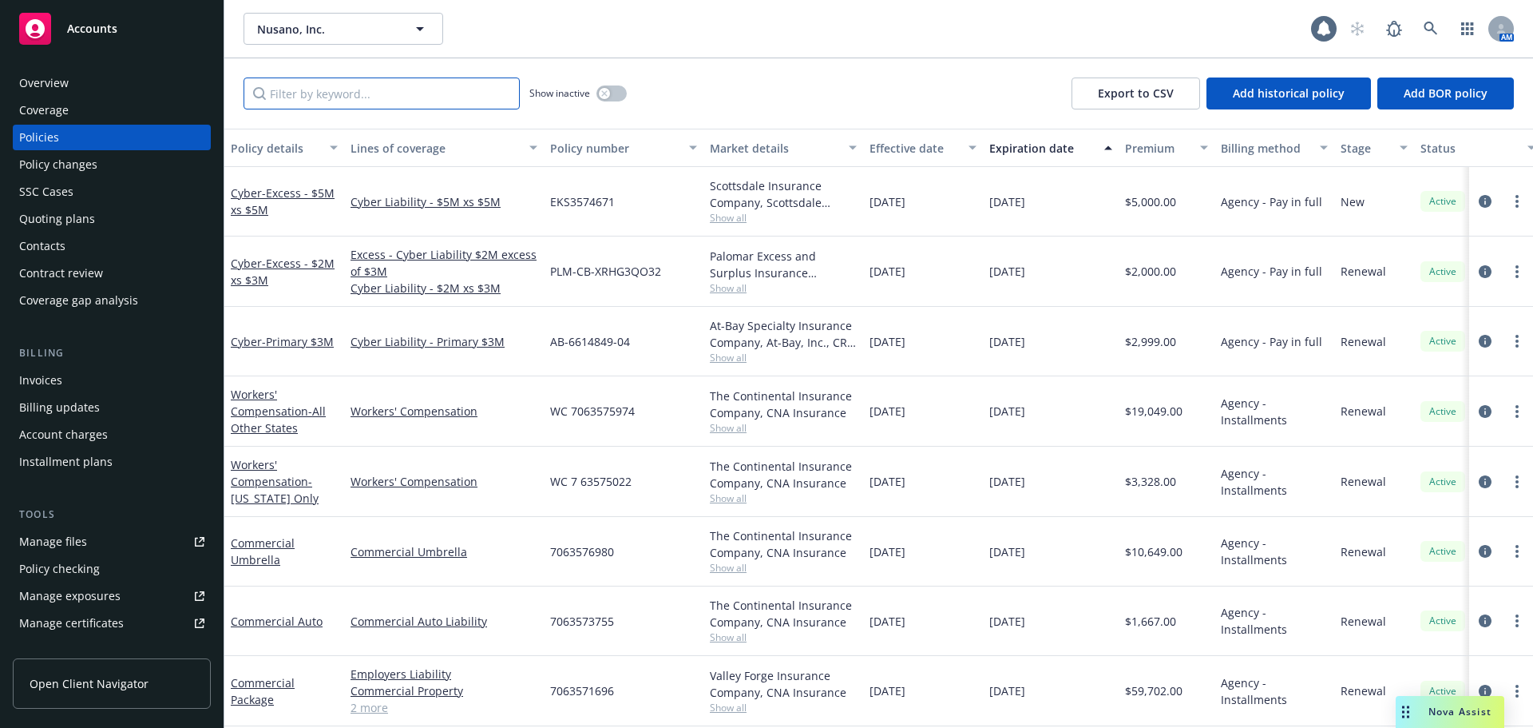
click at [301, 92] on input "Filter by keyword..." at bounding box center [382, 93] width 276 height 32
type input "t"
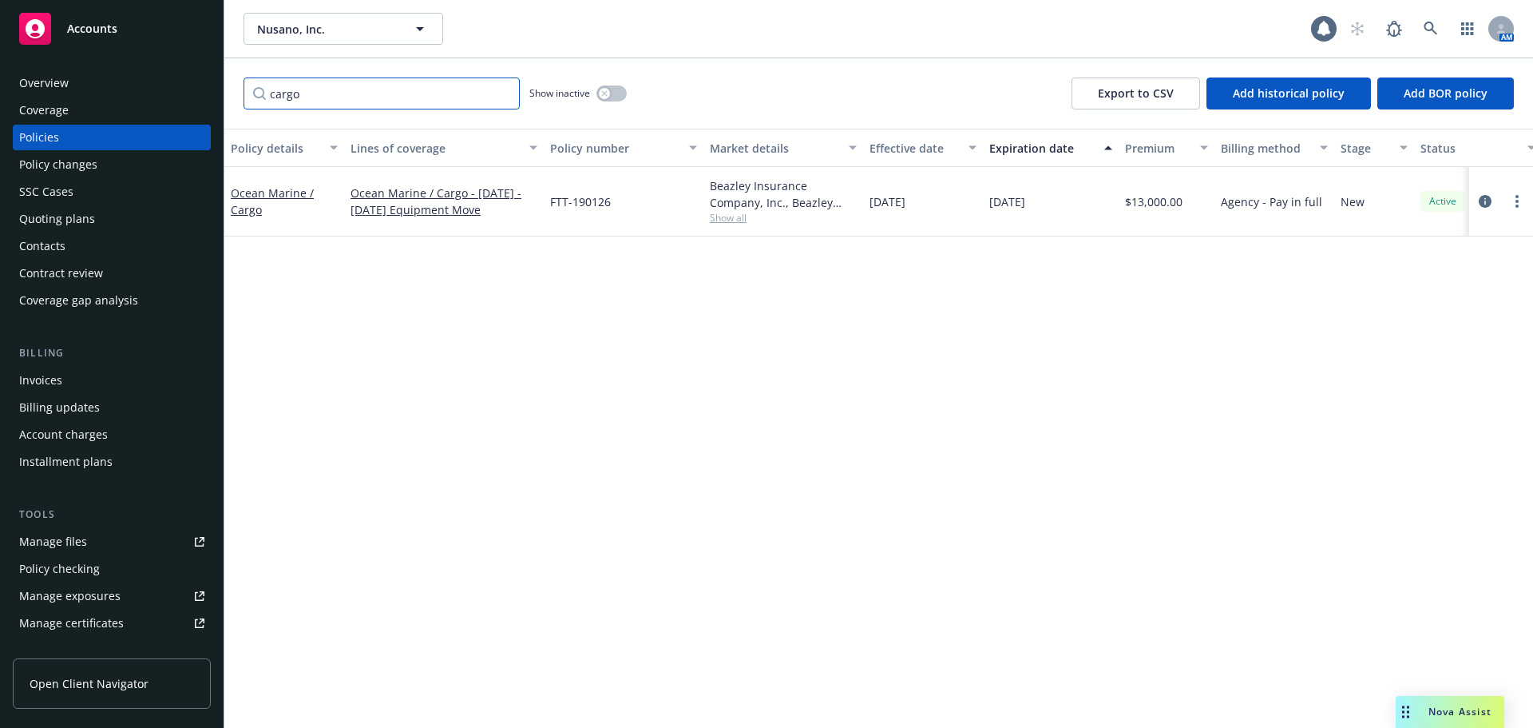
type input "cargo"
click at [723, 216] on span "Show all" at bounding box center [783, 218] width 147 height 14
click at [1159, 406] on div "Policy details Lines of coverage Policy number Market details Effective date Ex…" at bounding box center [878, 428] width 1309 height 599
click at [271, 188] on link "Ocean Marine / Cargo" at bounding box center [272, 201] width 83 height 32
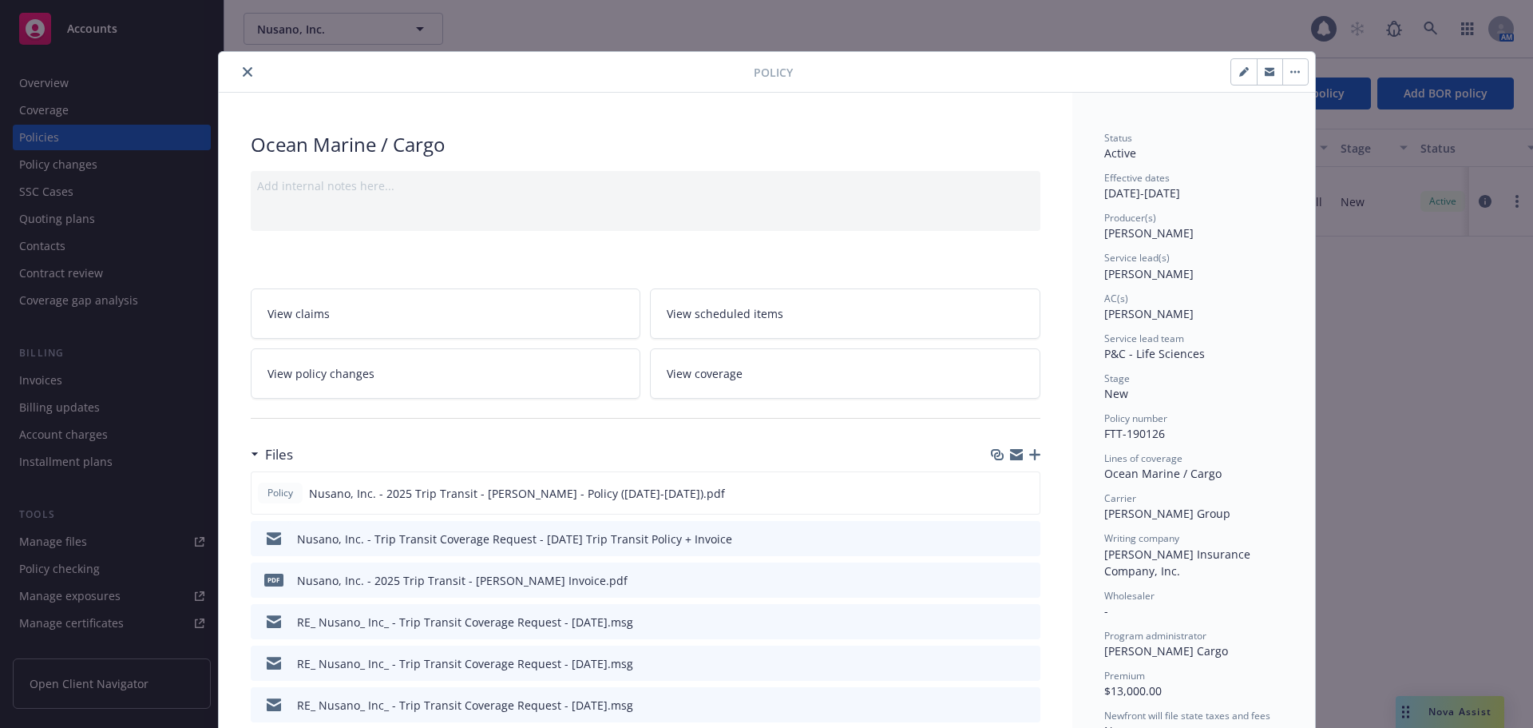
click at [243, 75] on icon "close" at bounding box center [248, 72] width 10 height 10
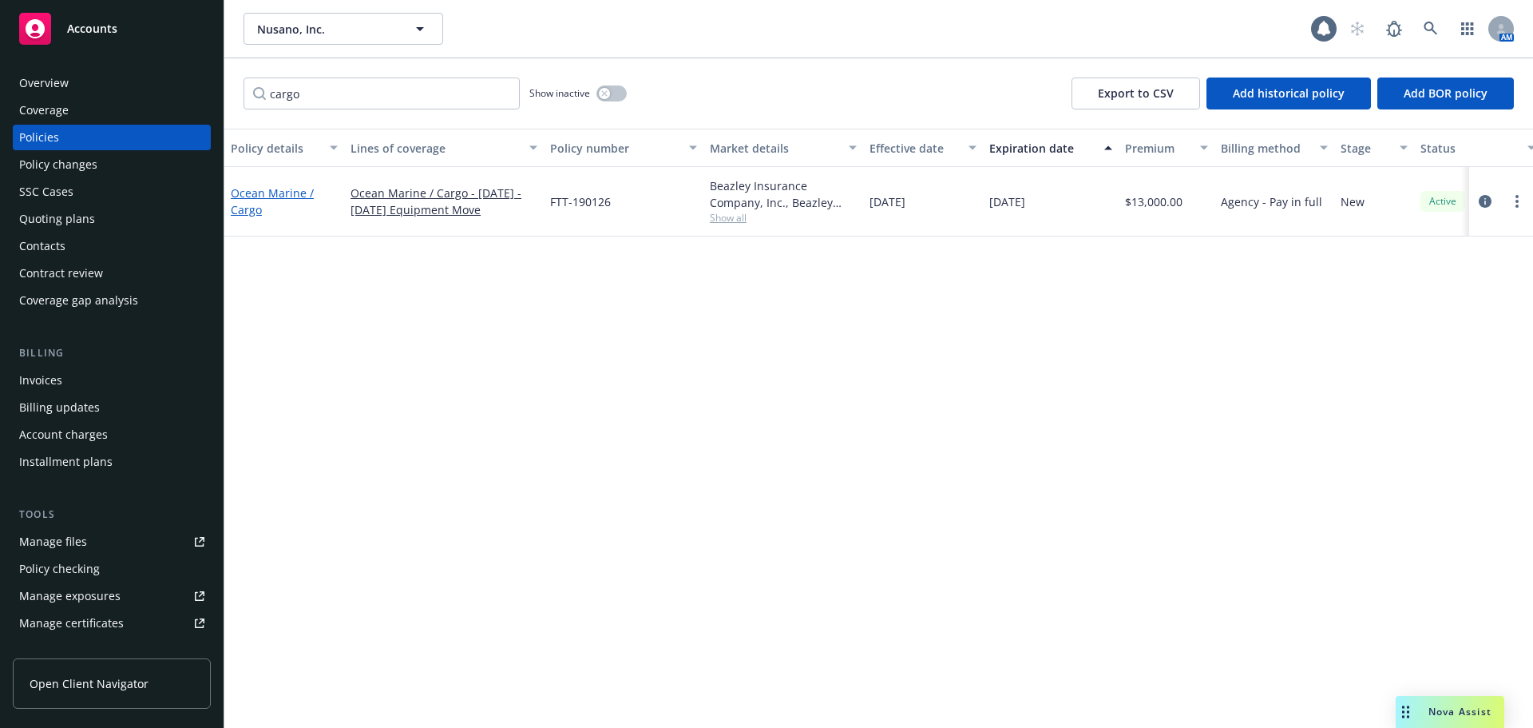
click at [275, 192] on link "Ocean Marine / Cargo" at bounding box center [272, 201] width 83 height 32
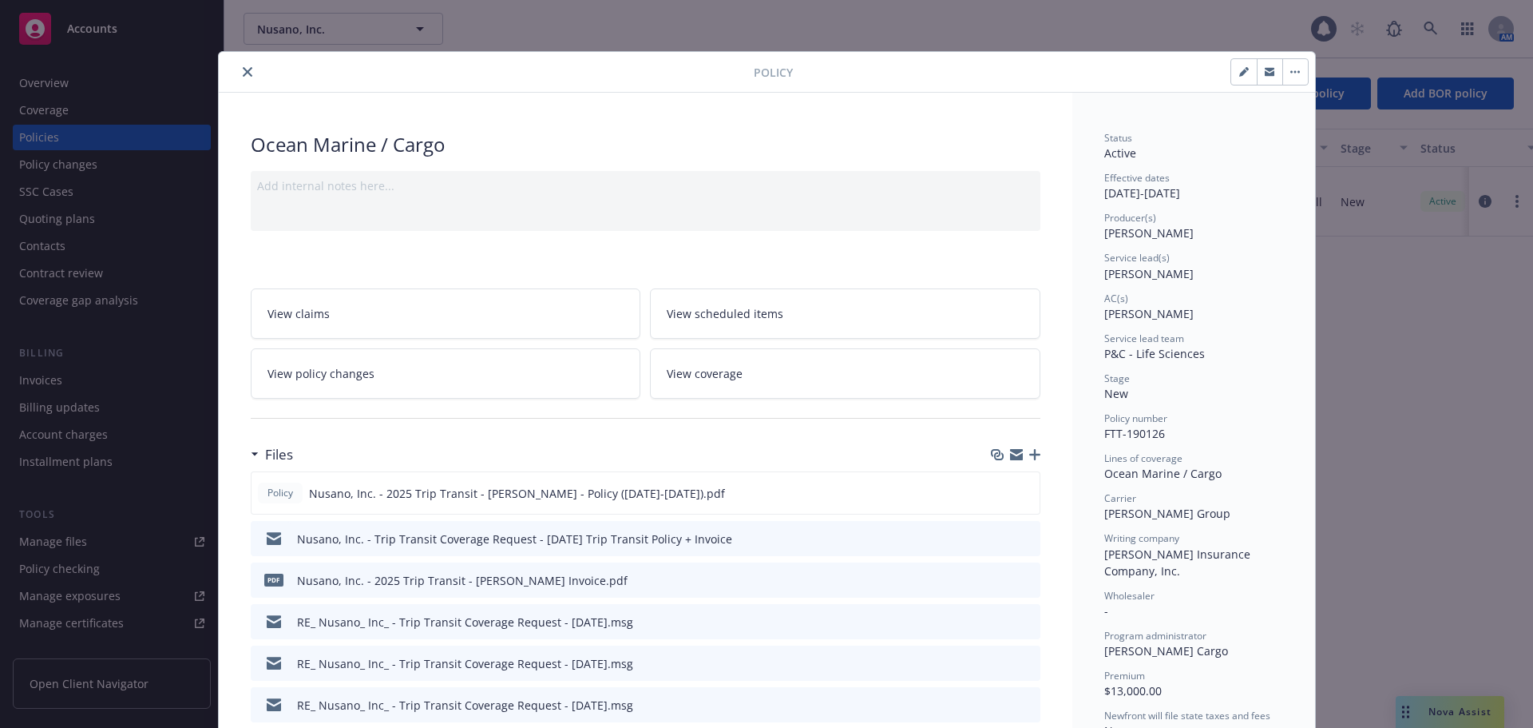
scroll to position [48, 0]
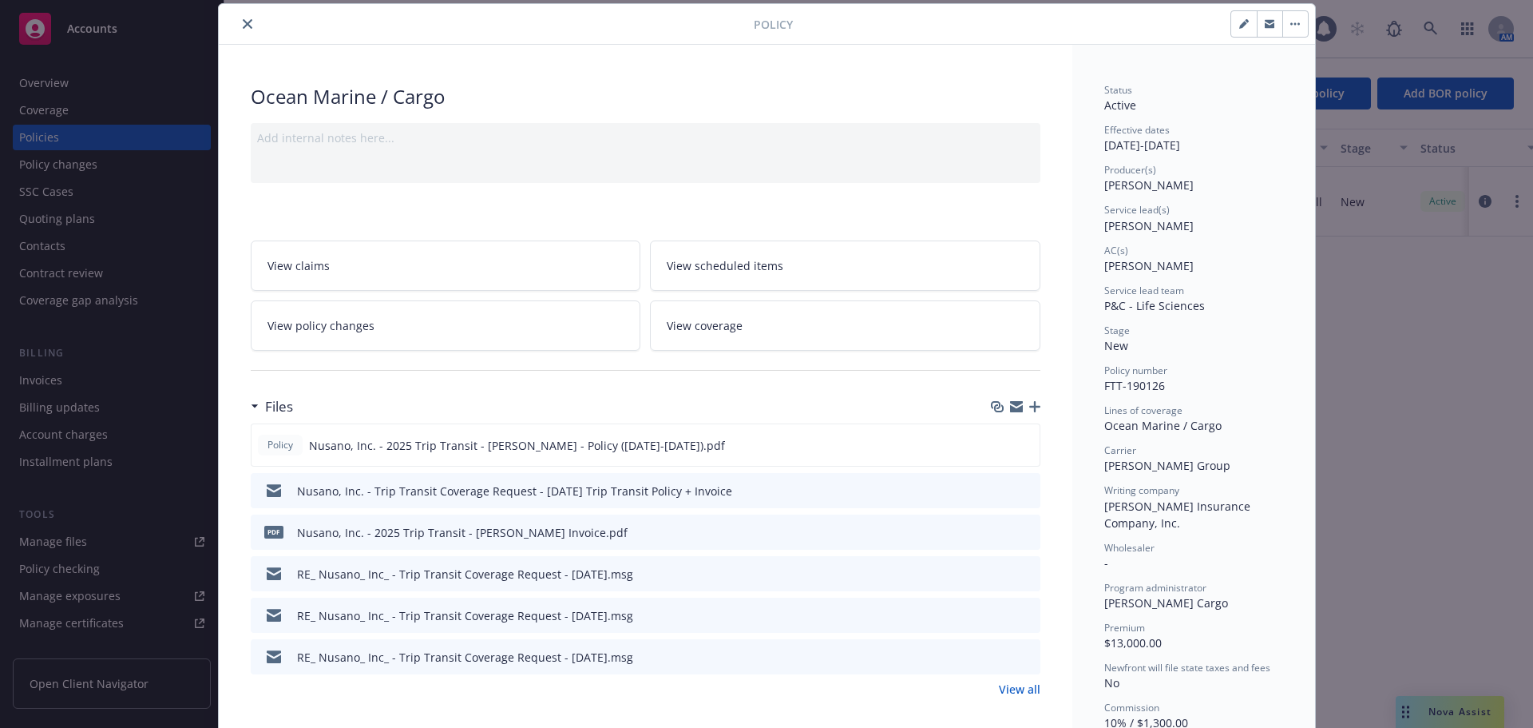
click at [1240, 27] on icon "button" at bounding box center [1244, 25] width 8 height 8
select select "NEW"
select select "other"
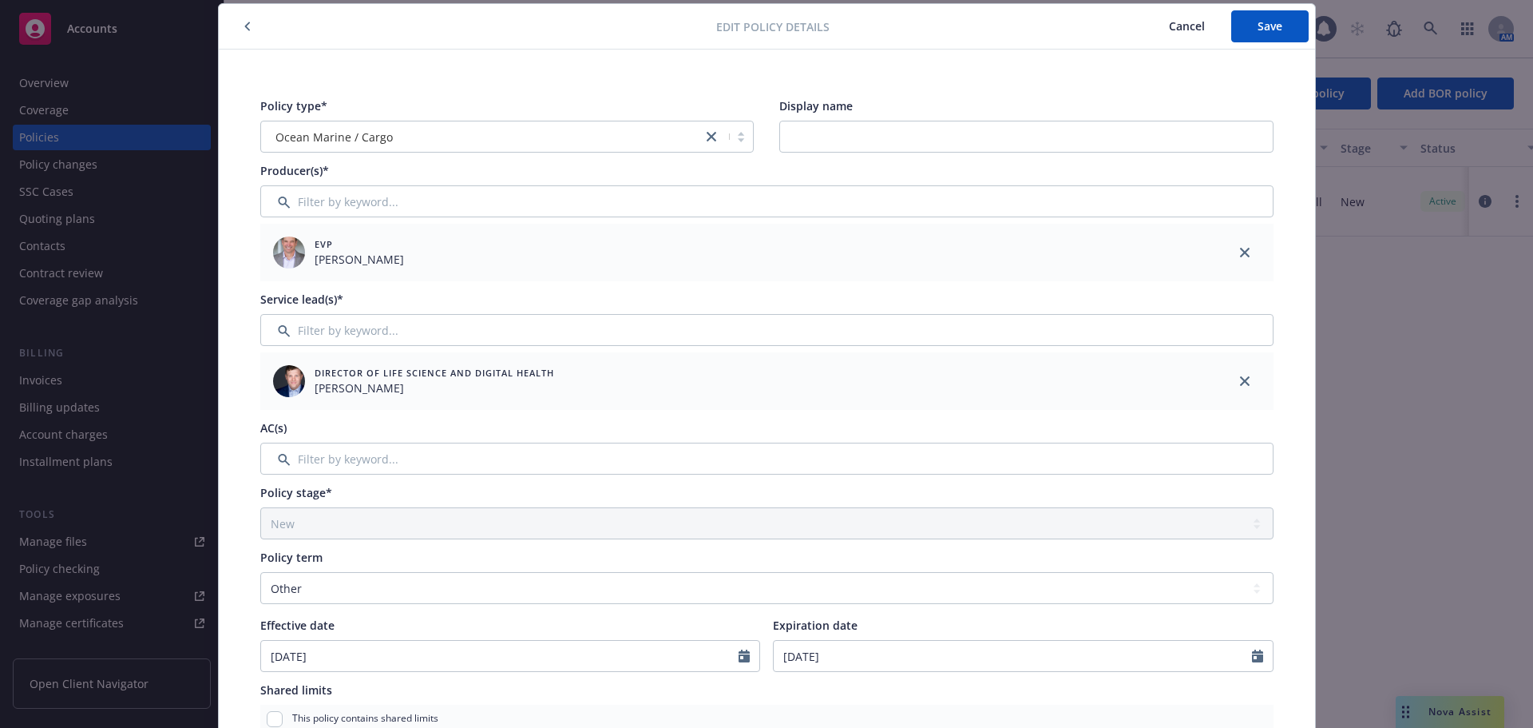
scroll to position [581, 0]
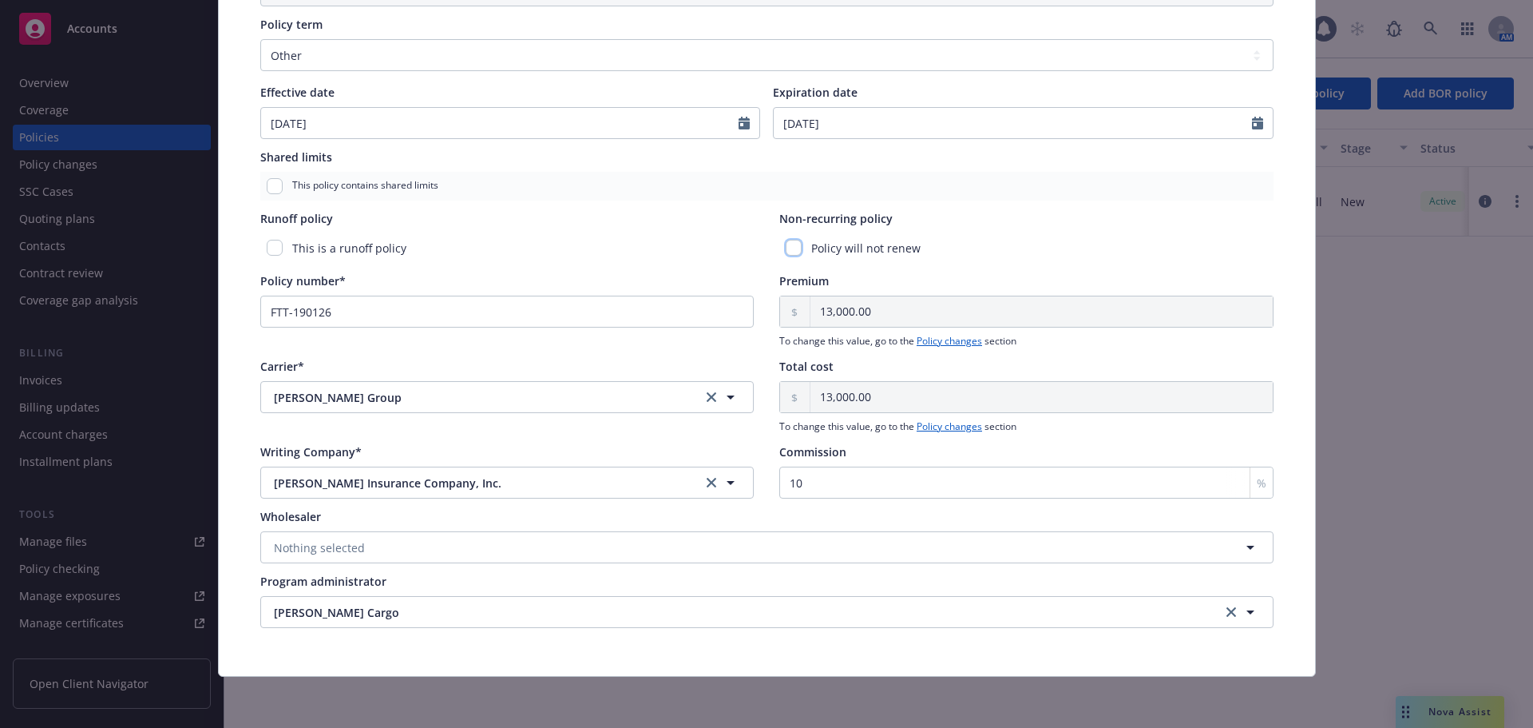
click at [787, 248] on input "checkbox" at bounding box center [794, 248] width 16 height 16
checkbox input "true"
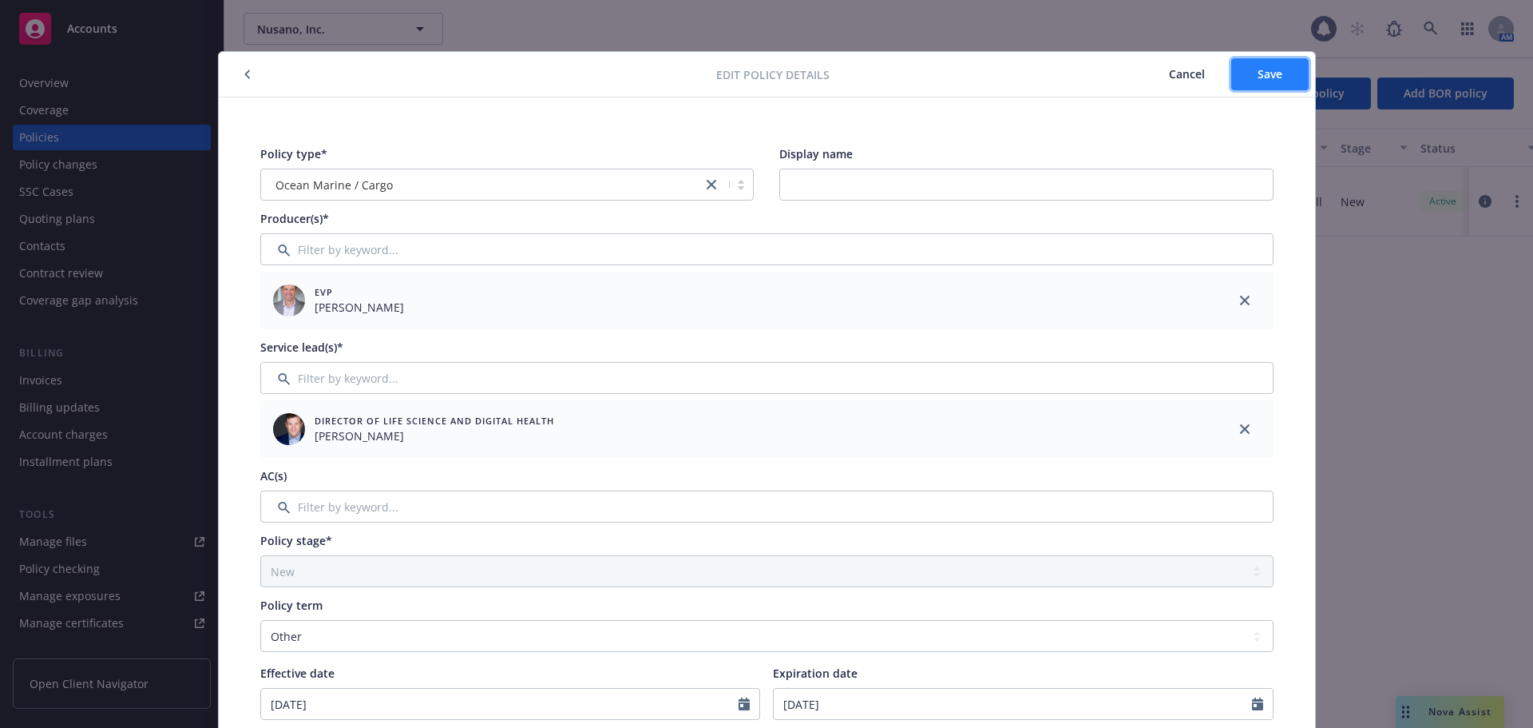
click at [1282, 74] on button "Save" at bounding box center [1270, 74] width 77 height 32
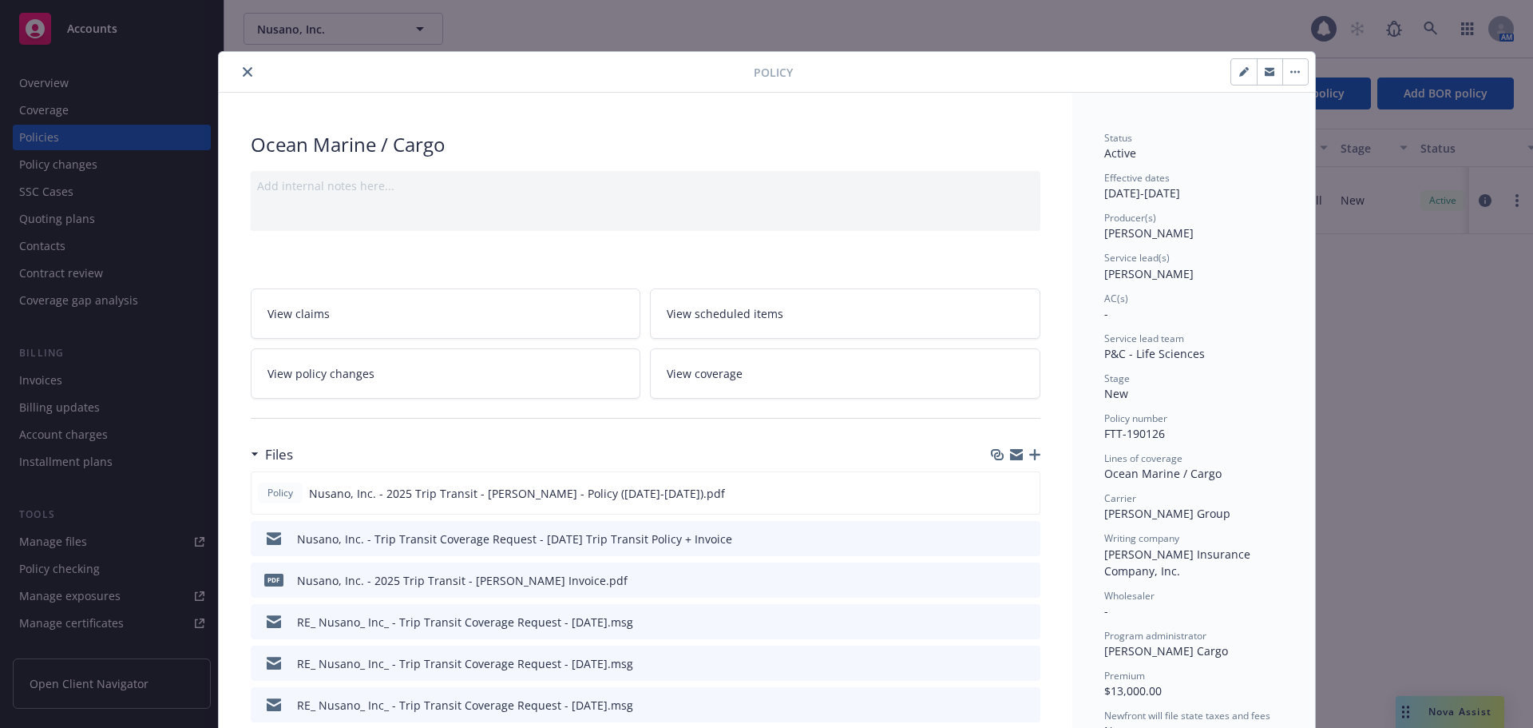
click at [243, 69] on icon "close" at bounding box center [248, 72] width 10 height 10
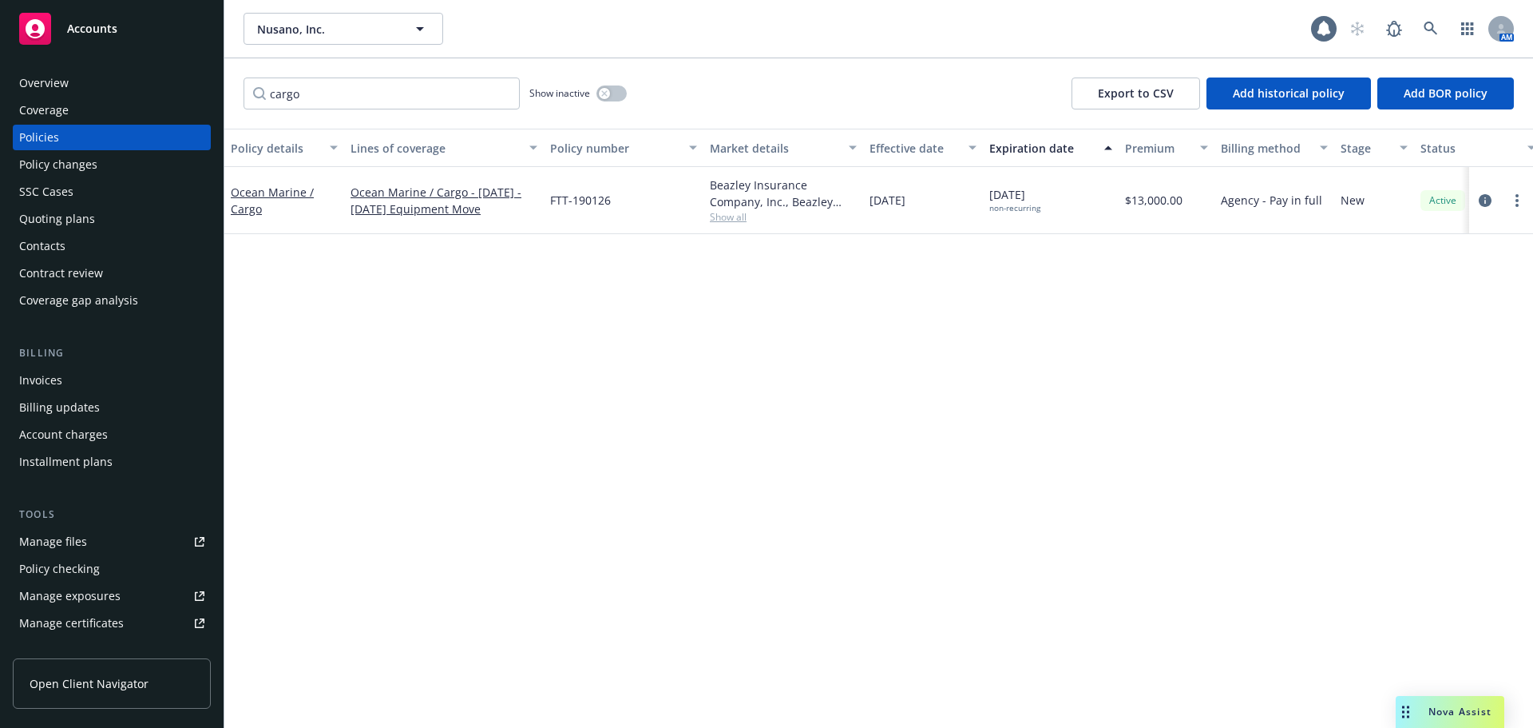
click at [1416, 712] on div "Nova Assist" at bounding box center [1460, 711] width 89 height 14
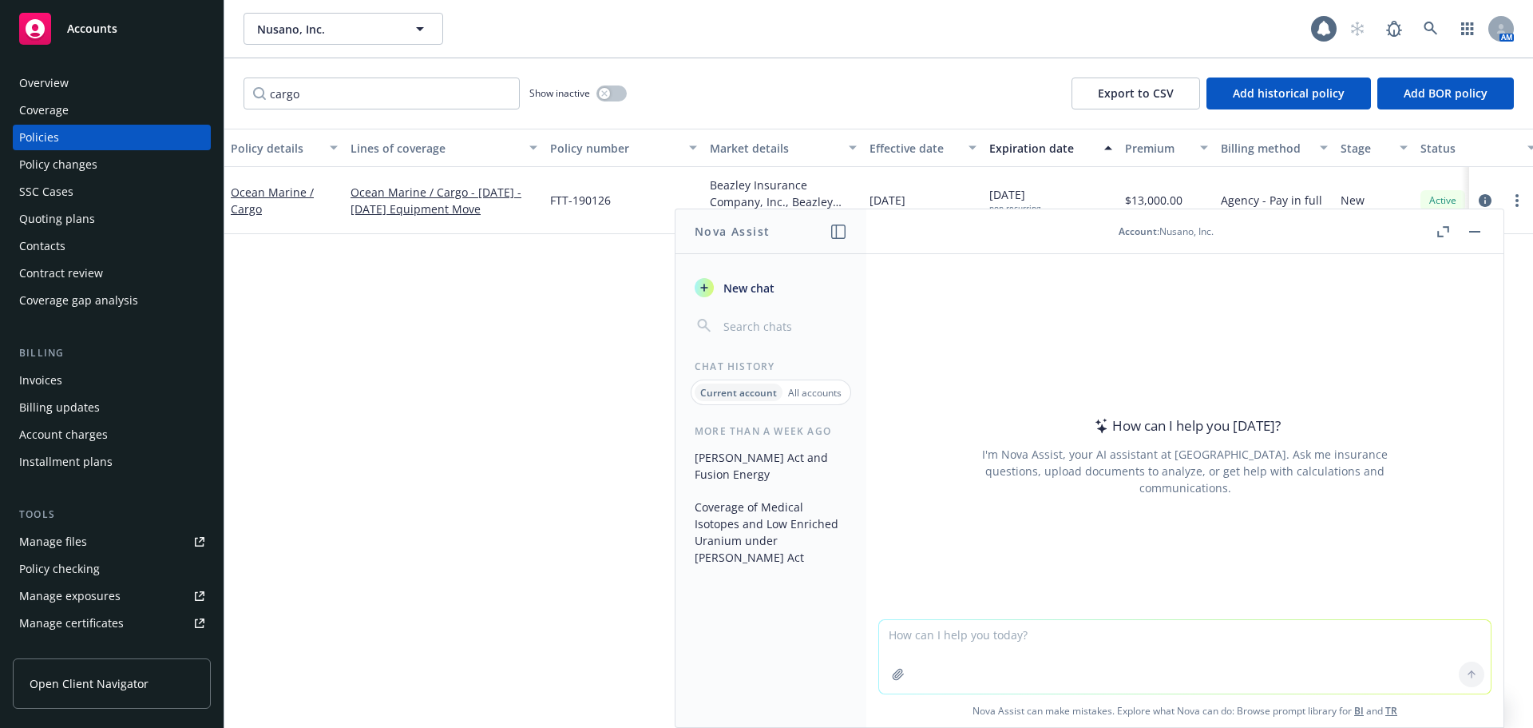
click at [800, 386] on p "All accounts" at bounding box center [815, 393] width 54 height 14
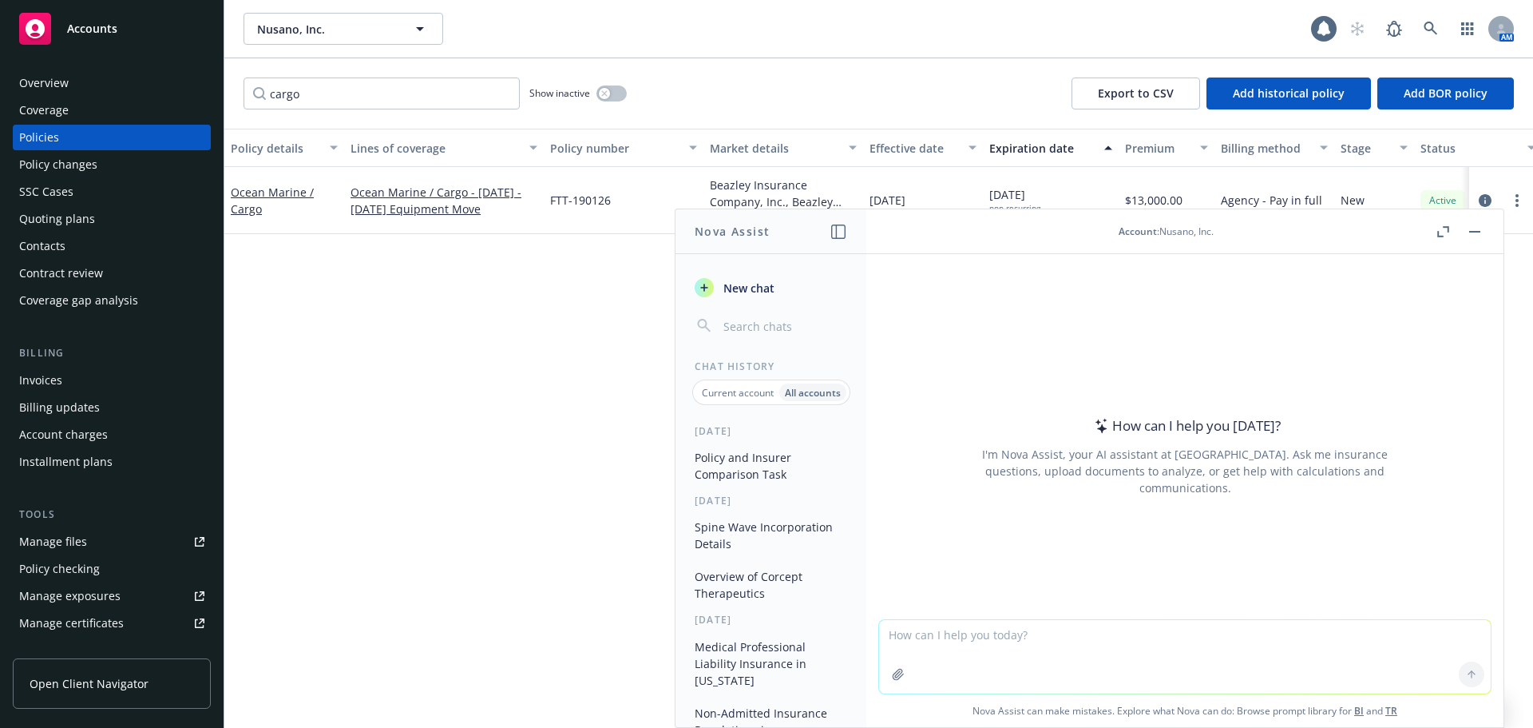
click at [787, 466] on button "Policy and Insurer Comparison Task" at bounding box center [770, 465] width 165 height 43
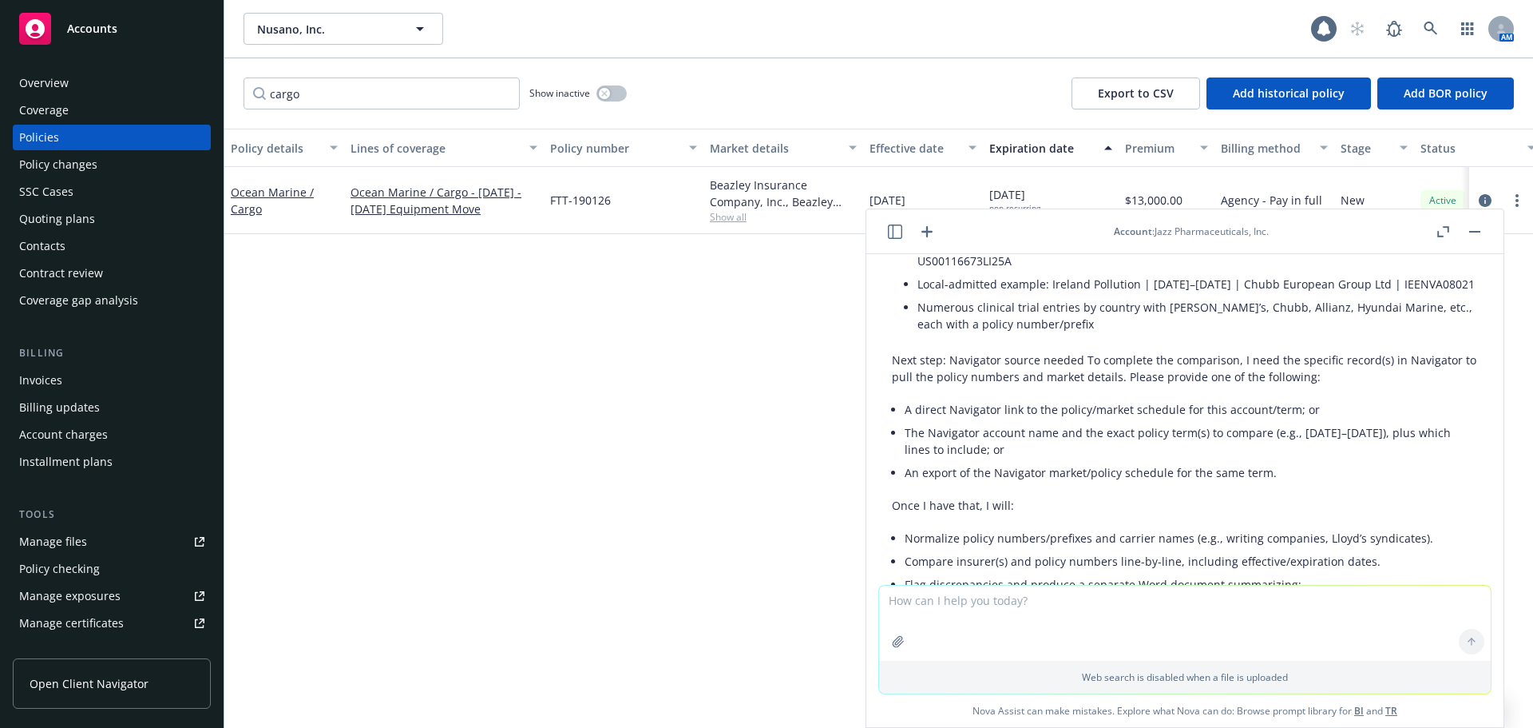
scroll to position [882, 0]
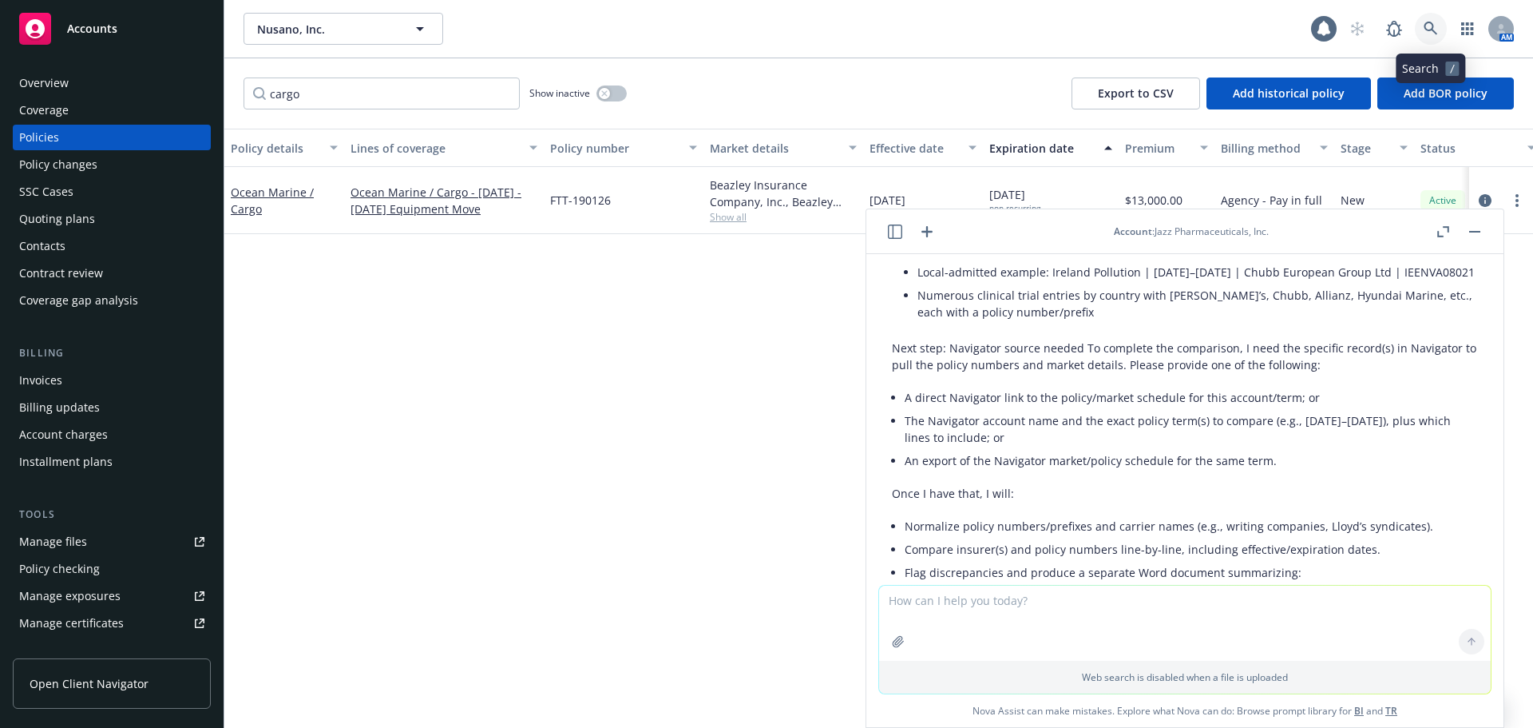
click at [1430, 26] on icon at bounding box center [1431, 29] width 14 height 14
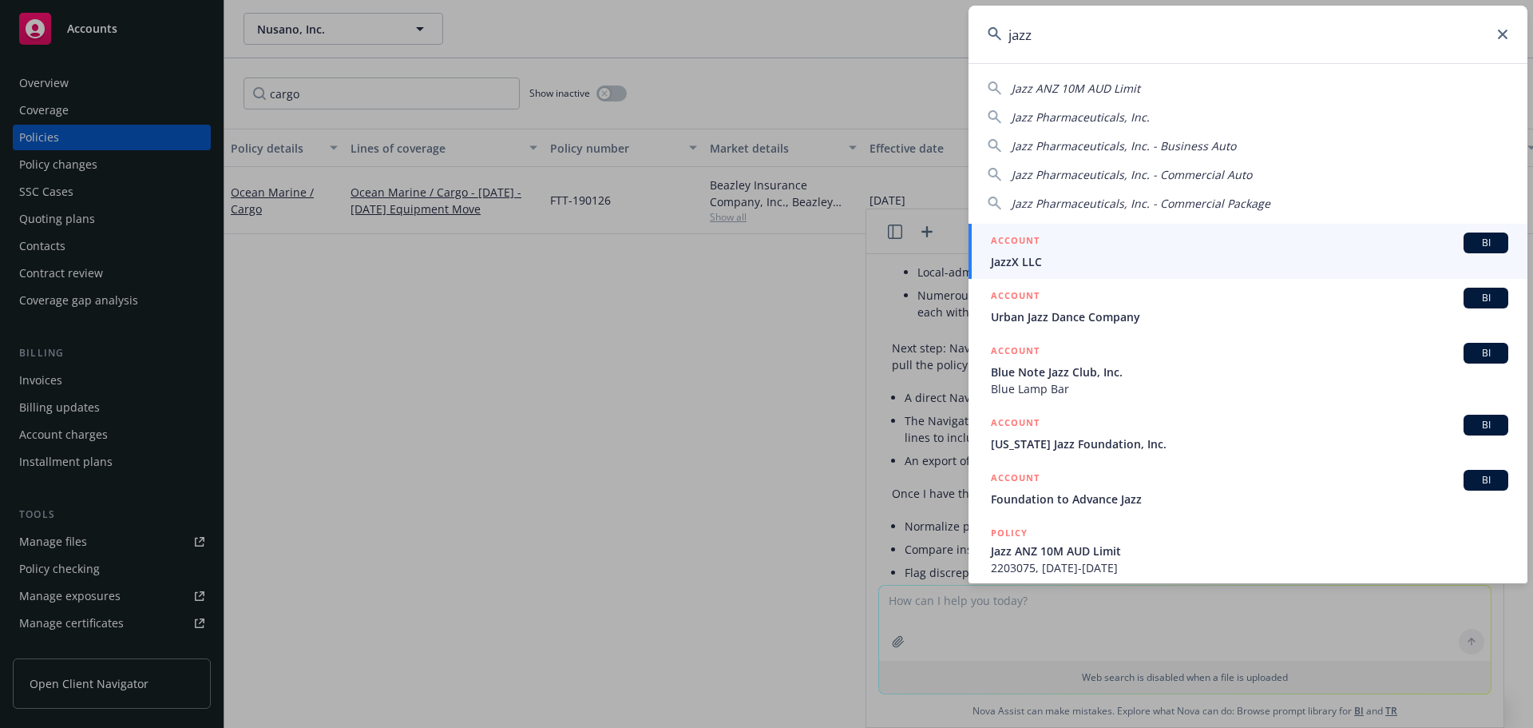
click at [1154, 117] on div "Jazz Pharmaceuticals, Inc." at bounding box center [1248, 117] width 521 height 17
type input "Jazz Pharmaceuticals, Inc."
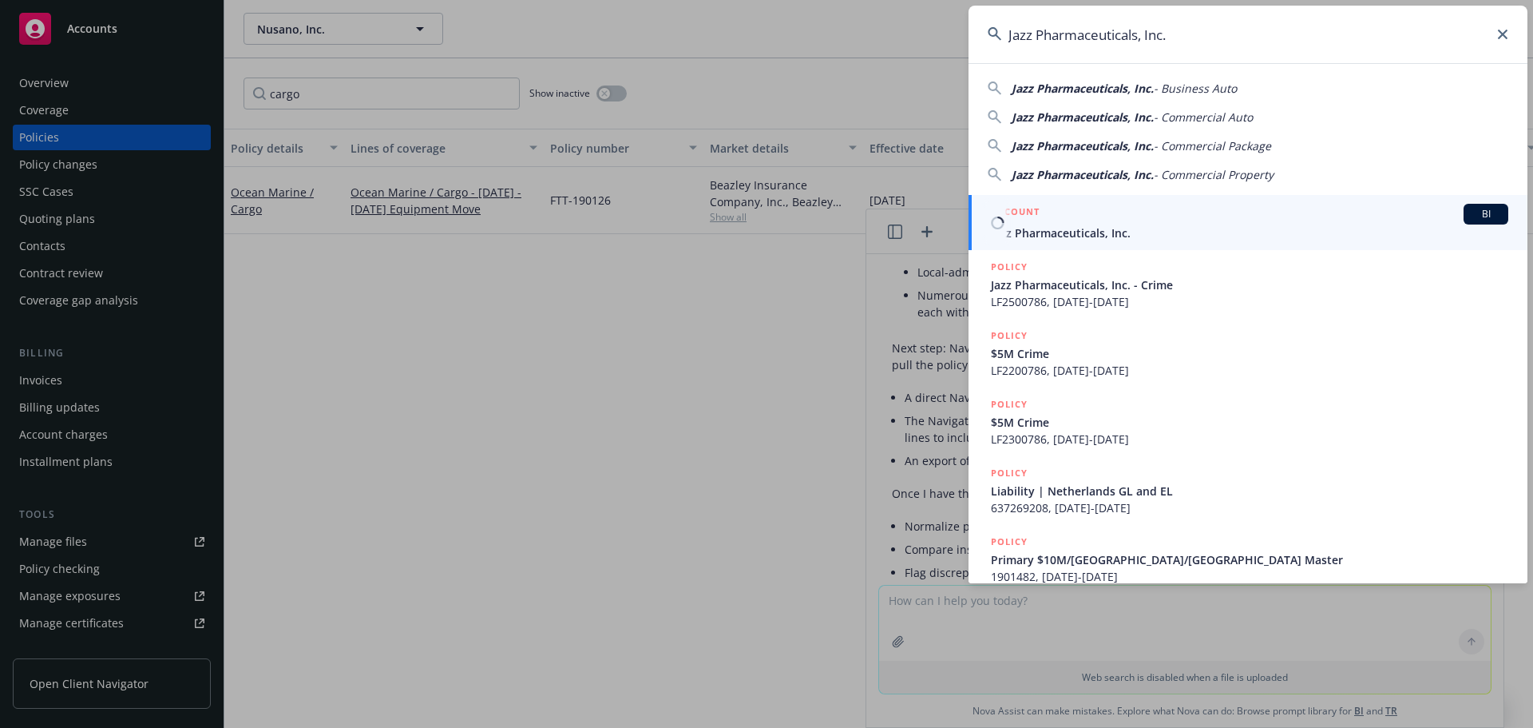
click at [1142, 217] on div "ACCOUNT BI" at bounding box center [1250, 214] width 518 height 21
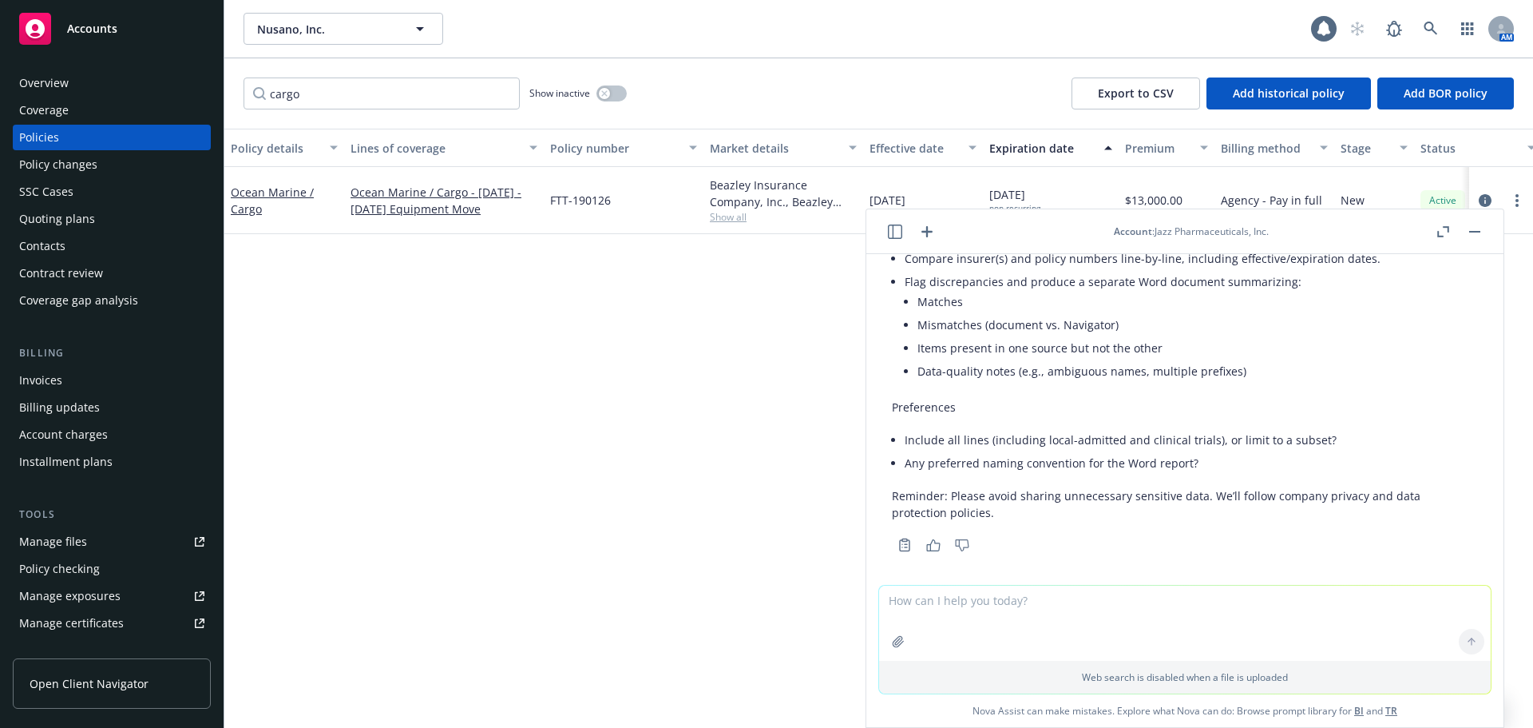
scroll to position [1182, 0]
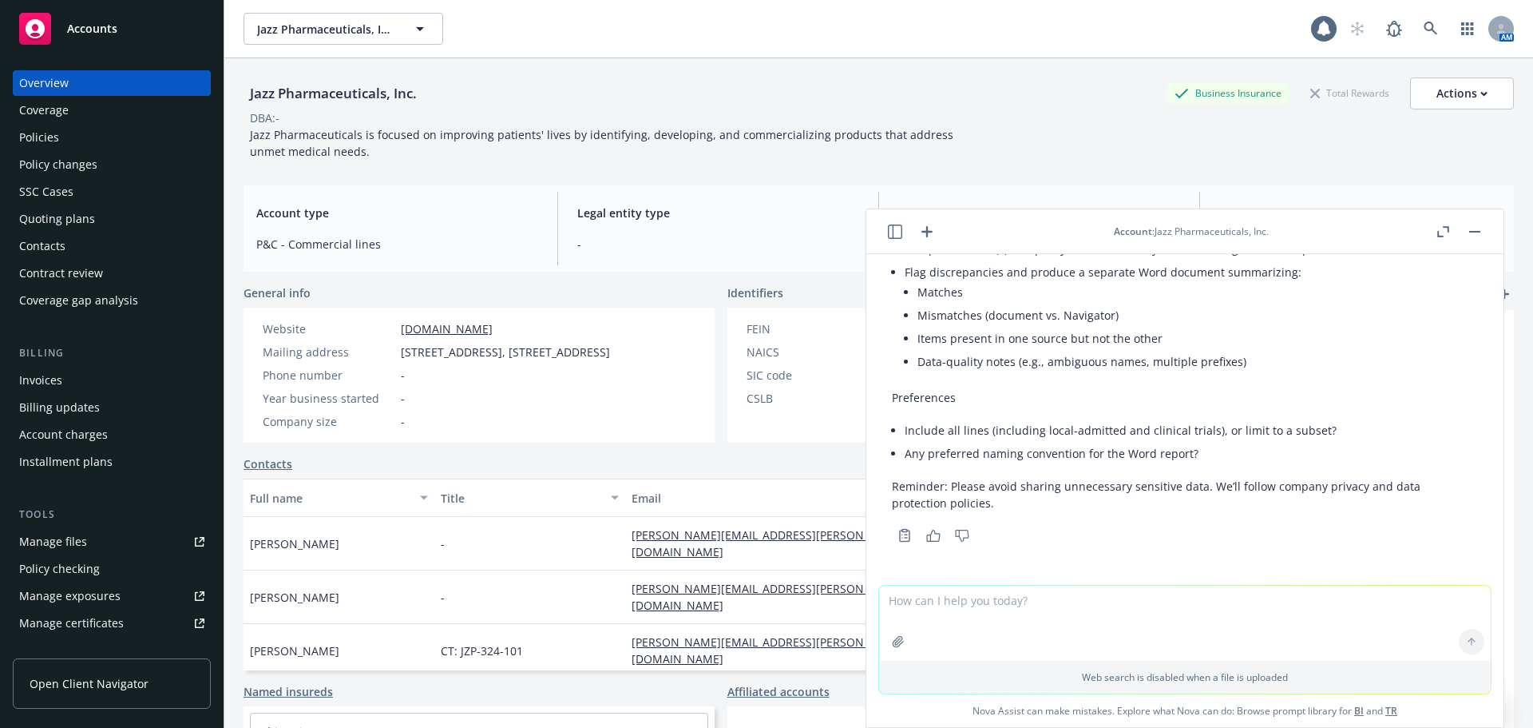
click at [1474, 229] on button "button" at bounding box center [1475, 231] width 19 height 19
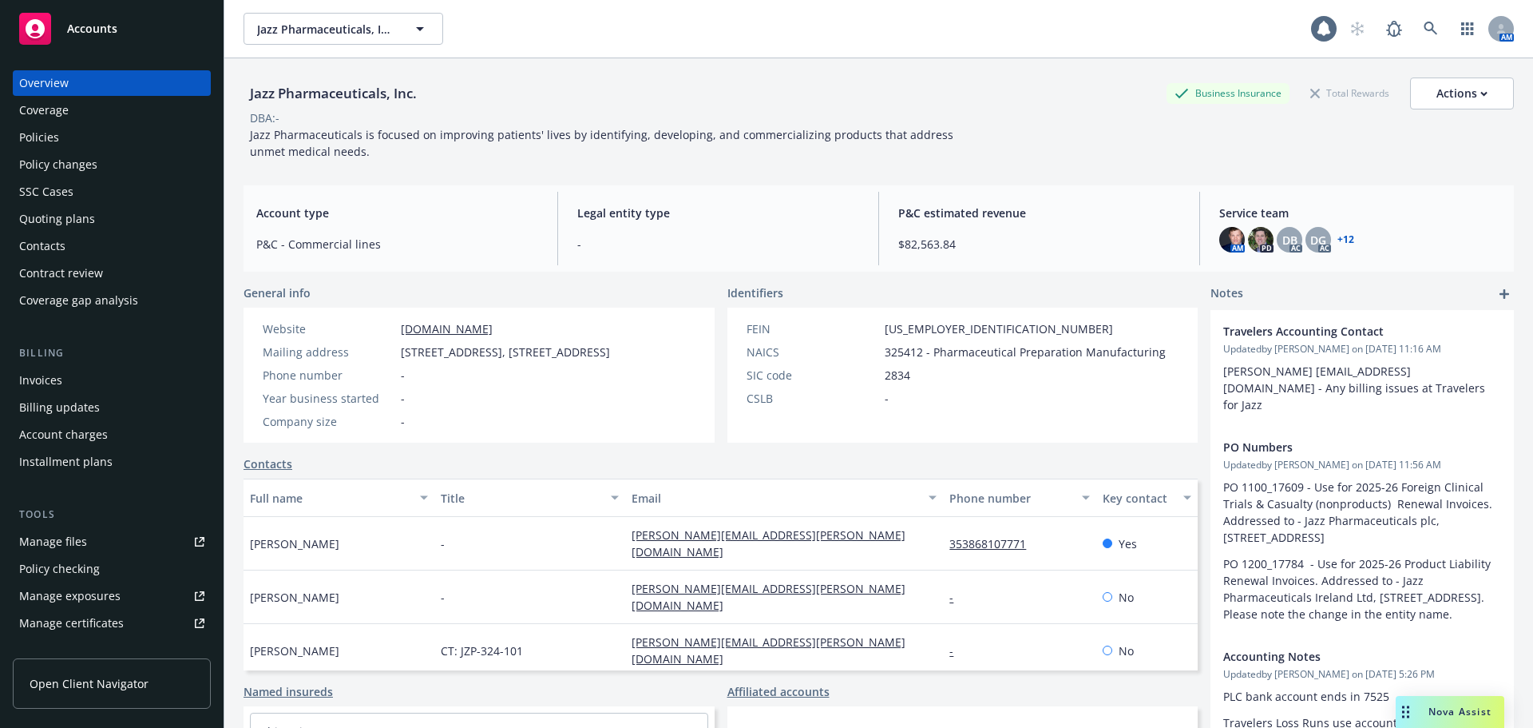
click at [86, 133] on div "Policies" at bounding box center [111, 138] width 185 height 26
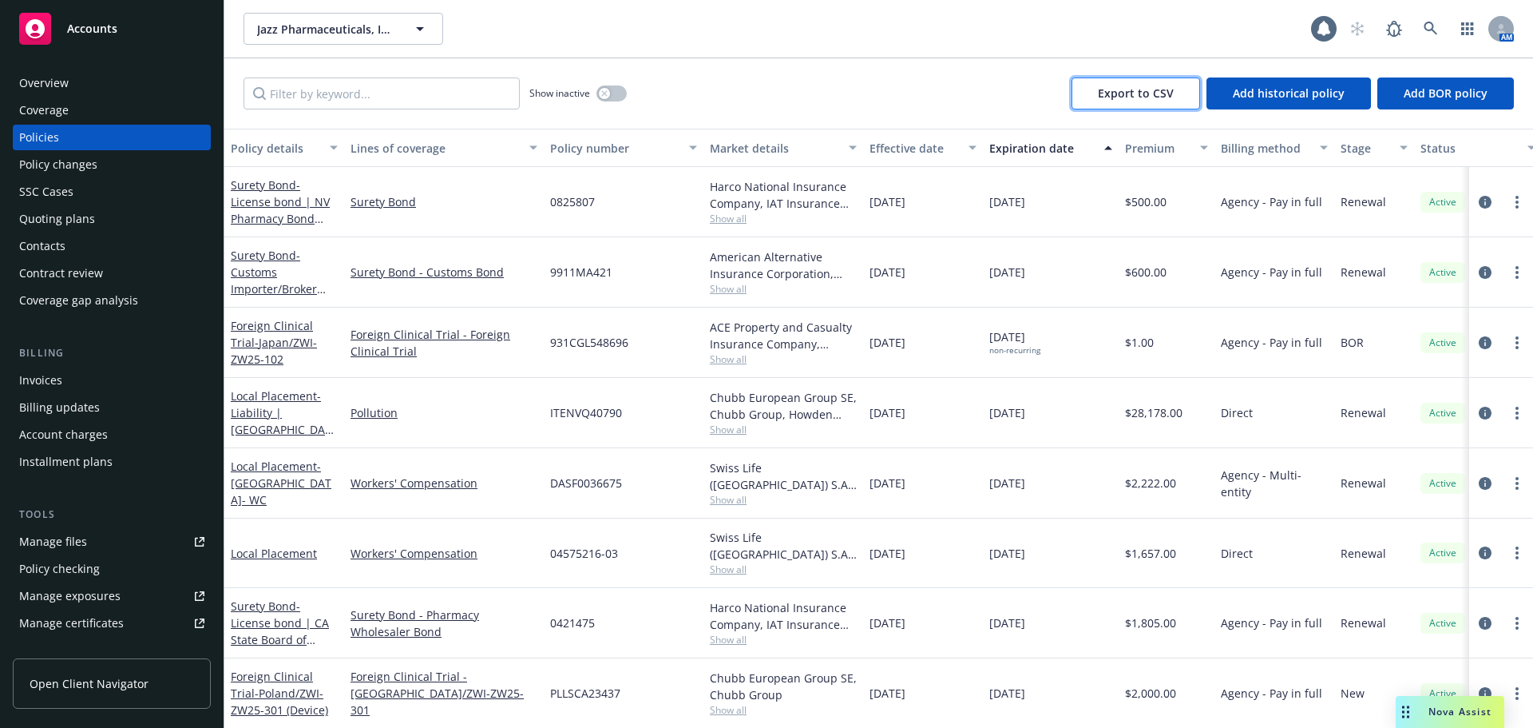
click at [1161, 93] on span "Export to CSV" at bounding box center [1136, 92] width 76 height 15
click at [1420, 704] on div "Nova Assist" at bounding box center [1460, 711] width 89 height 14
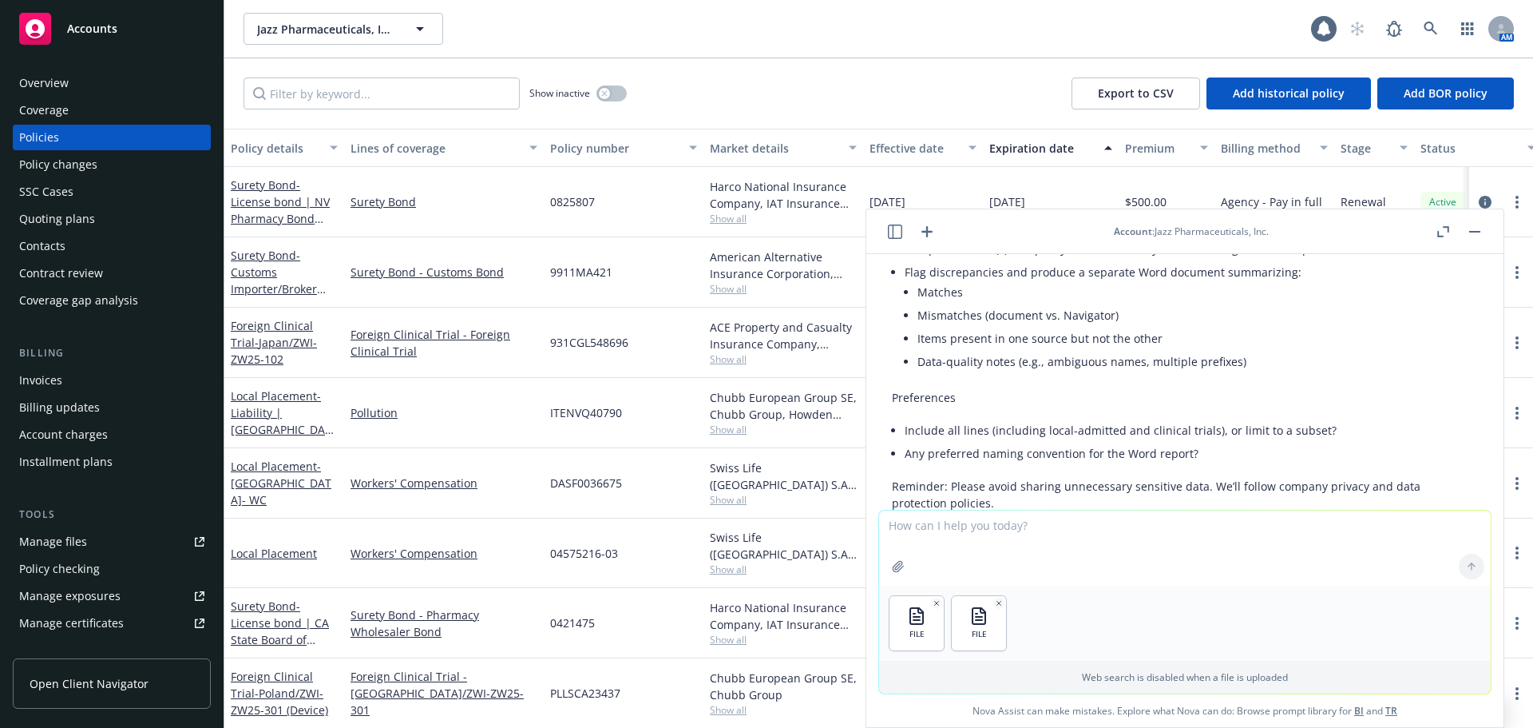
click at [923, 538] on textarea at bounding box center [1185, 547] width 612 height 75
click at [912, 526] on textarea at bounding box center [1185, 547] width 612 height 75
click at [1416, 532] on textarea "Compare the policy number and insurer(s) column in the attached word document a…" at bounding box center [1185, 547] width 612 height 75
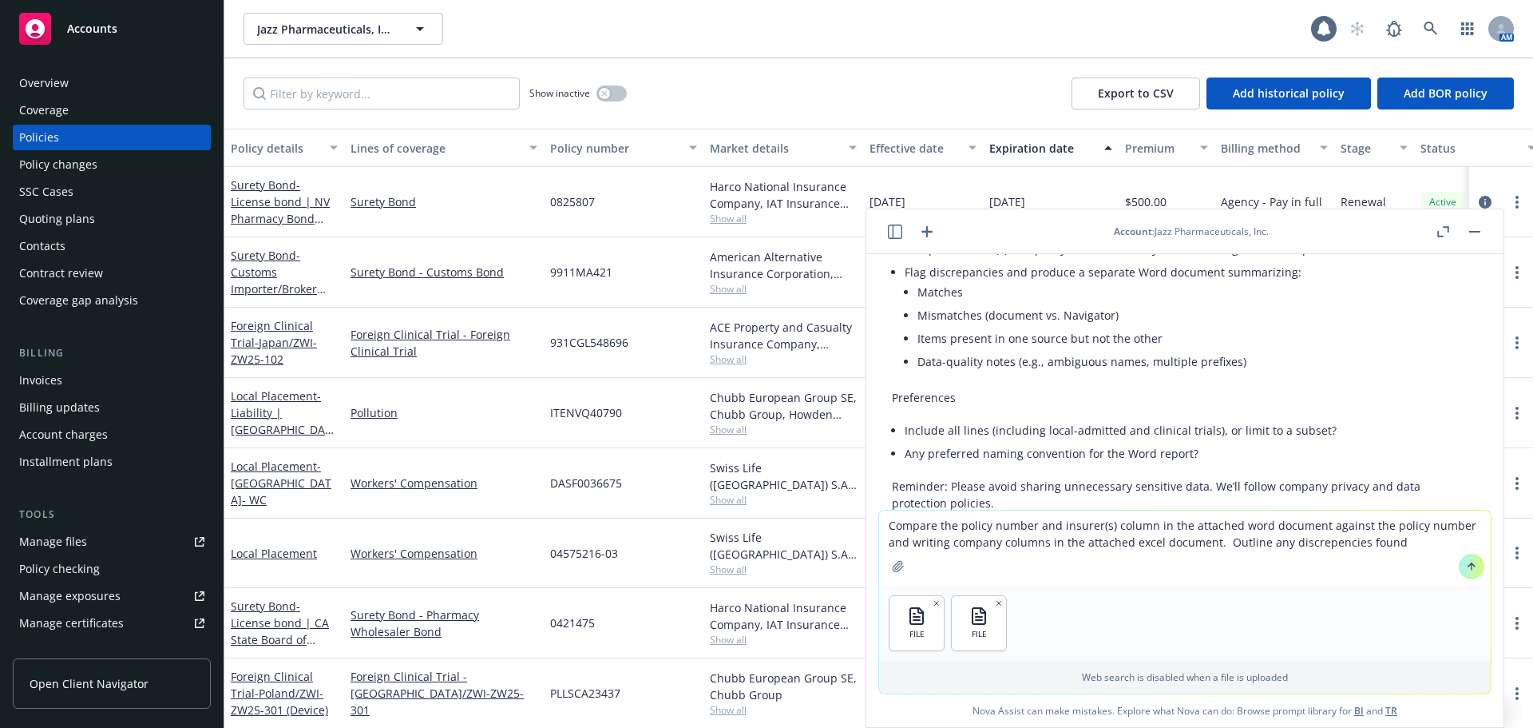
type textarea "Compare the policy number and insurer(s) column in the attached word document a…"
click at [1392, 541] on textarea "Compare the policy number and insurer(s) column in the attached word document a…" at bounding box center [1185, 547] width 612 height 75
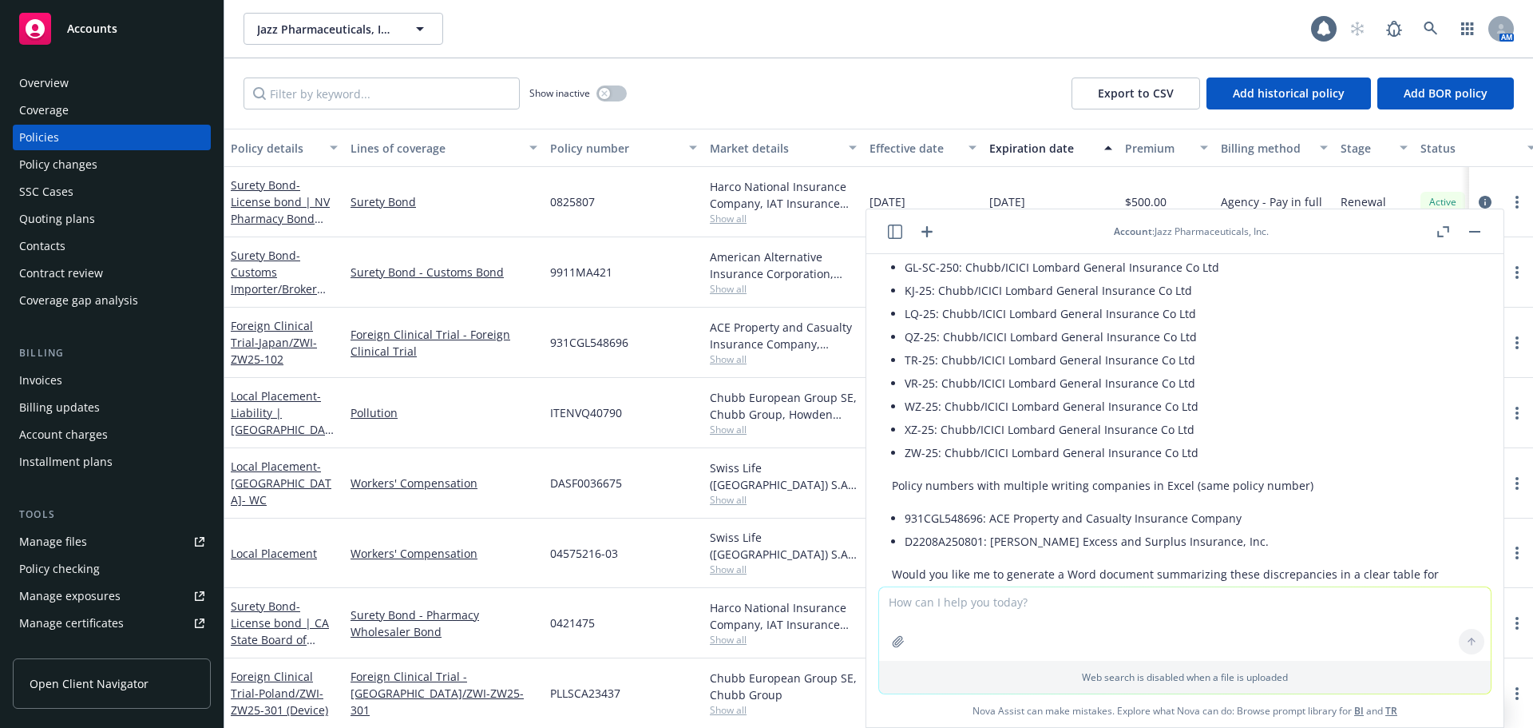
scroll to position [3944, 0]
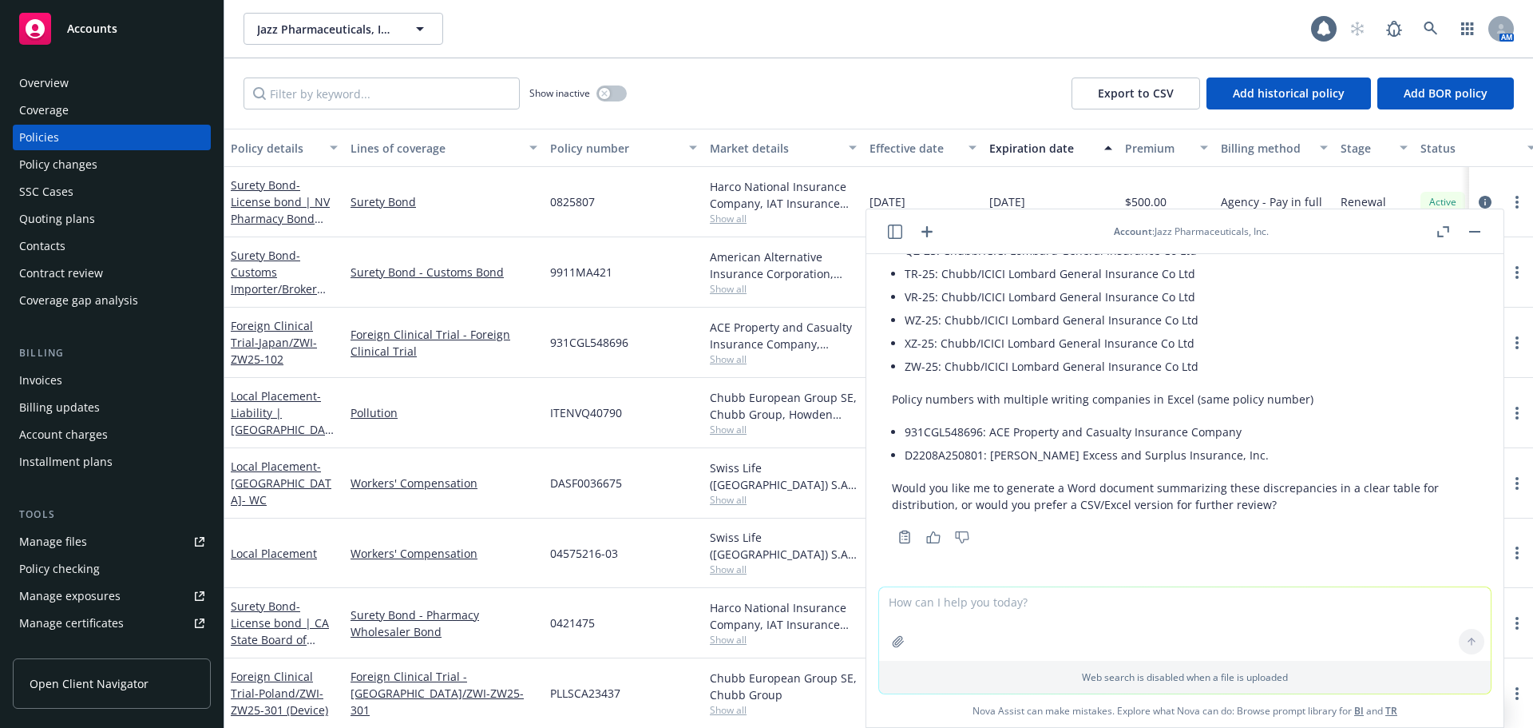
click at [992, 617] on textarea at bounding box center [1185, 623] width 612 height 73
type textarea "please generate a csv/excel version for review"
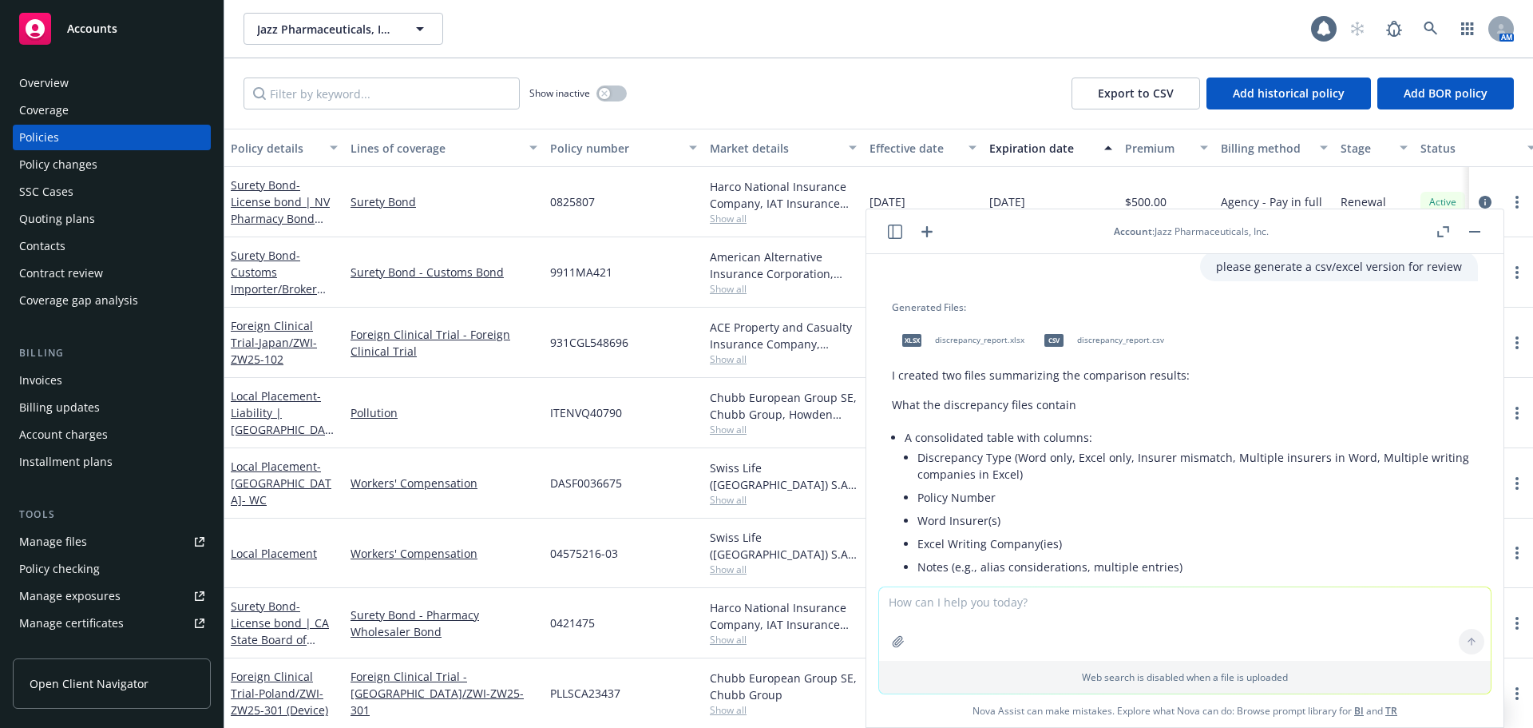
scroll to position [4233, 0]
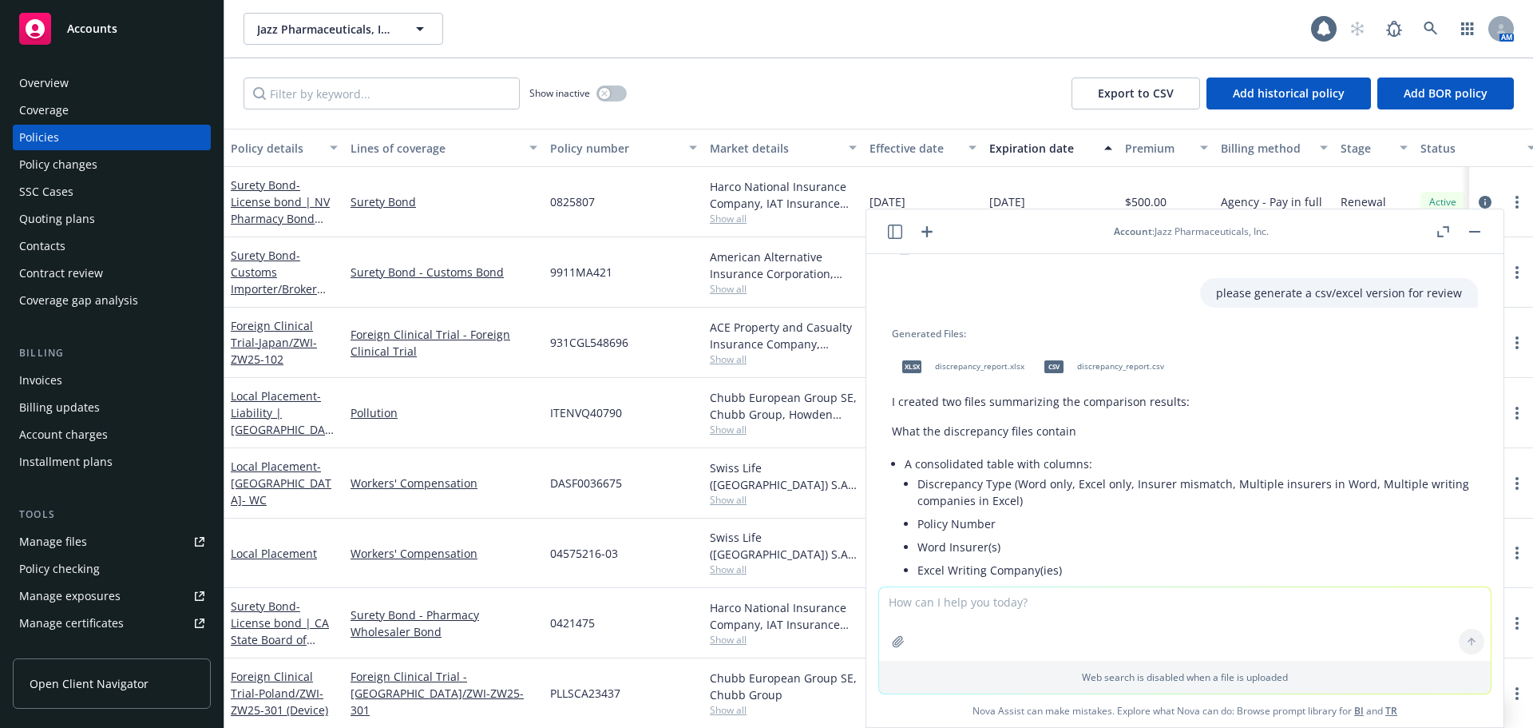
click at [986, 365] on span "discrepancy_report.xlsx" at bounding box center [979, 366] width 89 height 10
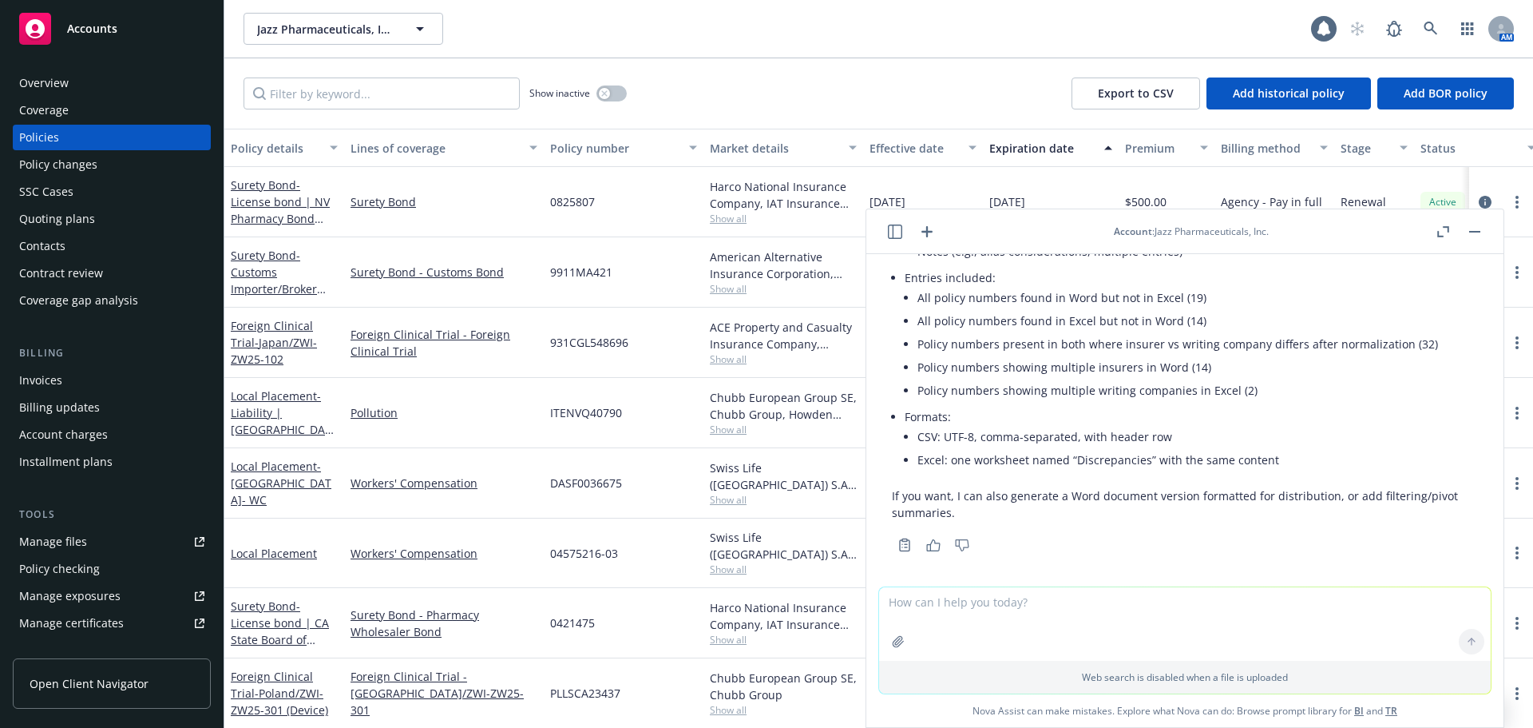
scroll to position [4583, 0]
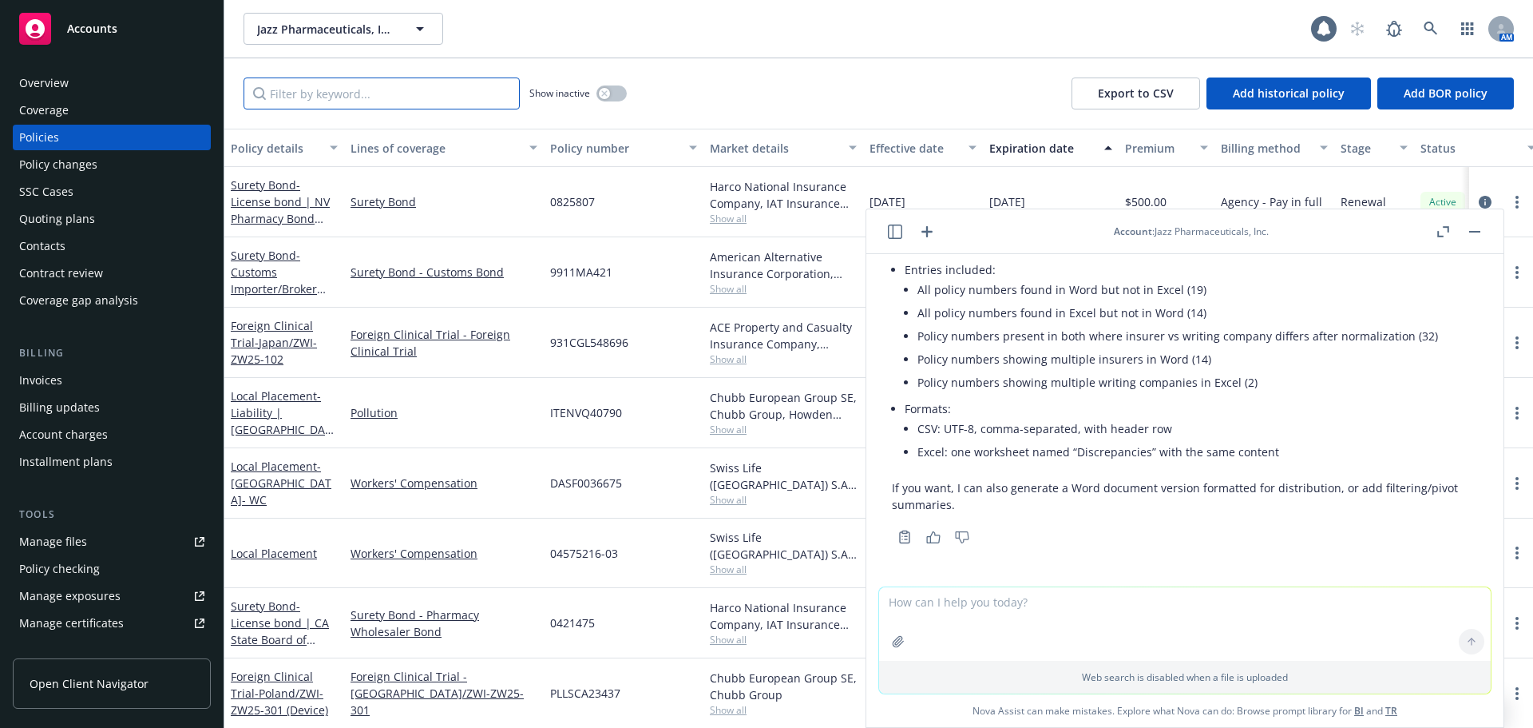
click at [368, 95] on input "Filter by keyword..." at bounding box center [382, 93] width 276 height 32
paste input "0006665"
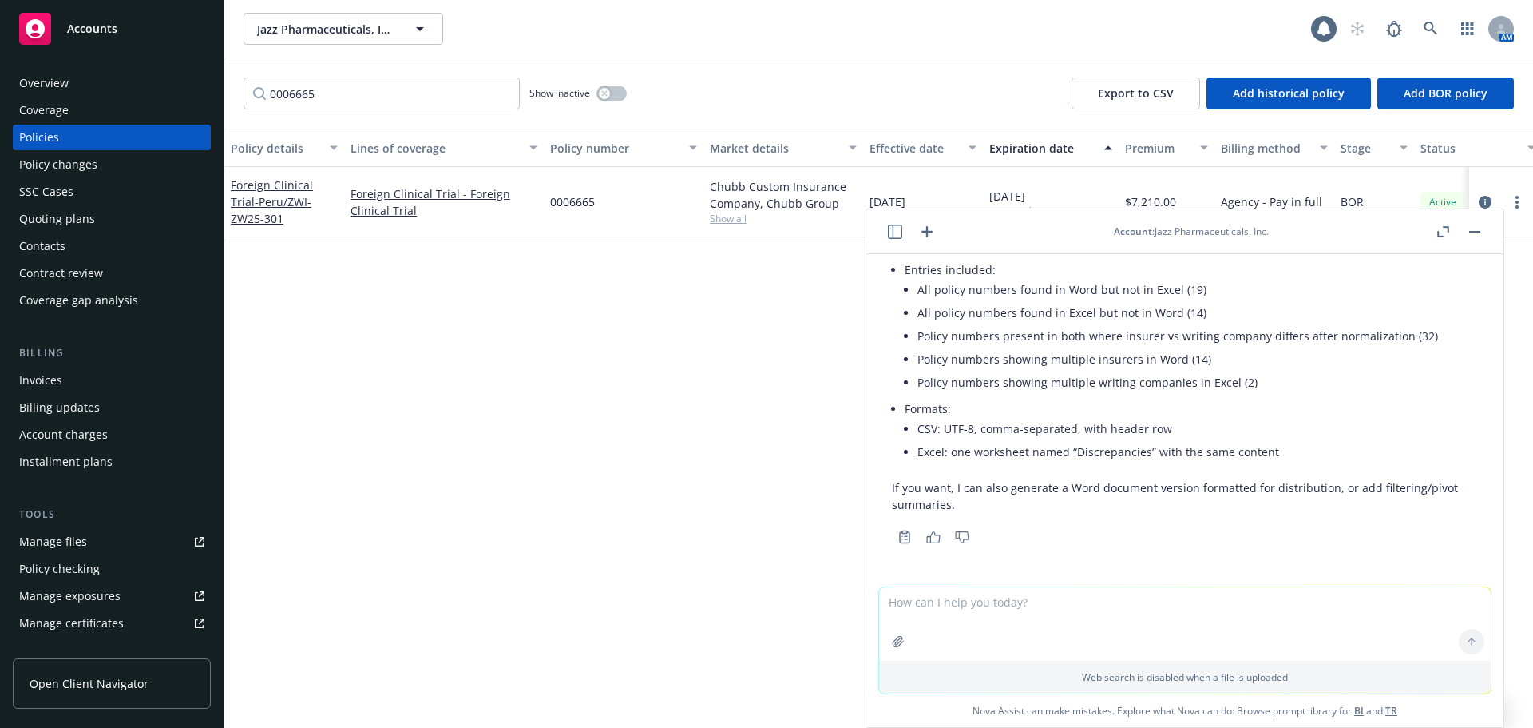
click at [1477, 236] on button "button" at bounding box center [1475, 231] width 19 height 19
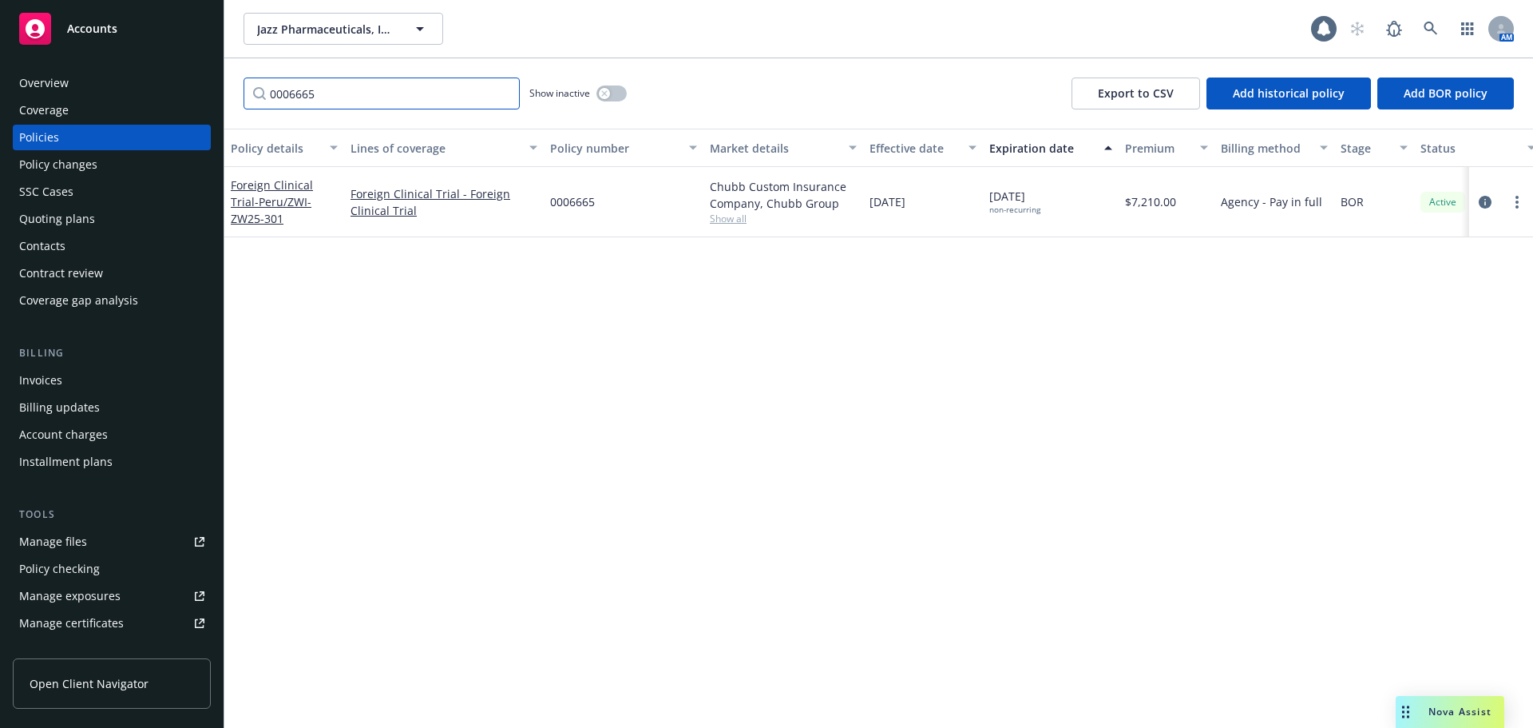
click at [381, 97] on input "0006665" at bounding box center [382, 93] width 276 height 32
drag, startPoint x: 389, startPoint y: 97, endPoint x: 145, endPoint y: 81, distance: 244.1
click at [145, 81] on div "Accounts Overview Coverage Policies Policy changes SSC Cases Quoting plans Cont…" at bounding box center [766, 364] width 1533 height 728
paste input "1PK0805487"
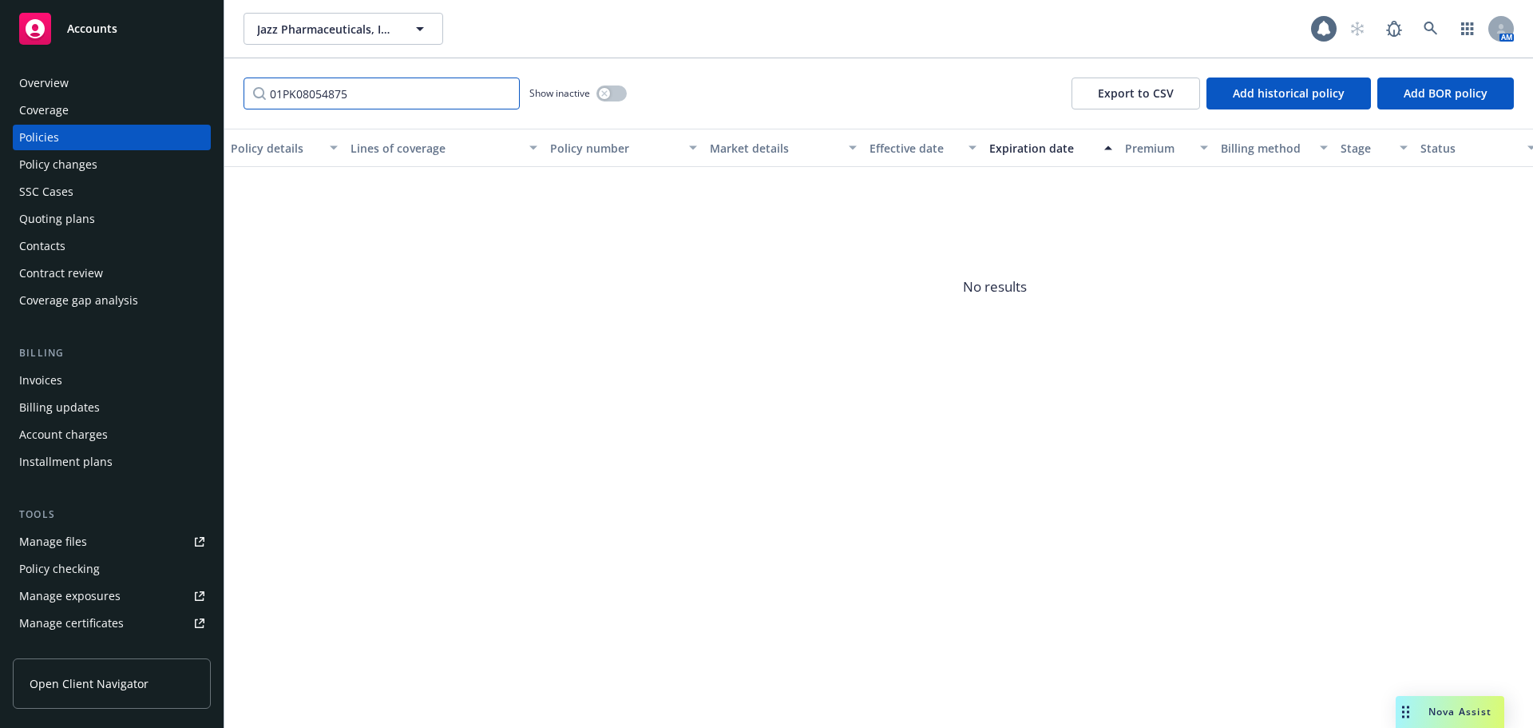
type input "01PK08054875"
click at [1434, 31] on icon at bounding box center [1431, 29] width 14 height 14
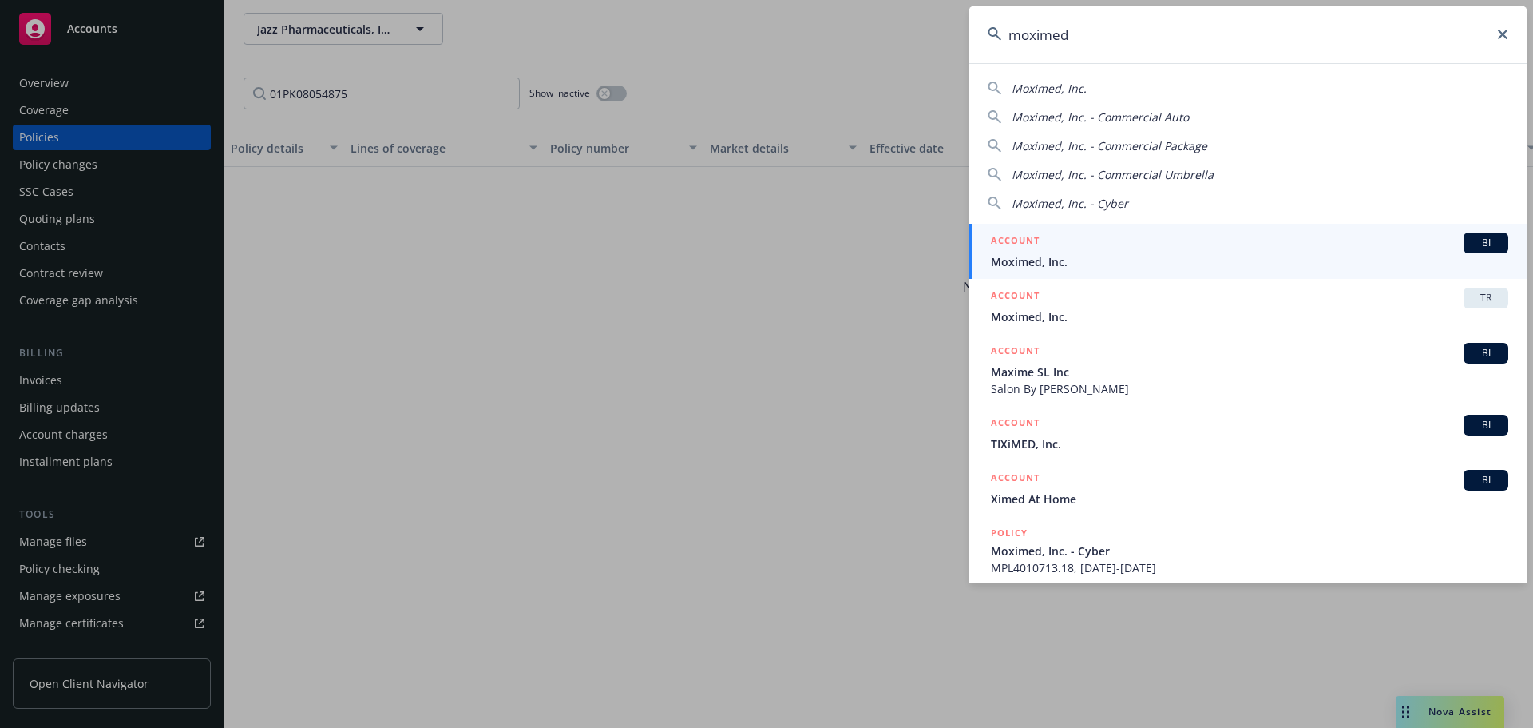
type input "moximed"
click at [1117, 256] on span "Moximed, Inc." at bounding box center [1250, 261] width 518 height 17
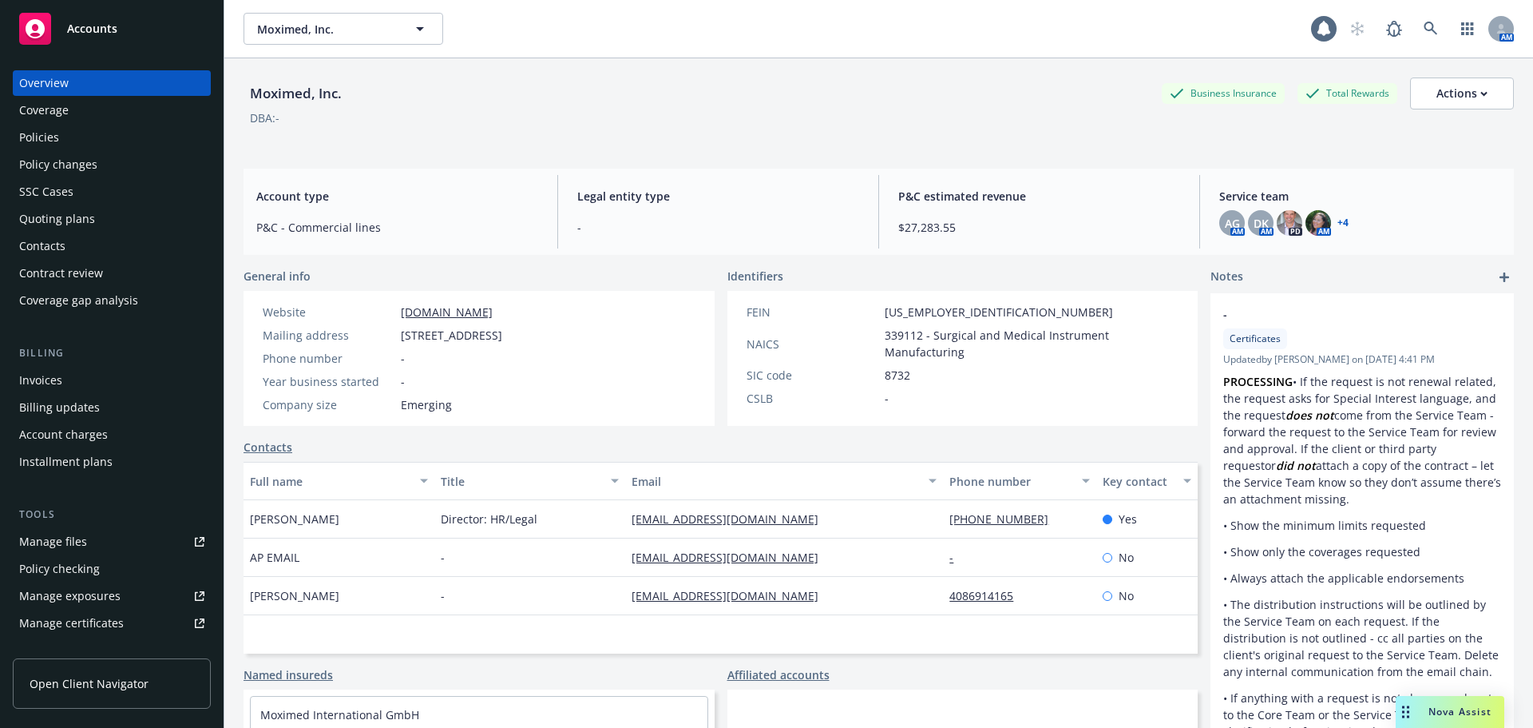
click at [1338, 224] on link "+ 4" at bounding box center [1343, 223] width 11 height 10
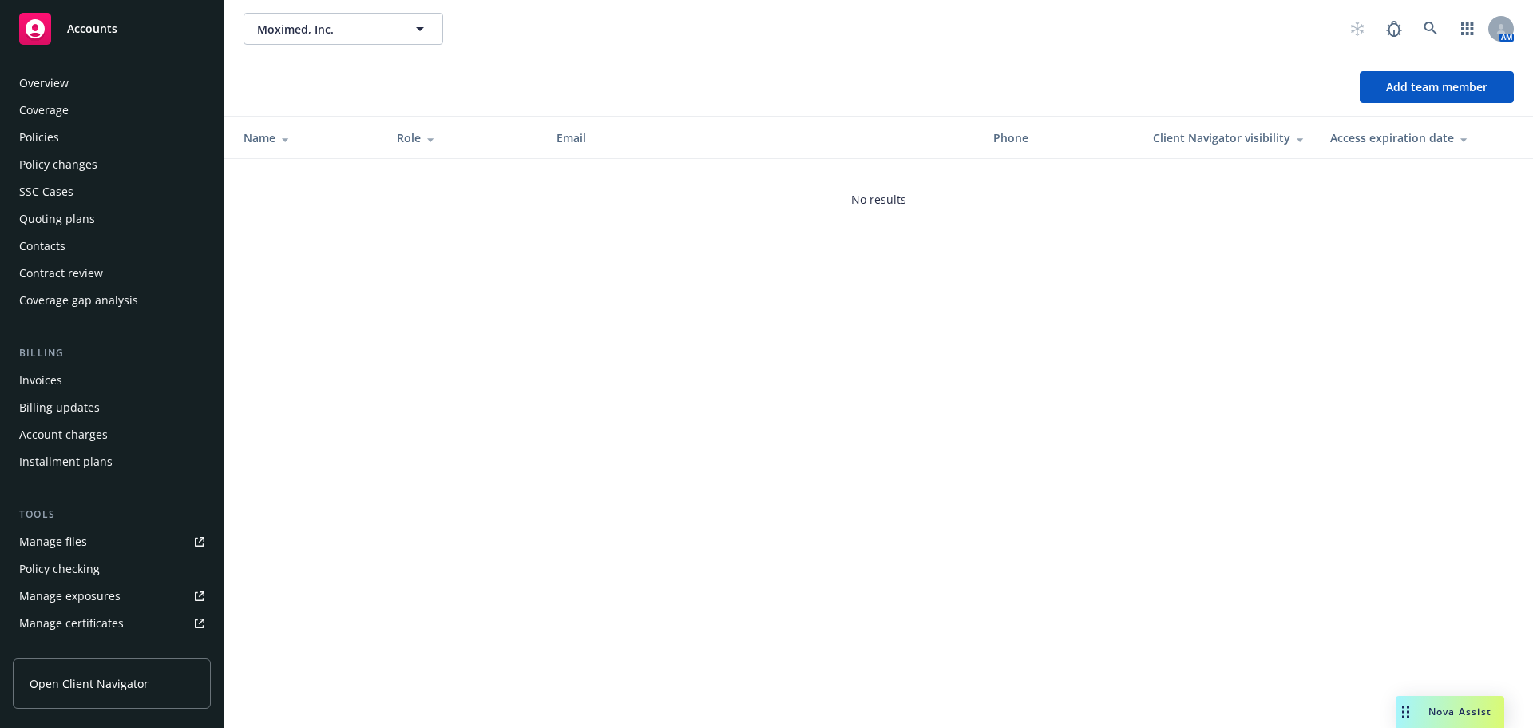
scroll to position [367, 0]
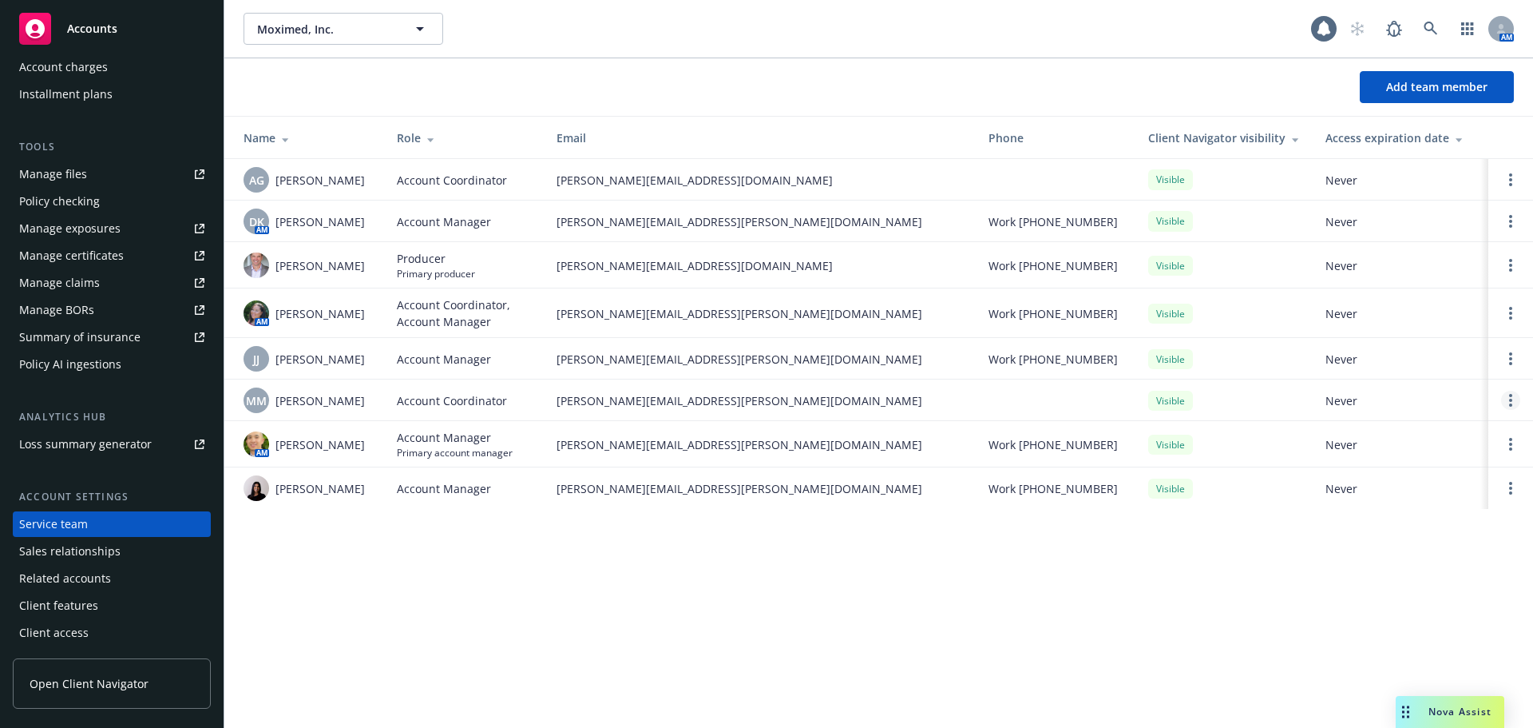
click at [1505, 394] on link "Open options" at bounding box center [1510, 400] width 19 height 19
click at [1380, 352] on span "Remove account coordinator" at bounding box center [1403, 354] width 192 height 15
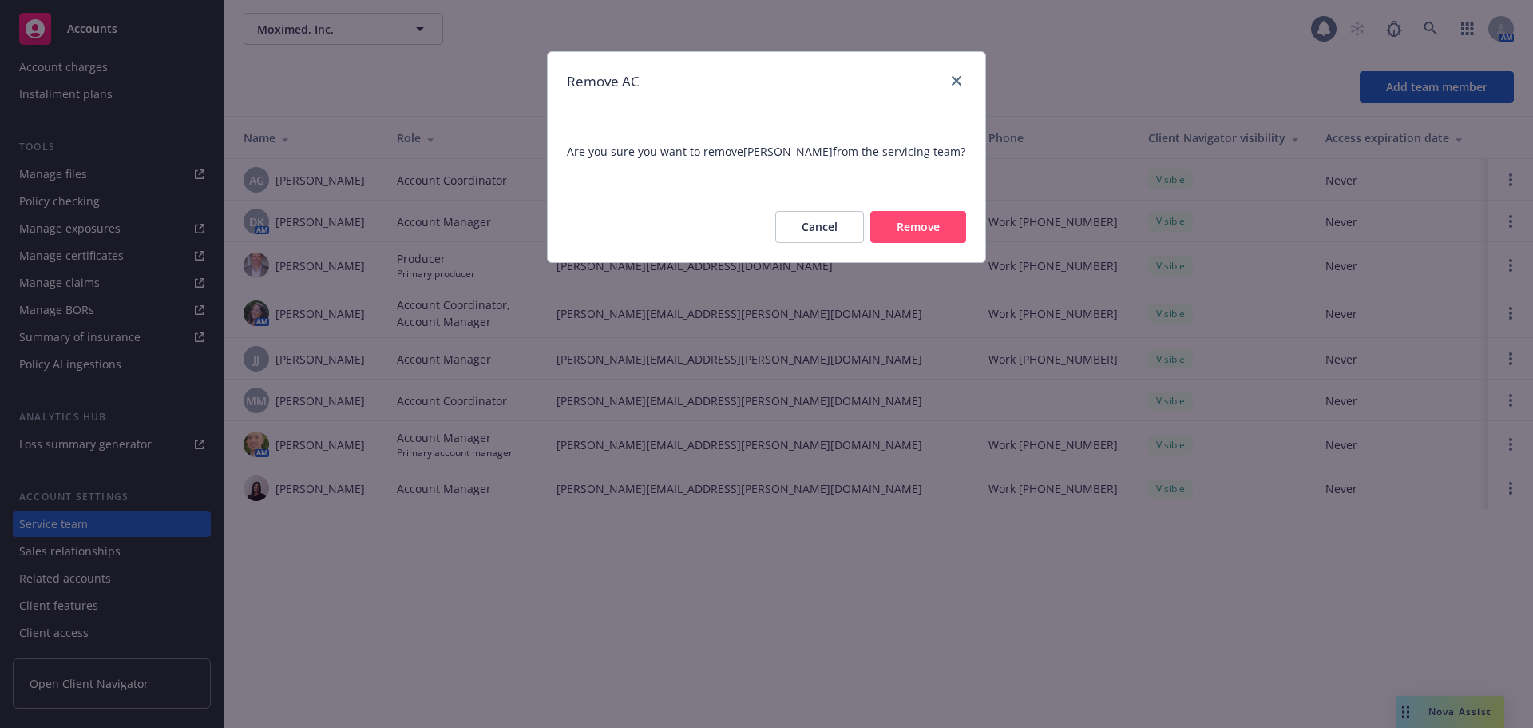
click at [934, 229] on button "Remove" at bounding box center [919, 227] width 96 height 32
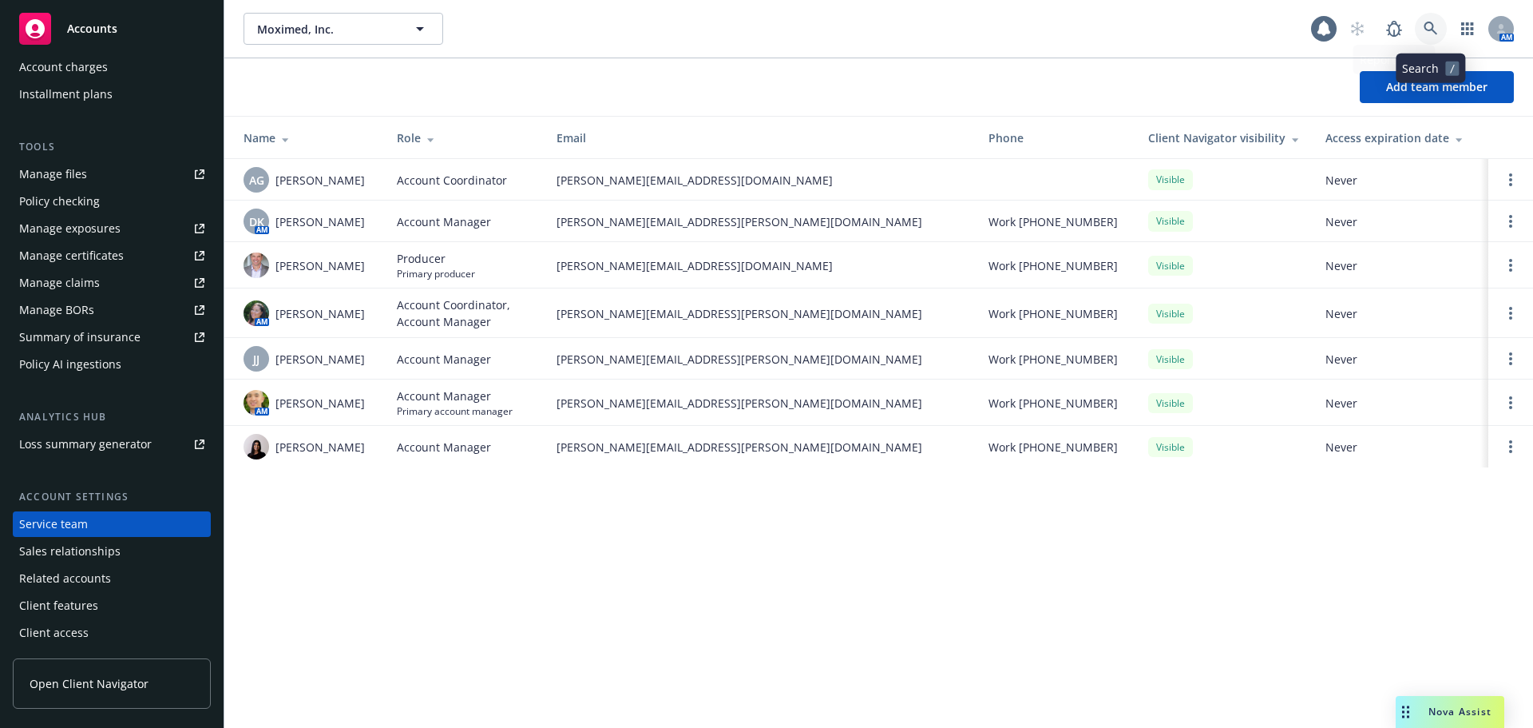
click at [1431, 30] on icon at bounding box center [1431, 29] width 14 height 14
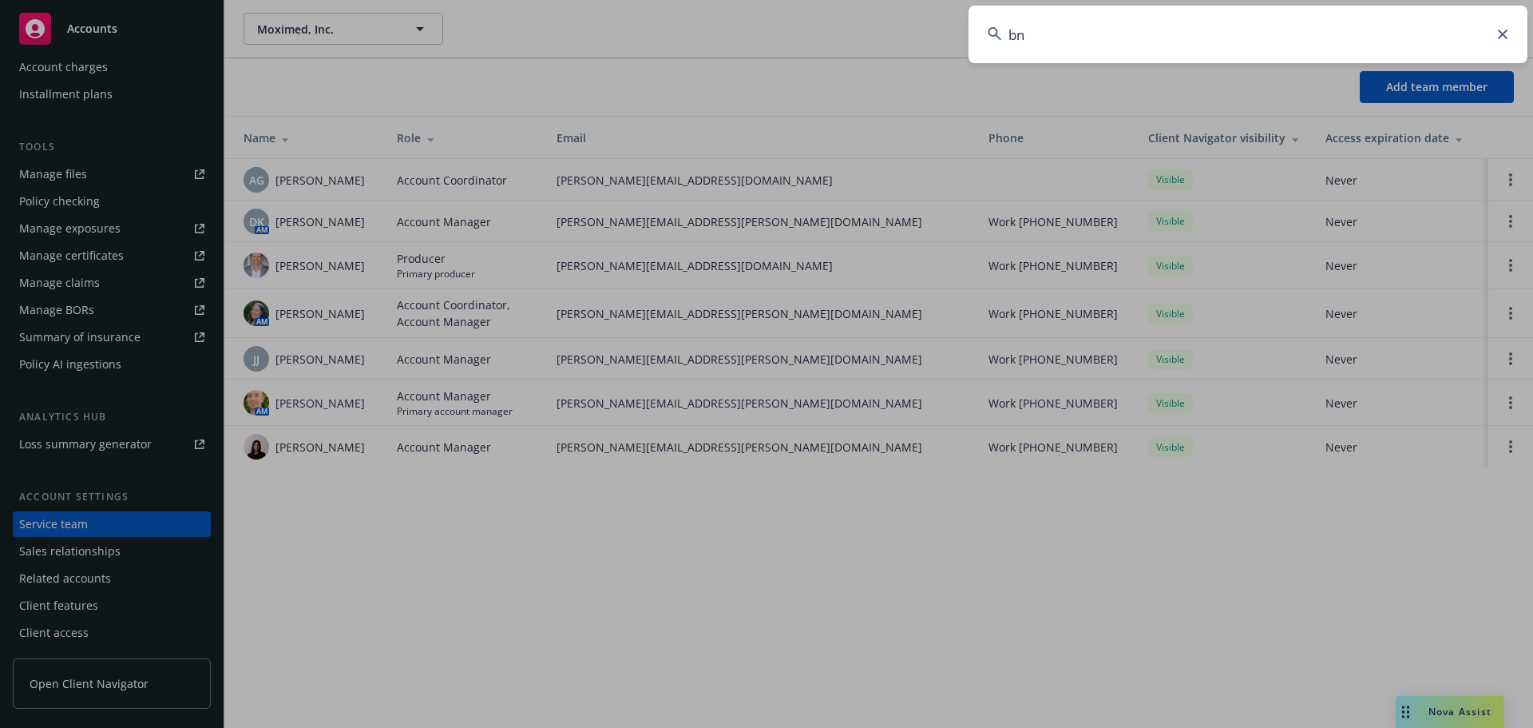
type input "b"
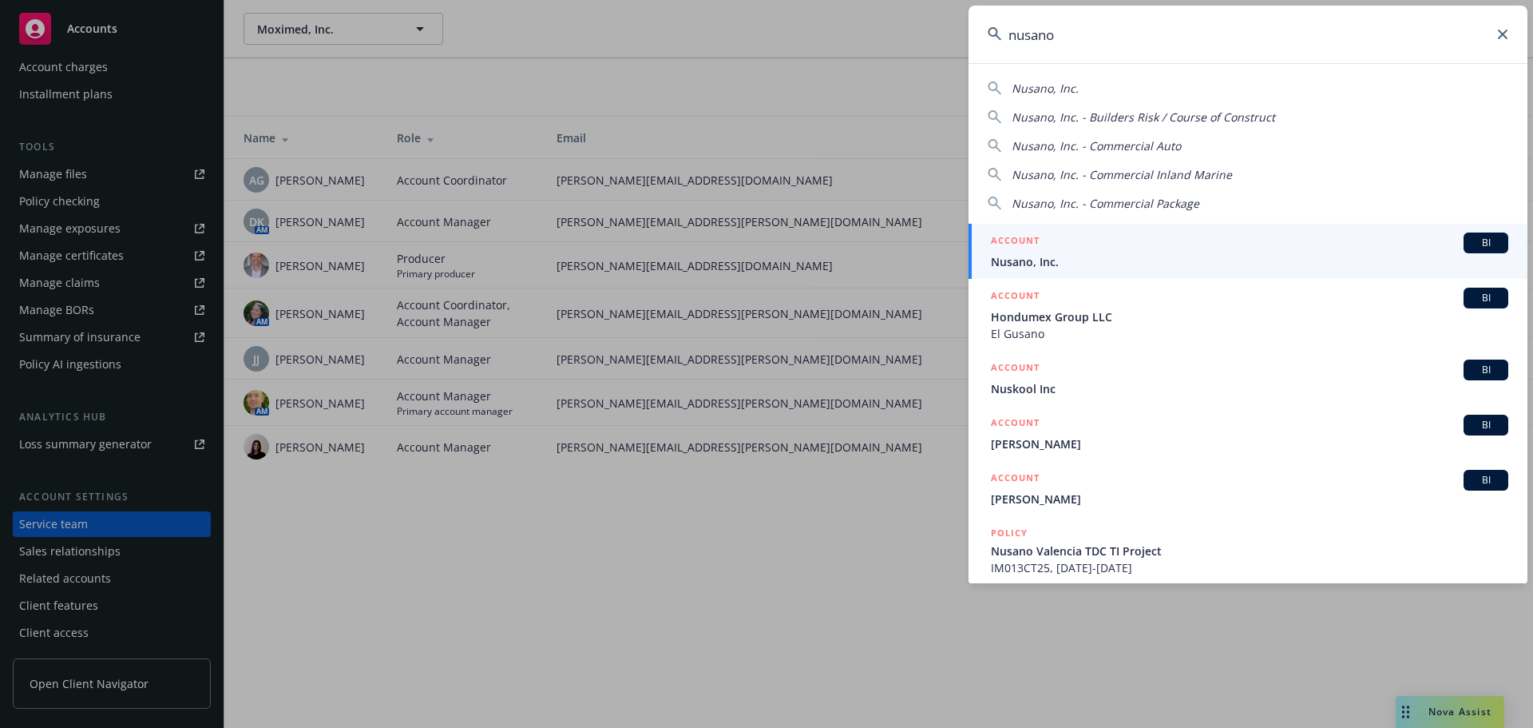
type input "nusano"
click at [1065, 248] on div "ACCOUNT BI" at bounding box center [1250, 242] width 518 height 21
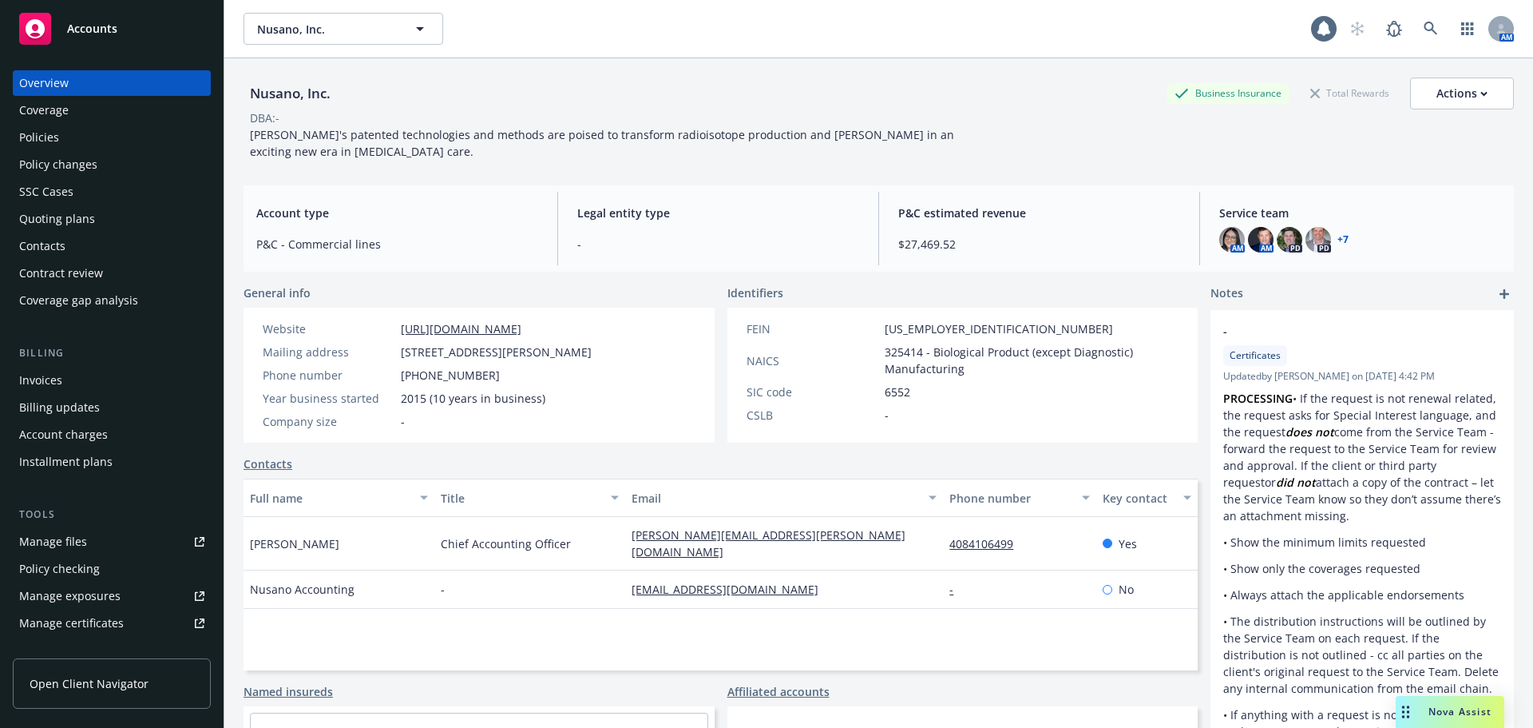
click at [126, 149] on div "Policies" at bounding box center [111, 138] width 185 height 26
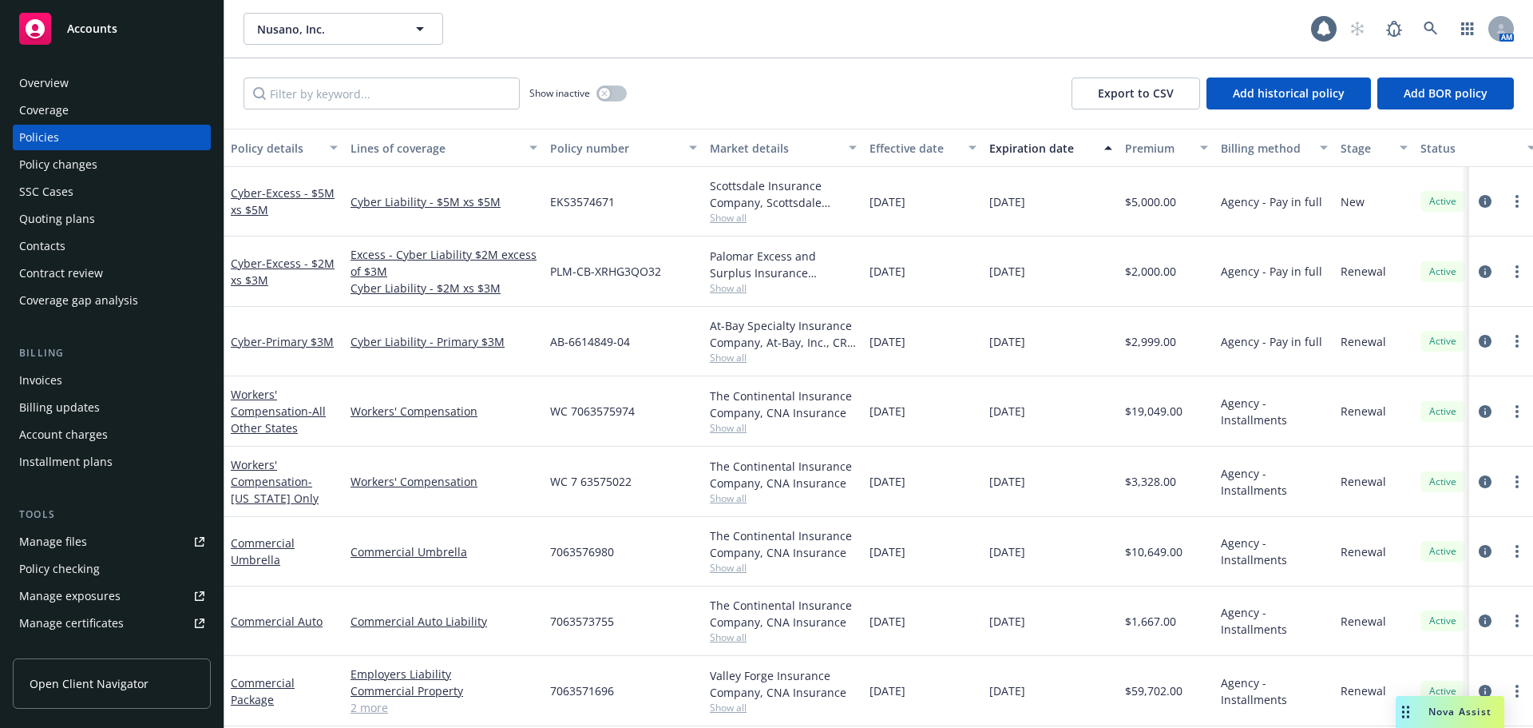
click at [62, 371] on div "Invoices" at bounding box center [111, 380] width 185 height 26
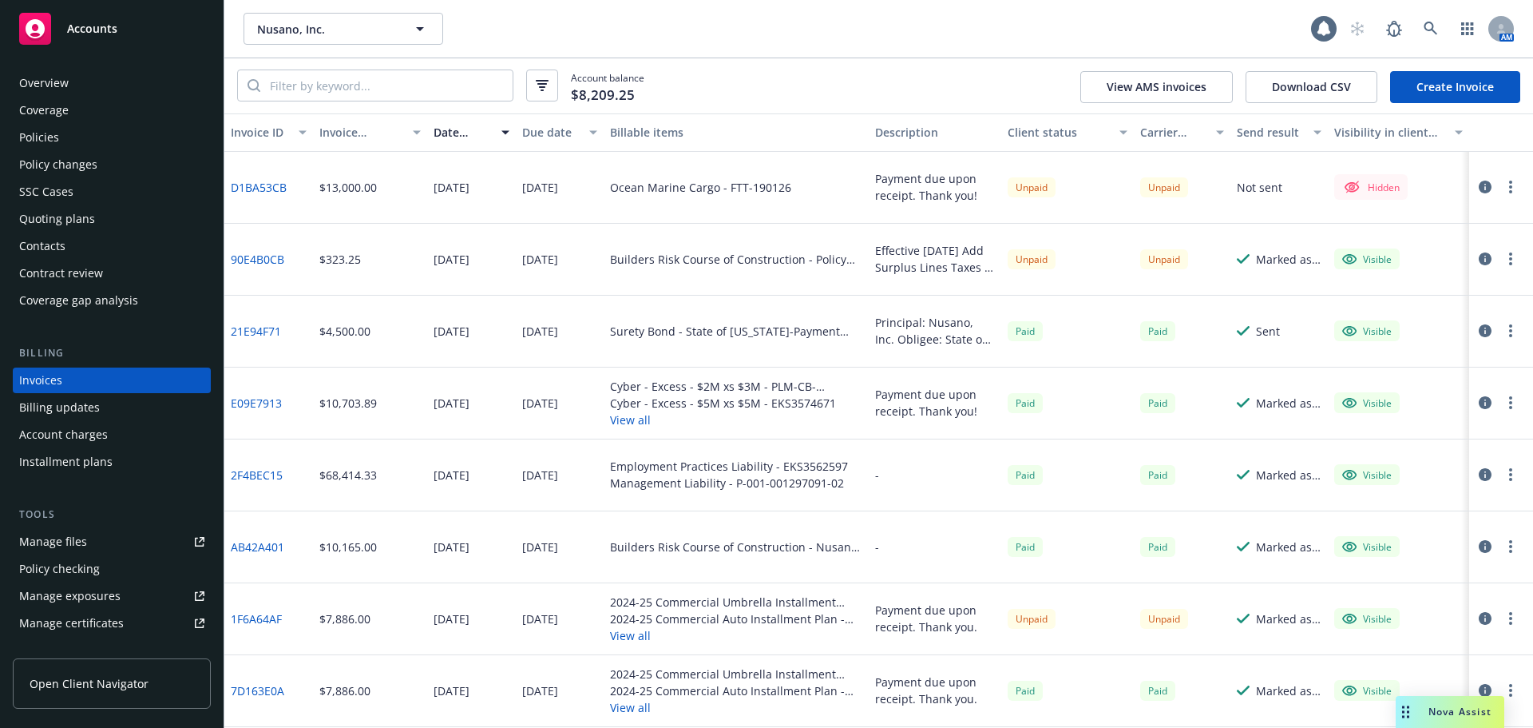
click at [257, 188] on link "D1BA53CB" at bounding box center [259, 187] width 56 height 17
click at [1509, 180] on icon "button" at bounding box center [1510, 186] width 3 height 13
click at [1387, 314] on link "Make it visible in client dash" at bounding box center [1406, 316] width 204 height 32
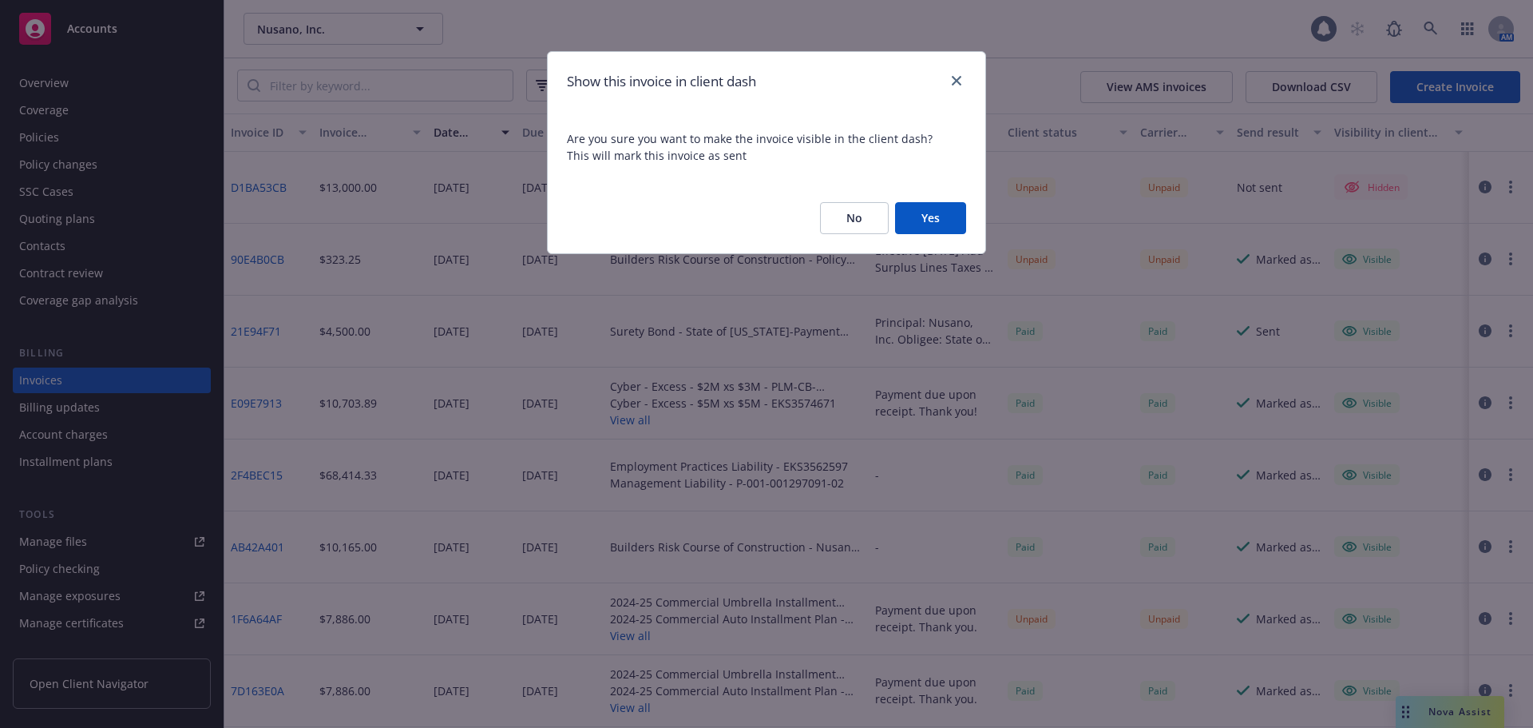
click at [947, 210] on button "Yes" at bounding box center [930, 218] width 71 height 32
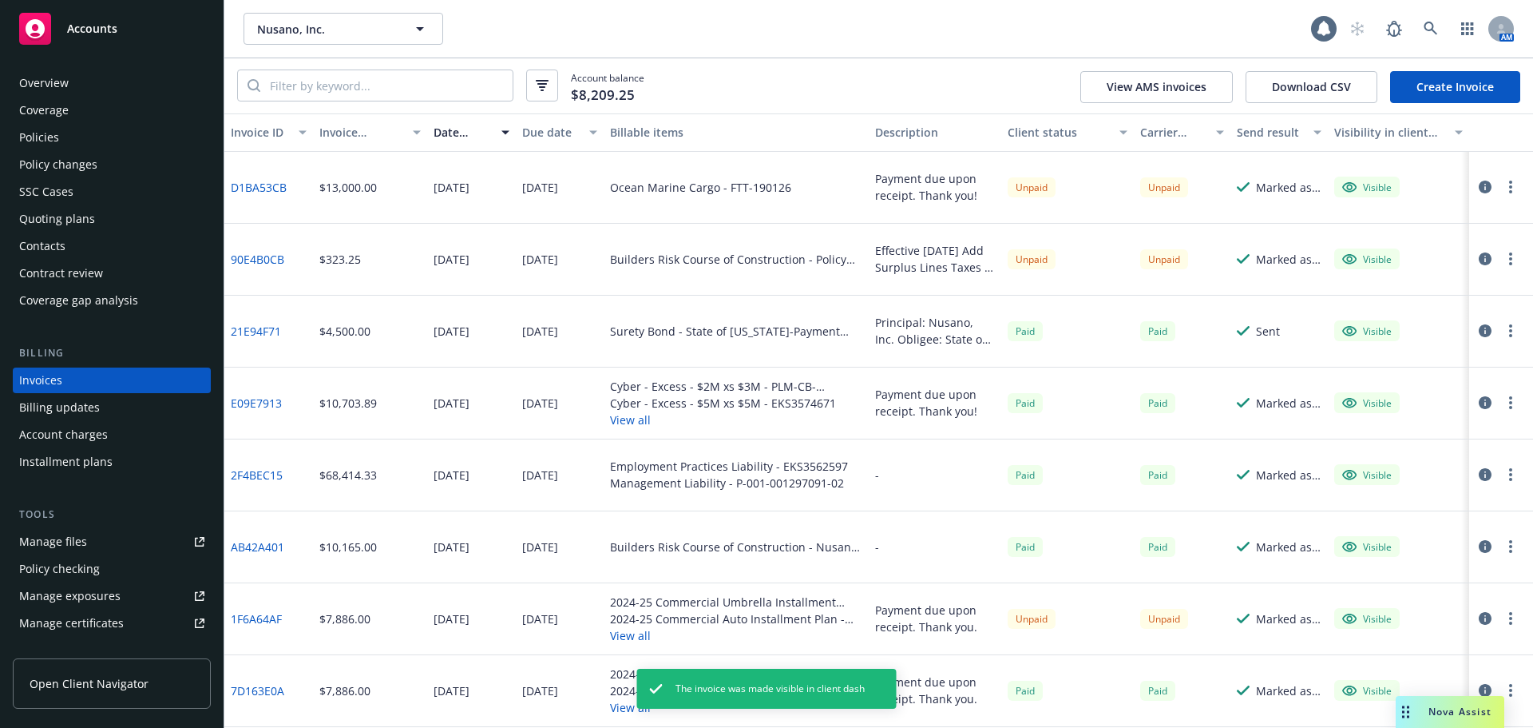
click at [1505, 193] on button "button" at bounding box center [1510, 186] width 19 height 19
click at [1418, 377] on link "Generate invoice PDF" at bounding box center [1406, 379] width 204 height 32
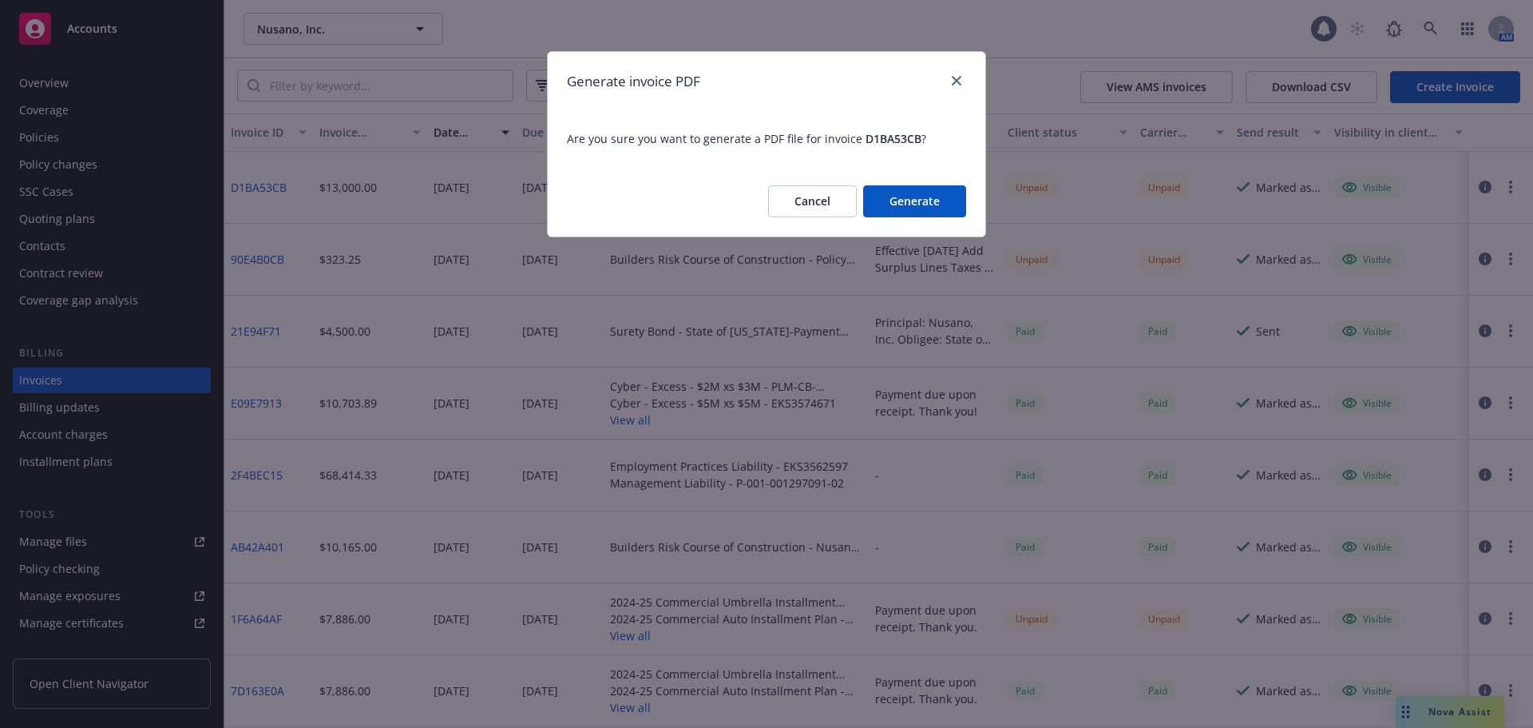
click at [914, 202] on button "Generate" at bounding box center [914, 201] width 103 height 32
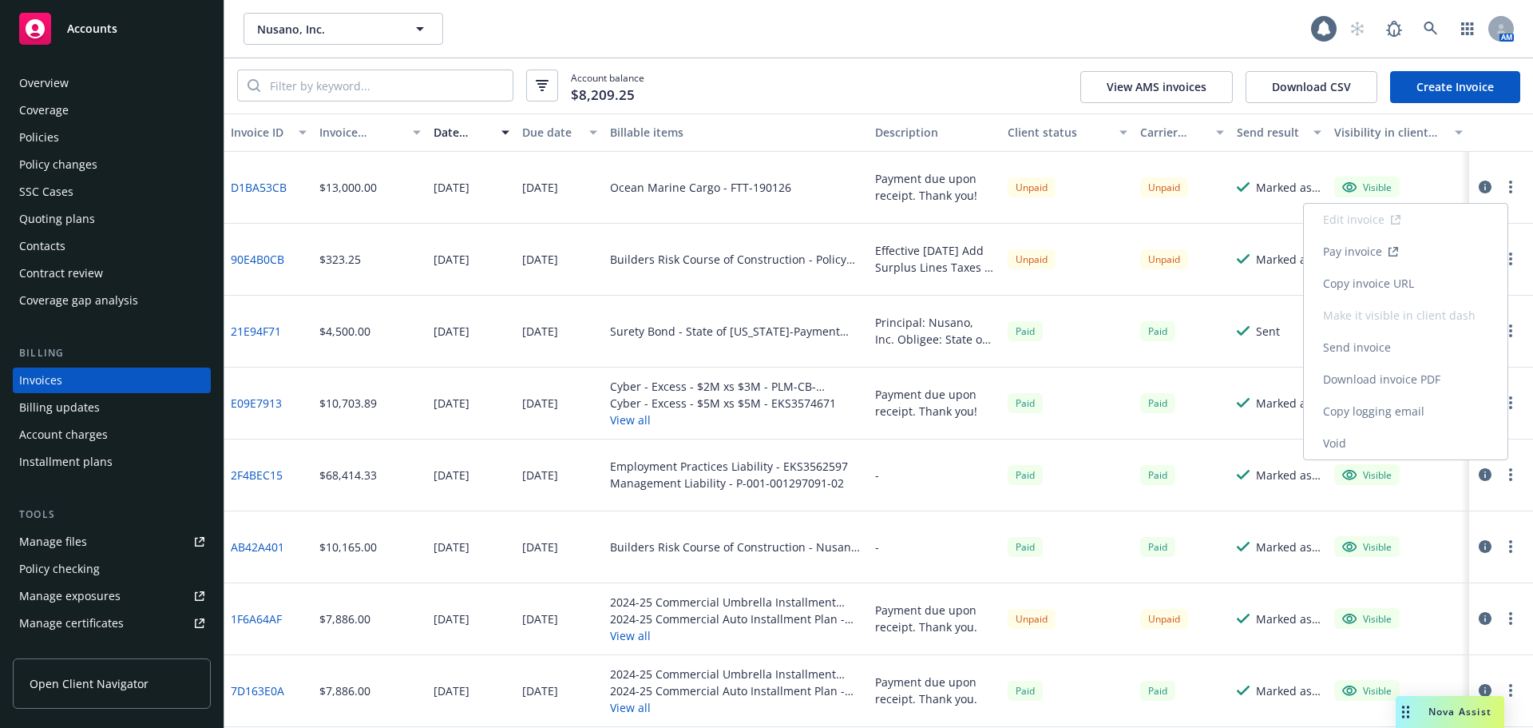
click at [1417, 387] on link "Download invoice PDF" at bounding box center [1406, 379] width 204 height 32
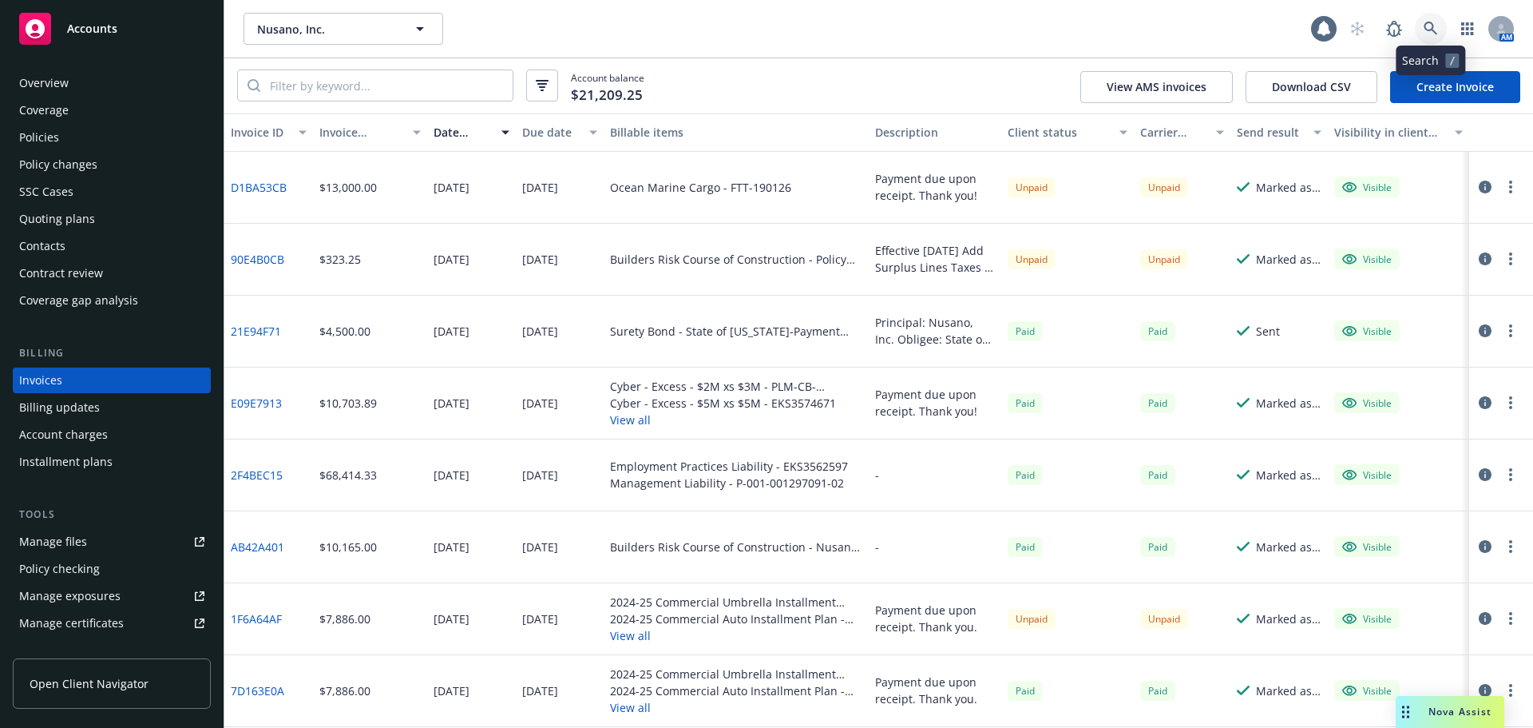
click at [1421, 34] on link at bounding box center [1431, 29] width 32 height 32
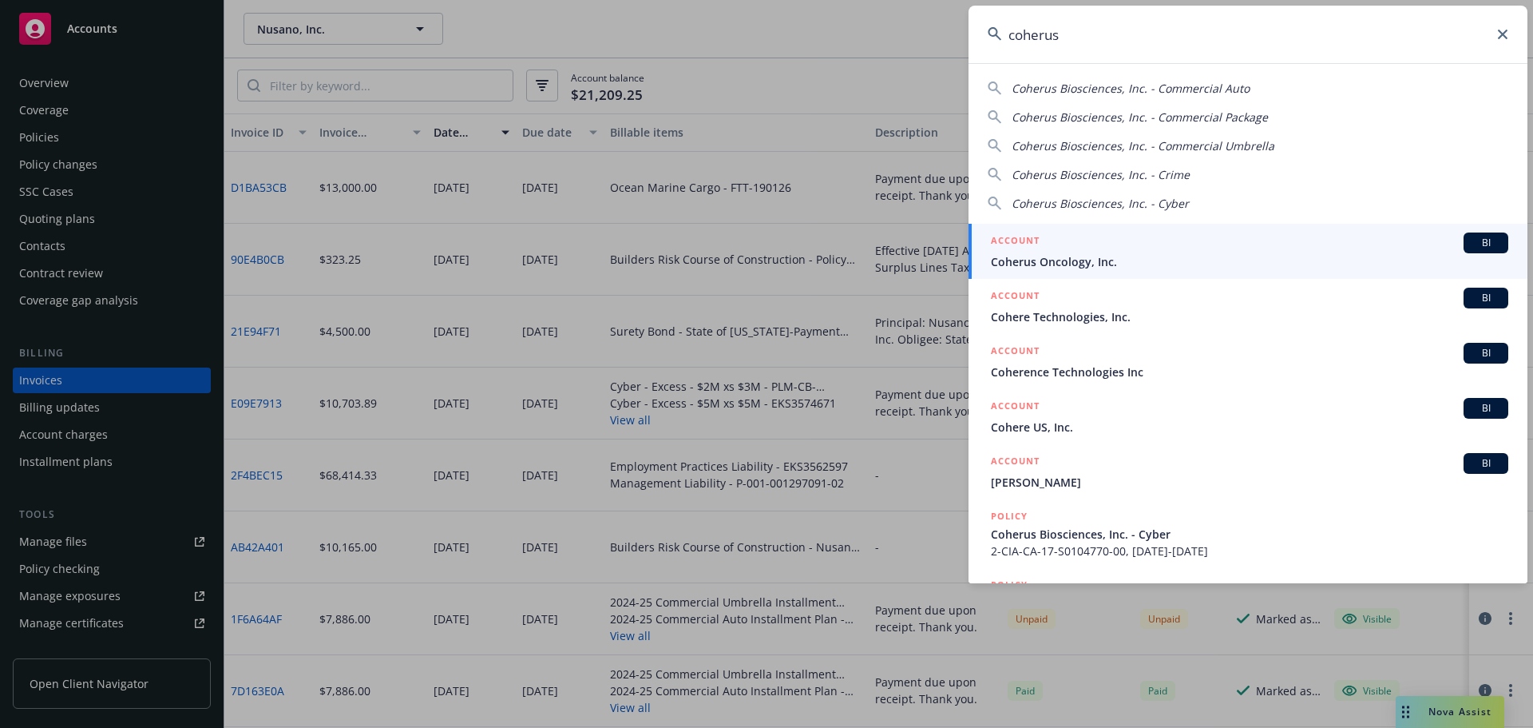
type input "coherus"
click at [1089, 260] on span "Coherus Oncology, Inc." at bounding box center [1250, 261] width 518 height 17
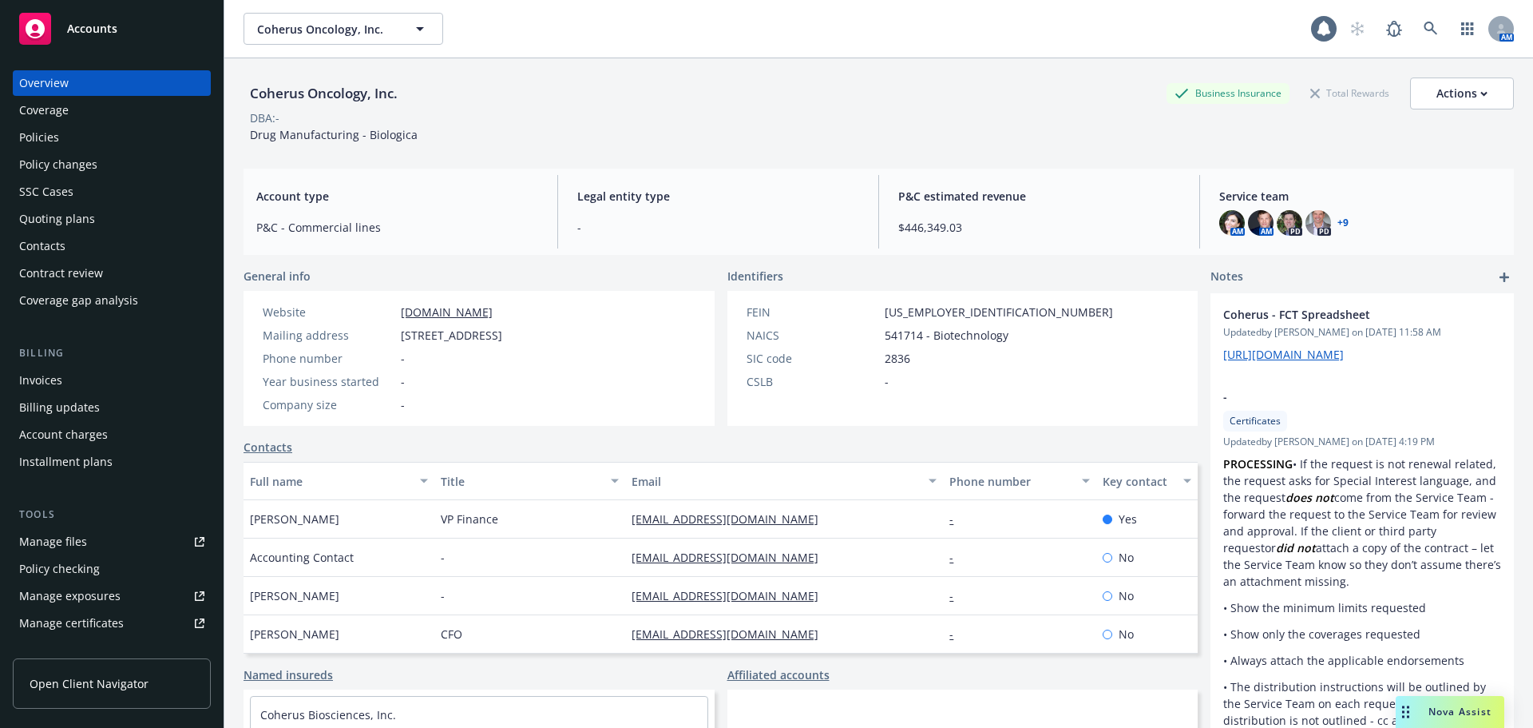
click at [58, 137] on div "Policies" at bounding box center [111, 138] width 185 height 26
